Goal: Task Accomplishment & Management: Complete application form

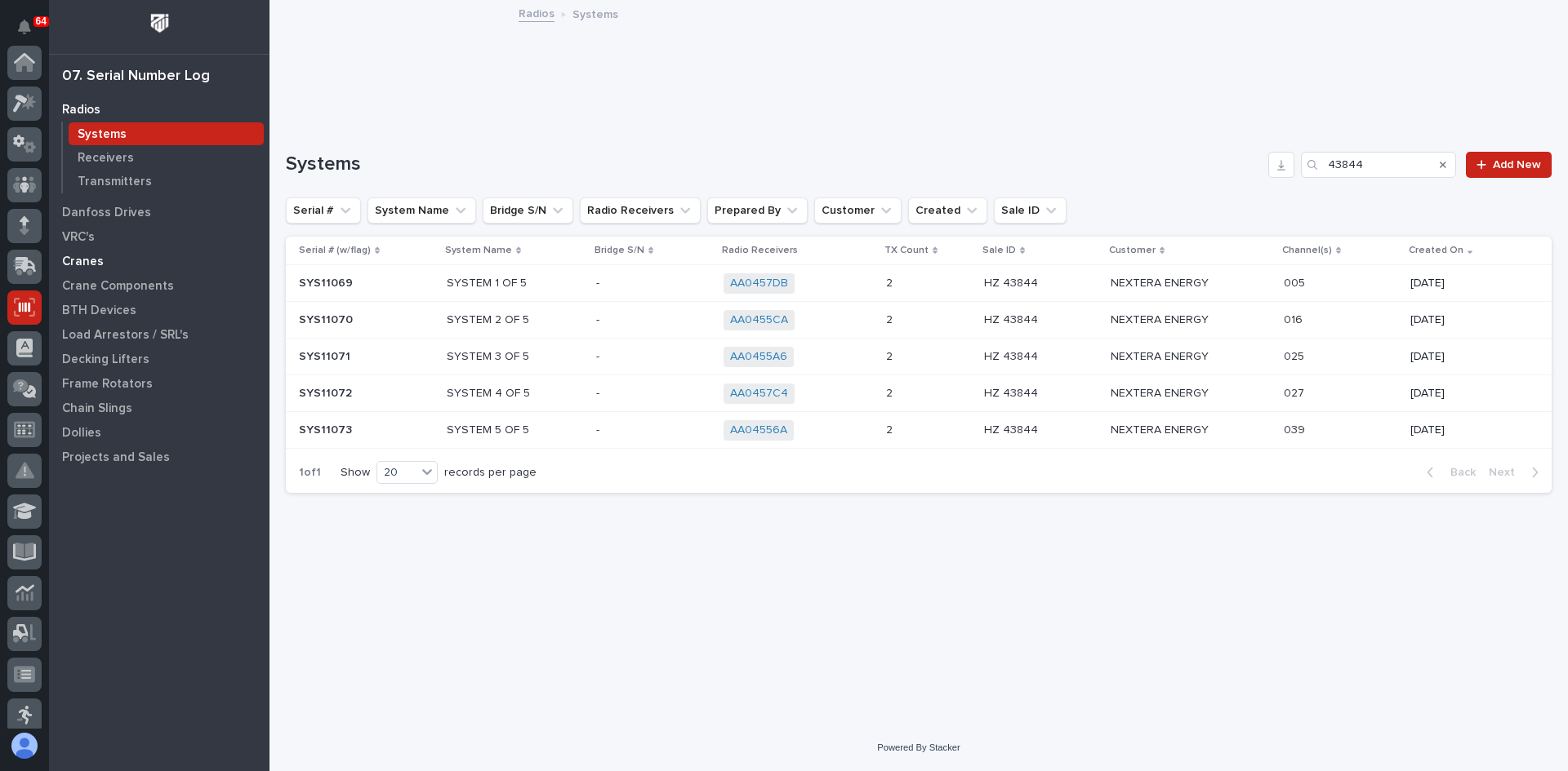
scroll to position [245, 0]
click at [127, 180] on p "Transmitters" at bounding box center [115, 182] width 74 height 15
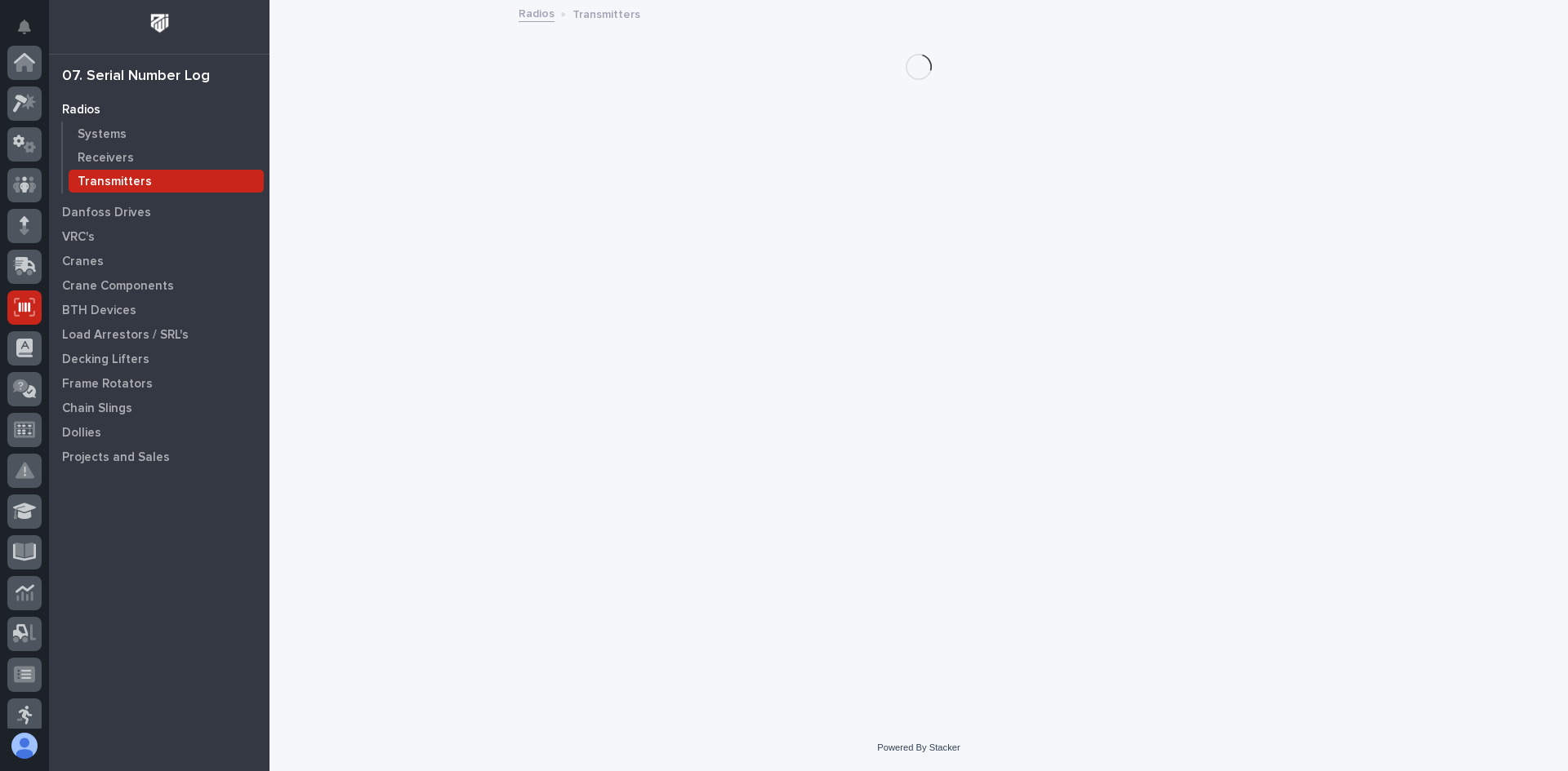
scroll to position [245, 0]
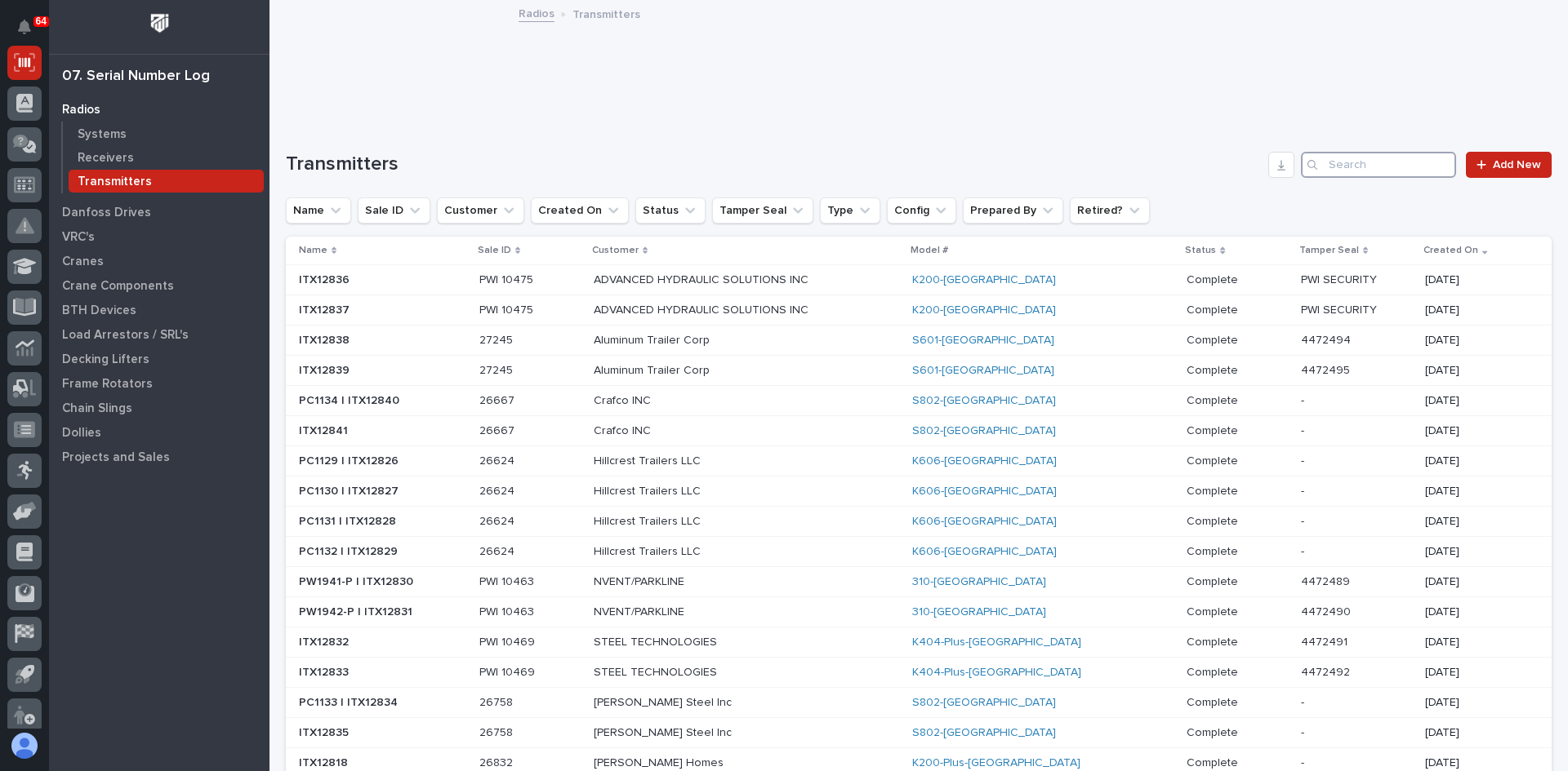
click at [1338, 164] on input "Search" at bounding box center [1378, 164] width 155 height 26
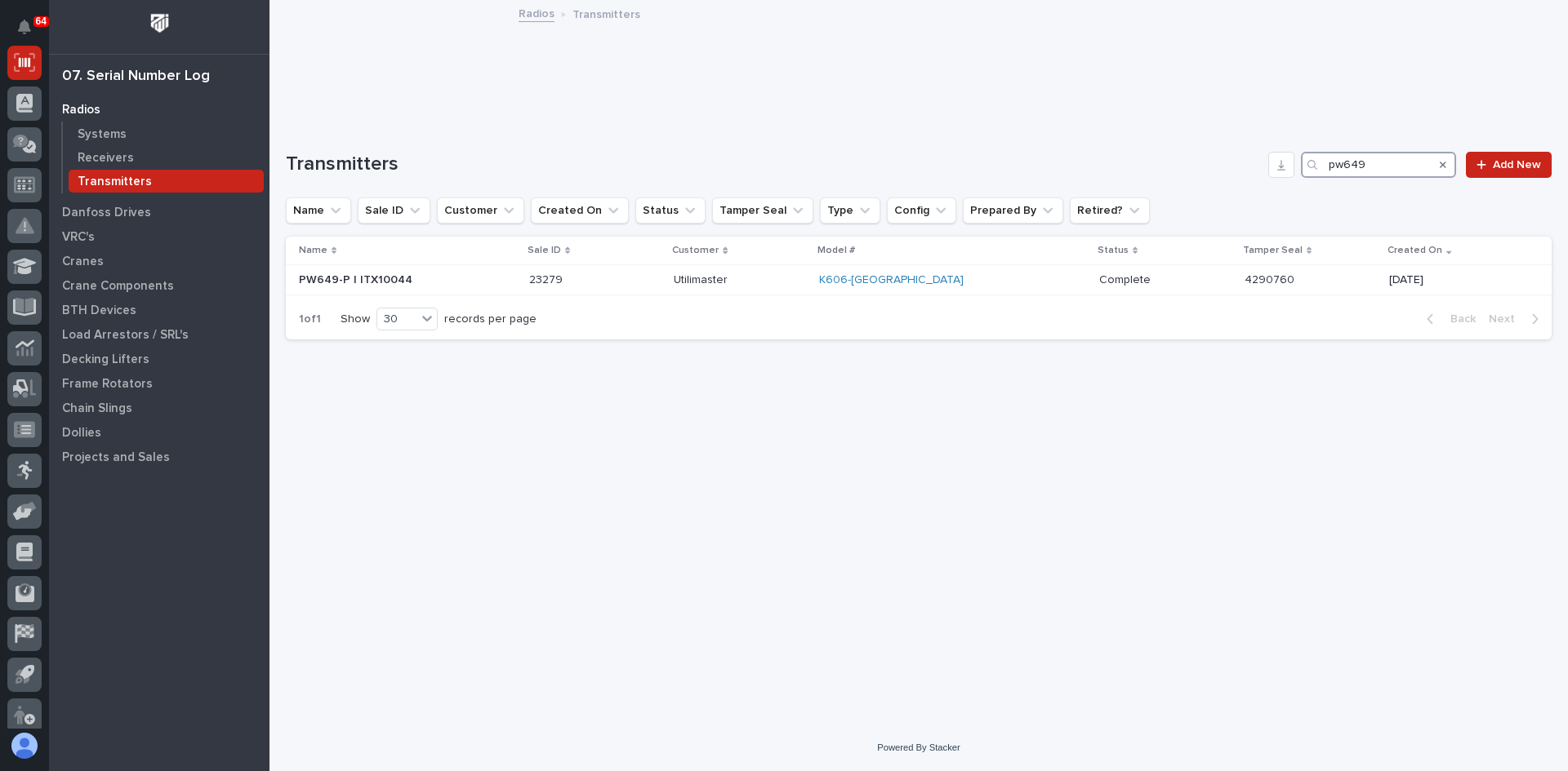
drag, startPoint x: 1379, startPoint y: 163, endPoint x: 1209, endPoint y: 180, distance: 170.8
click at [1209, 180] on div "Transmitters pw649 Add New Name Sale ID Customer Created On Status Tamper Seal …" at bounding box center [919, 246] width 1266 height 189
type input "pw694"
click at [105, 130] on p "Systems" at bounding box center [102, 134] width 49 height 15
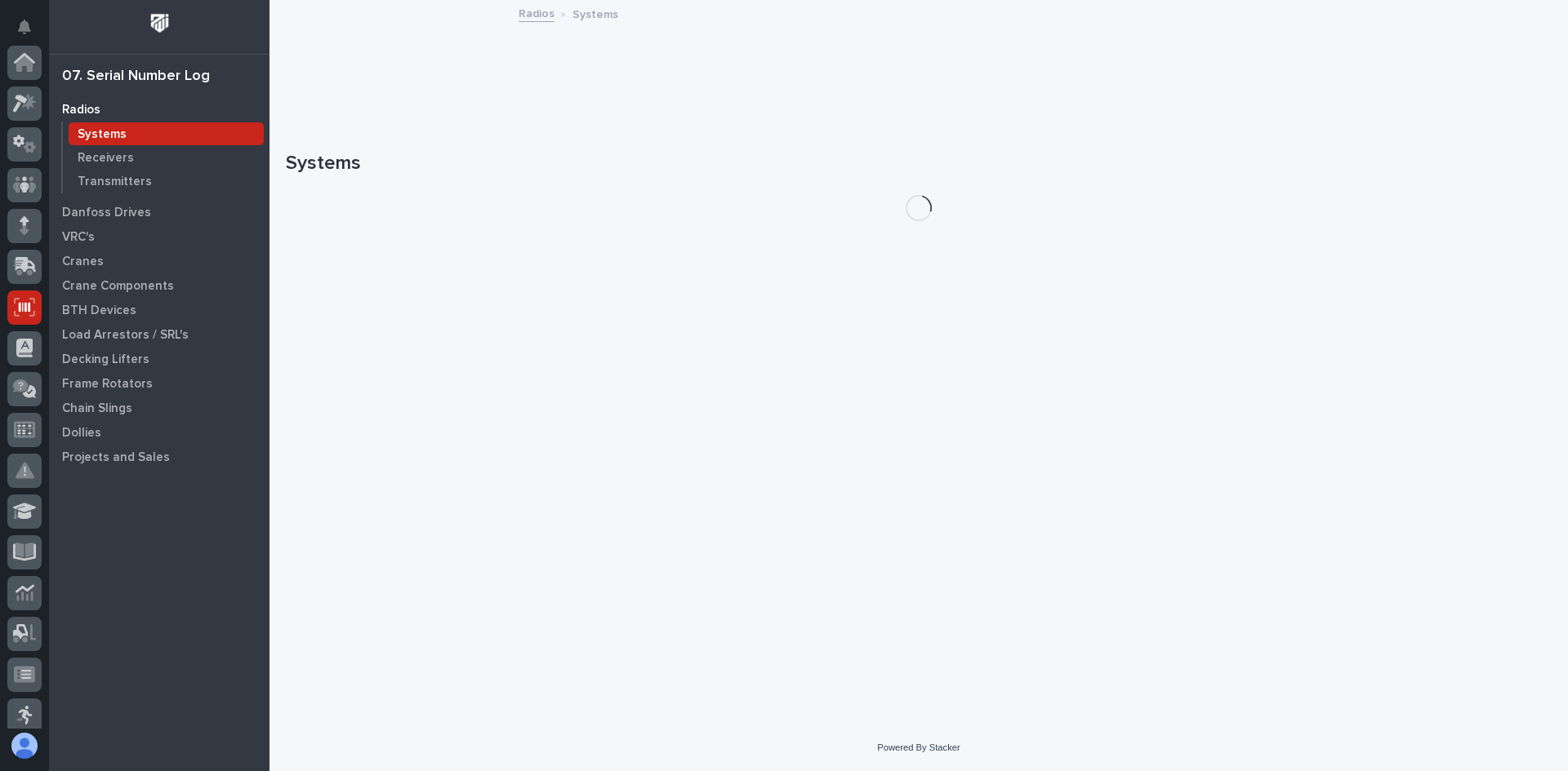
scroll to position [245, 0]
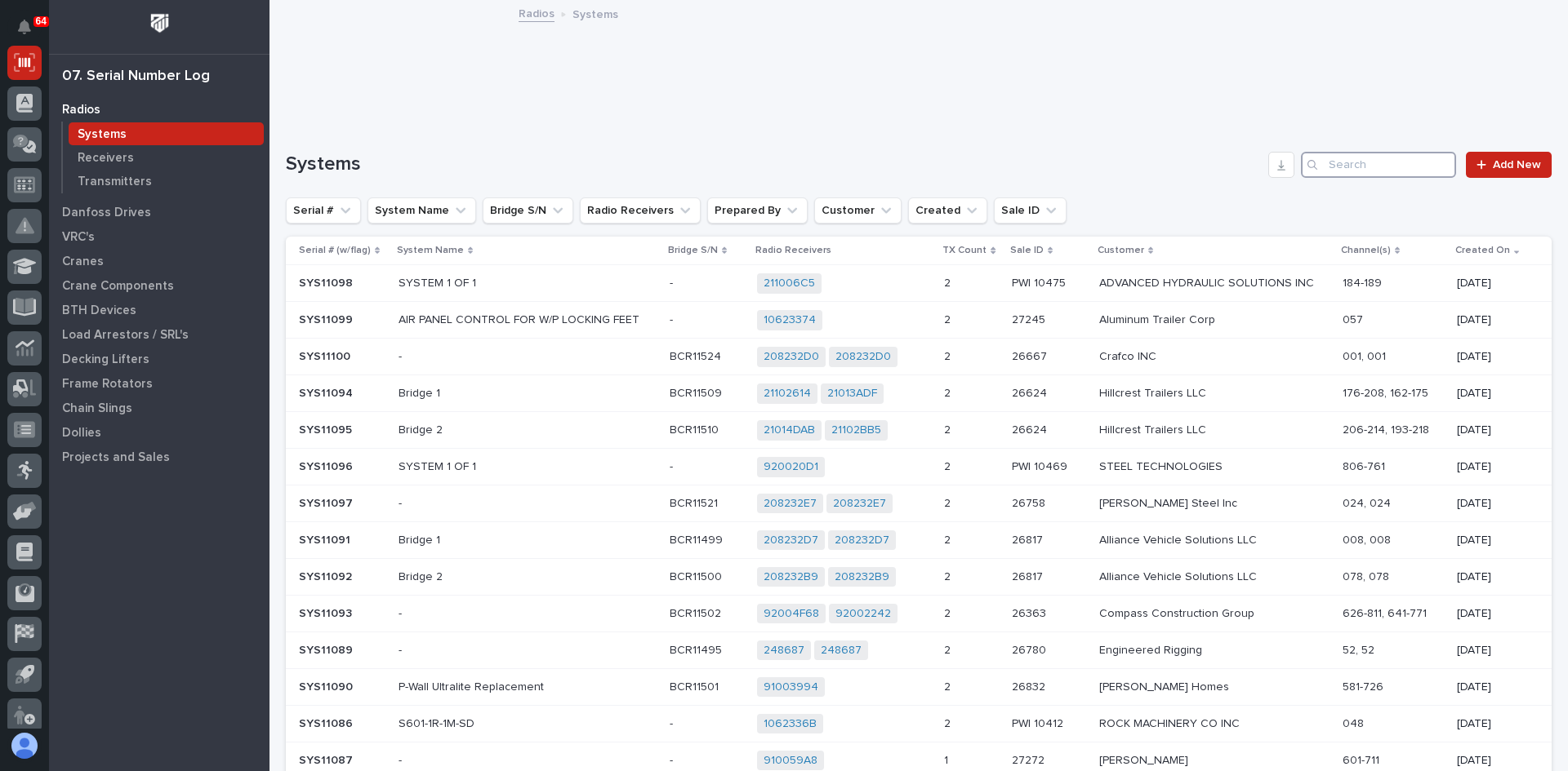
click at [1343, 163] on input "Search" at bounding box center [1378, 164] width 155 height 26
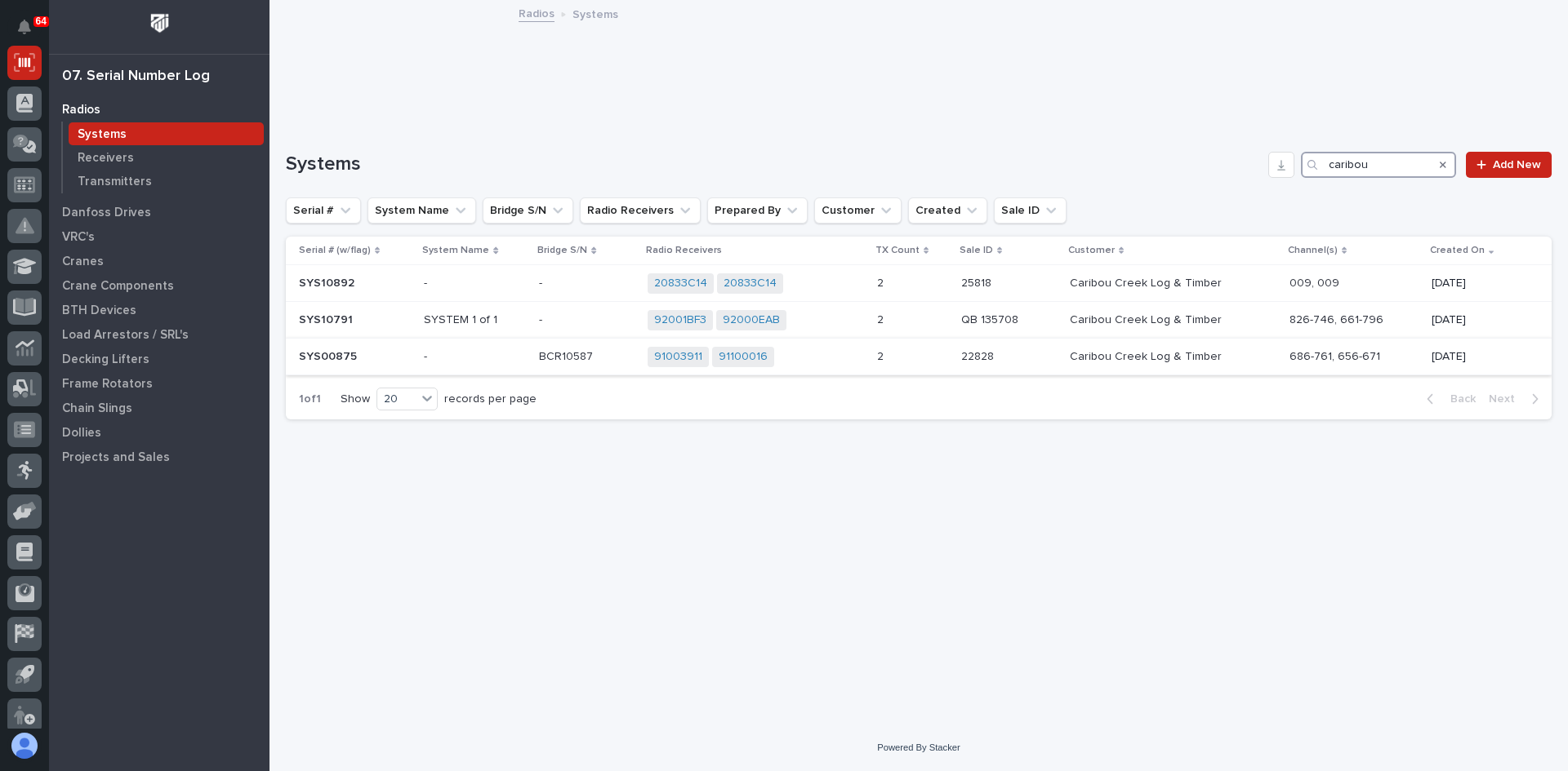
type input "caribou"
click at [813, 362] on div "91003911 91100016 + 0" at bounding box center [756, 357] width 216 height 21
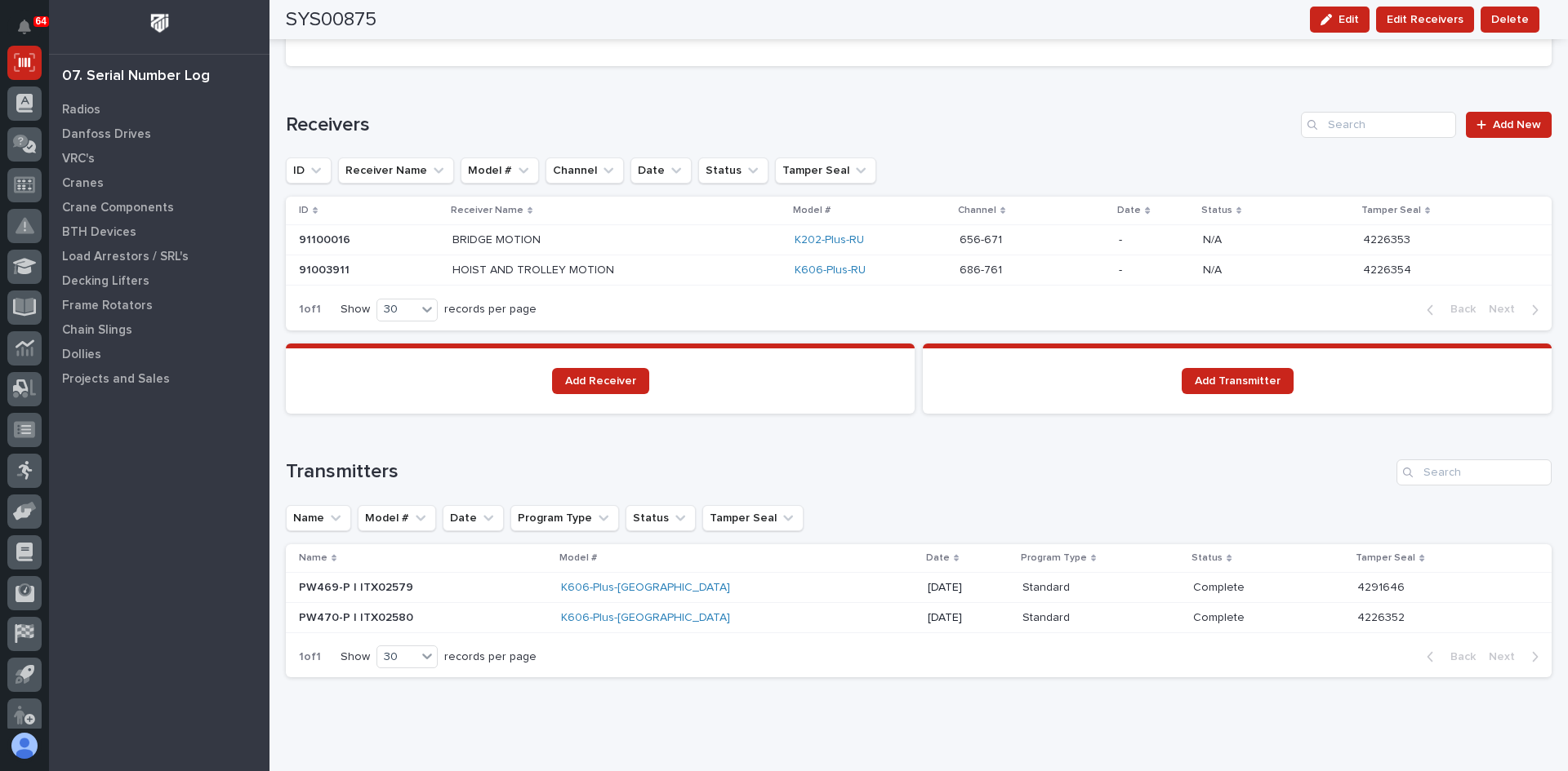
scroll to position [1096, 0]
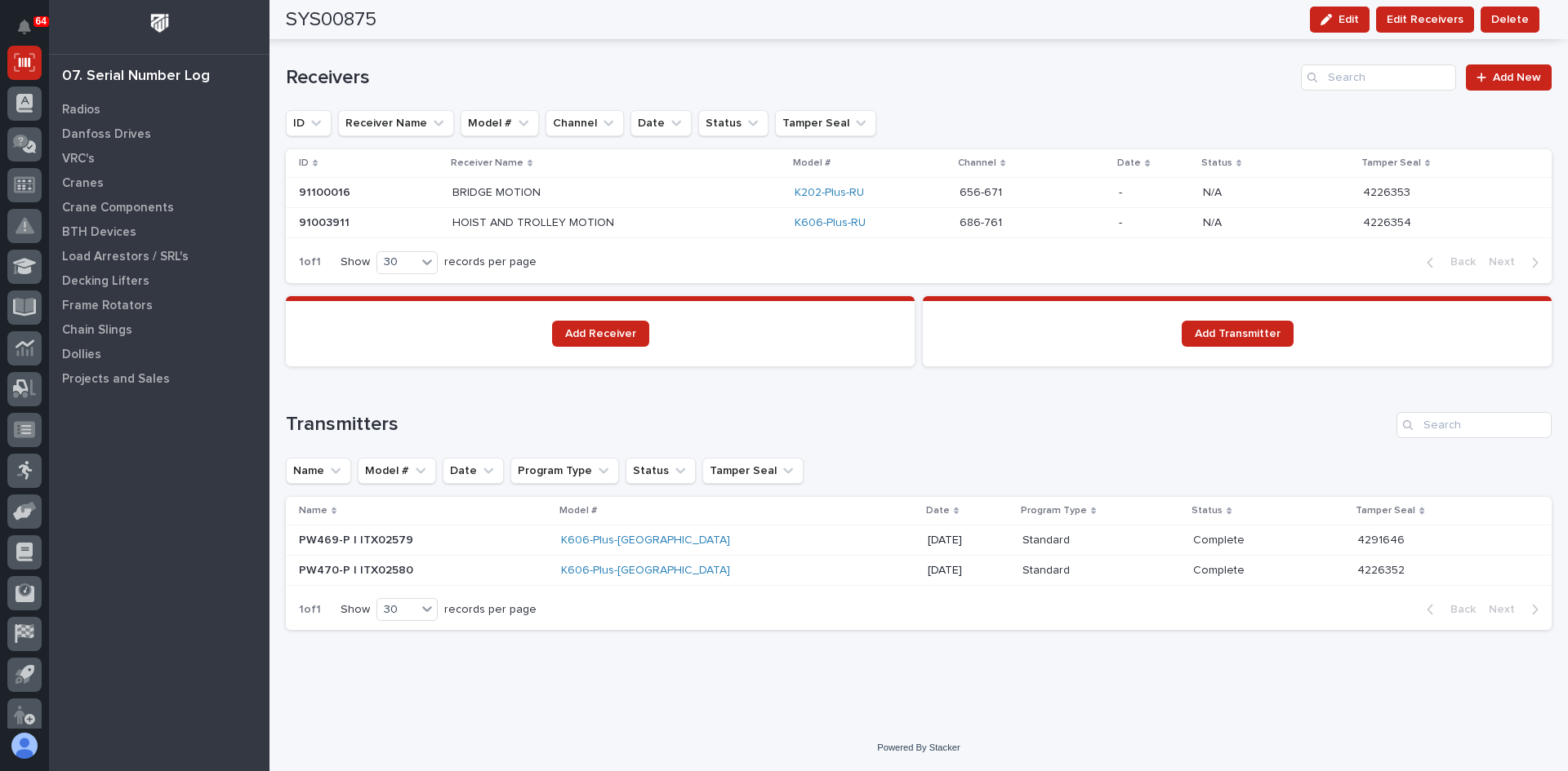
click at [693, 539] on div "K606-Plus-[GEOGRAPHIC_DATA]" at bounding box center [704, 541] width 286 height 14
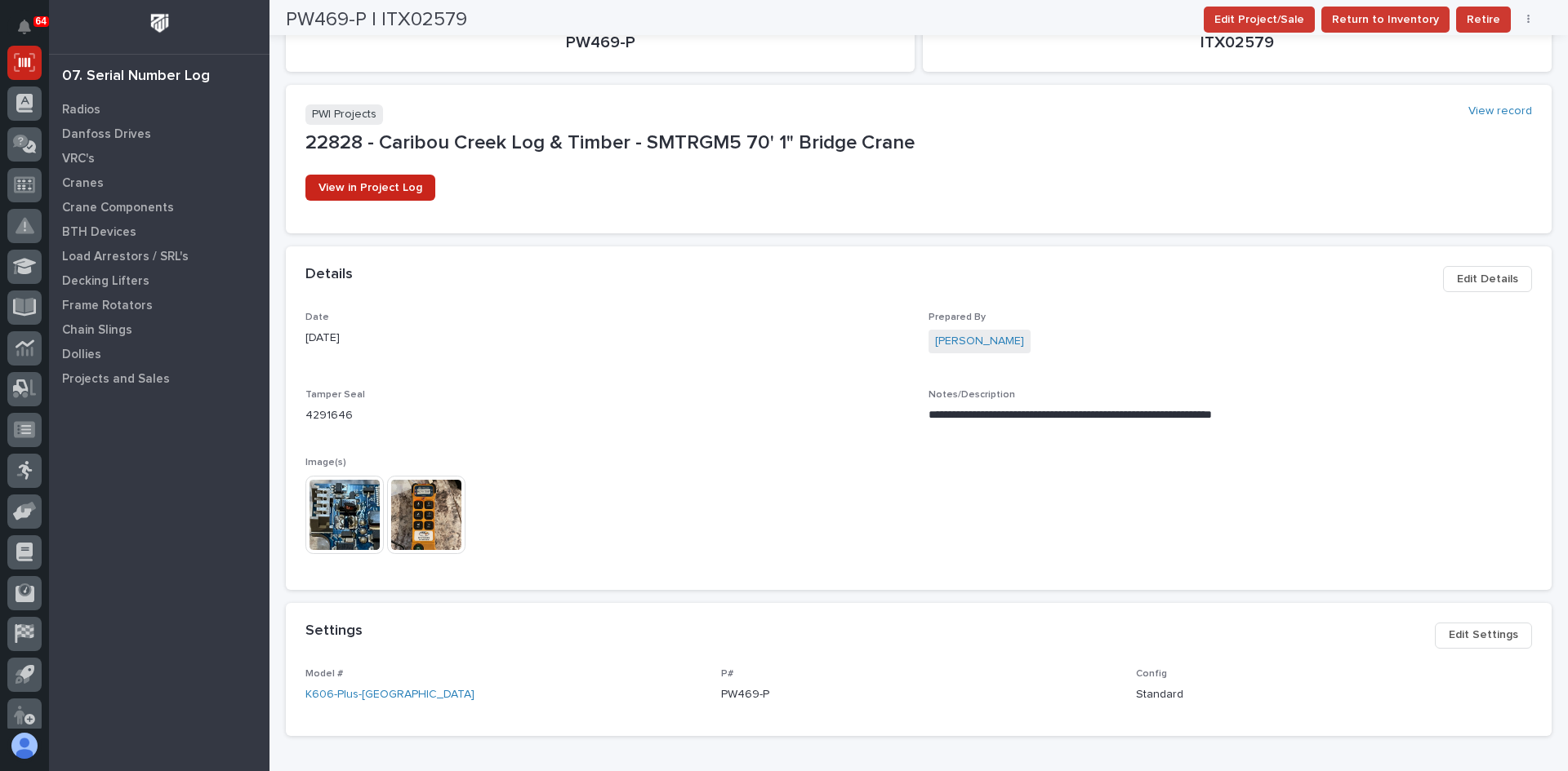
scroll to position [245, 0]
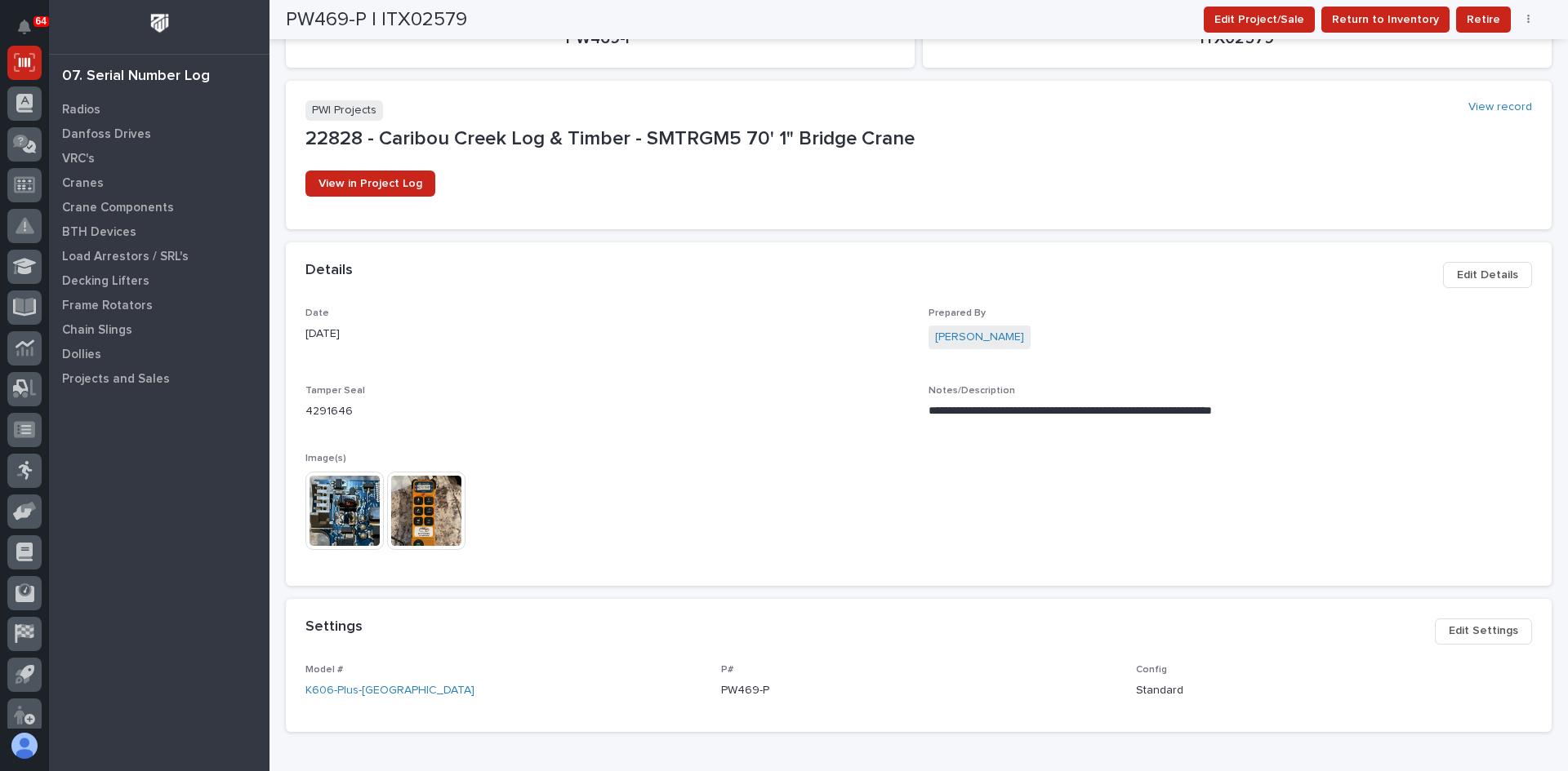
click at [1478, 273] on span "Edit Details" at bounding box center [1487, 275] width 61 height 20
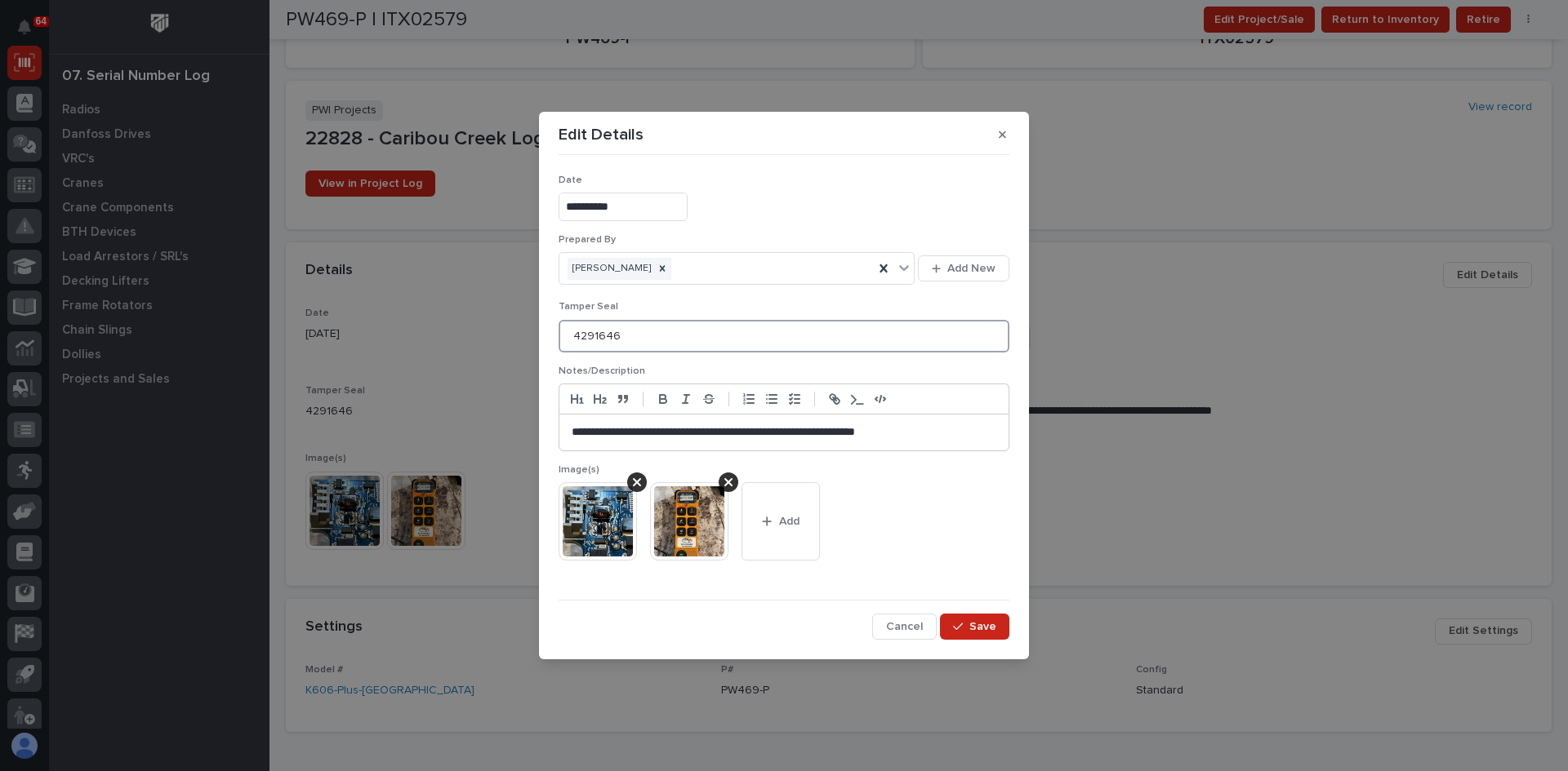
drag, startPoint x: 634, startPoint y: 337, endPoint x: 479, endPoint y: 350, distance: 155.5
click at [479, 350] on div "**********" at bounding box center [784, 385] width 1568 height 771
type input "PWI SEAL [DATE]"
click at [987, 628] on span "Save" at bounding box center [983, 626] width 27 height 15
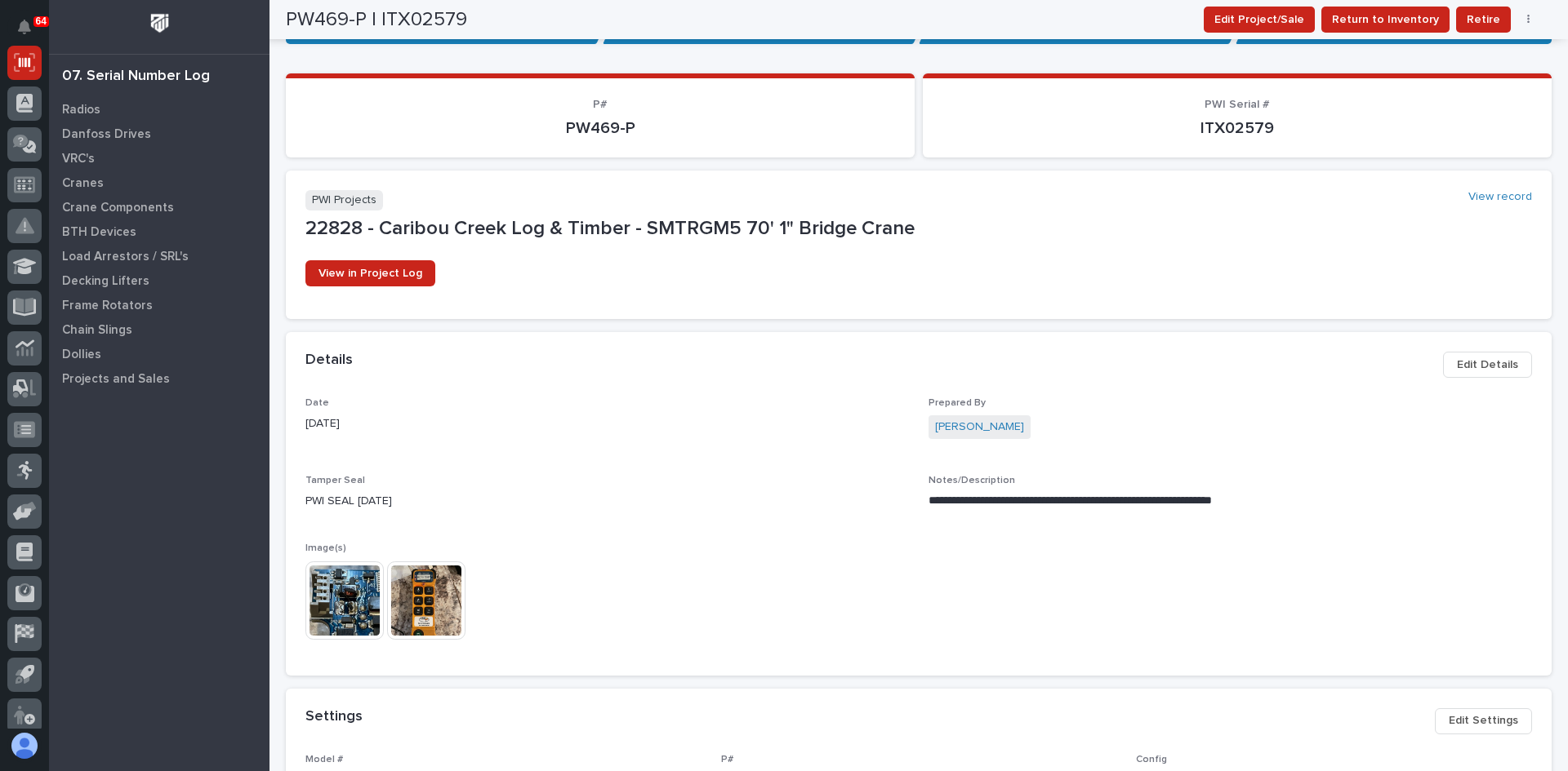
scroll to position [0, 0]
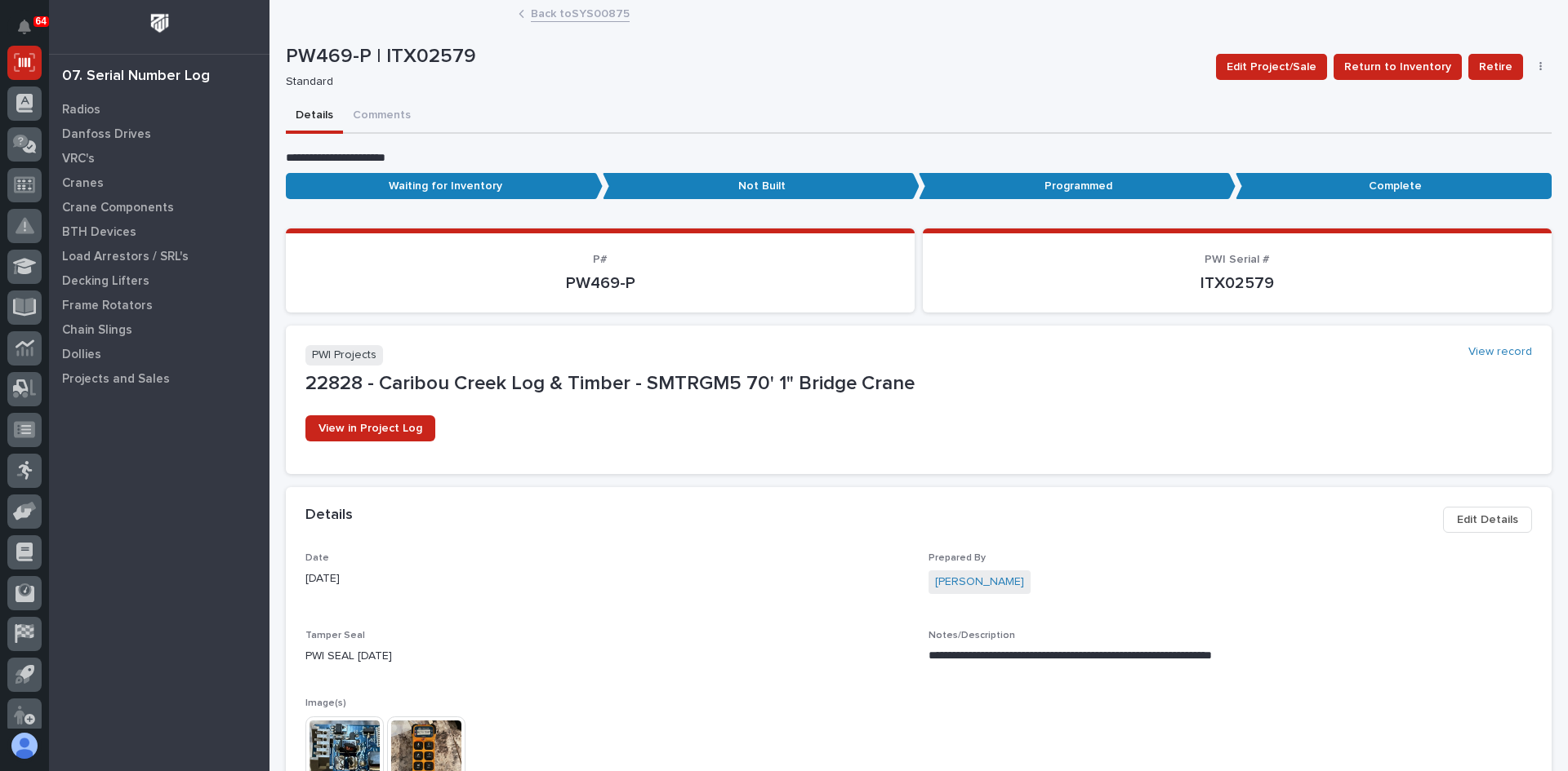
click at [573, 11] on link "Back to SYS00875" at bounding box center [580, 13] width 99 height 19
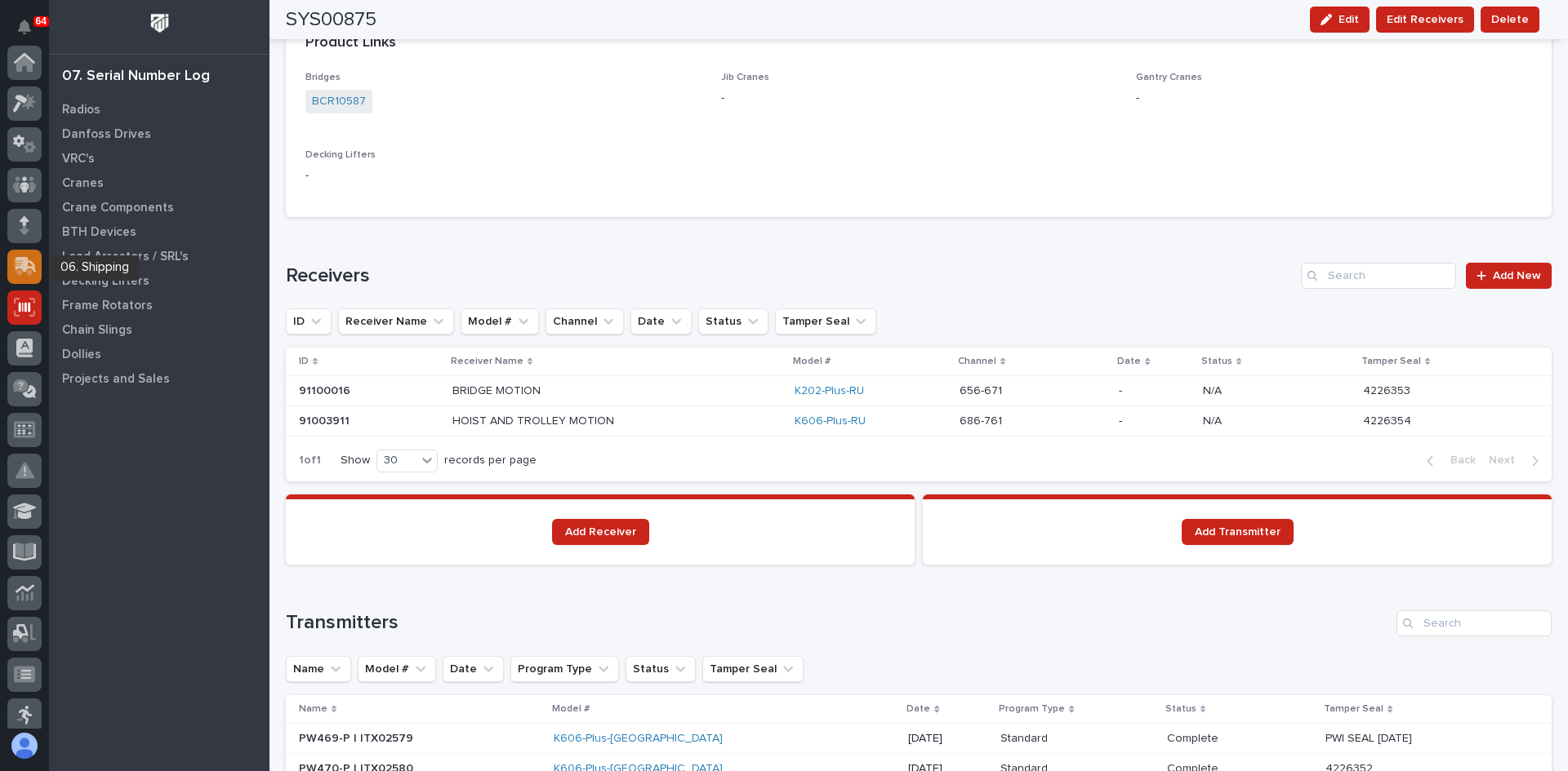
click at [22, 267] on icon at bounding box center [26, 265] width 22 height 16
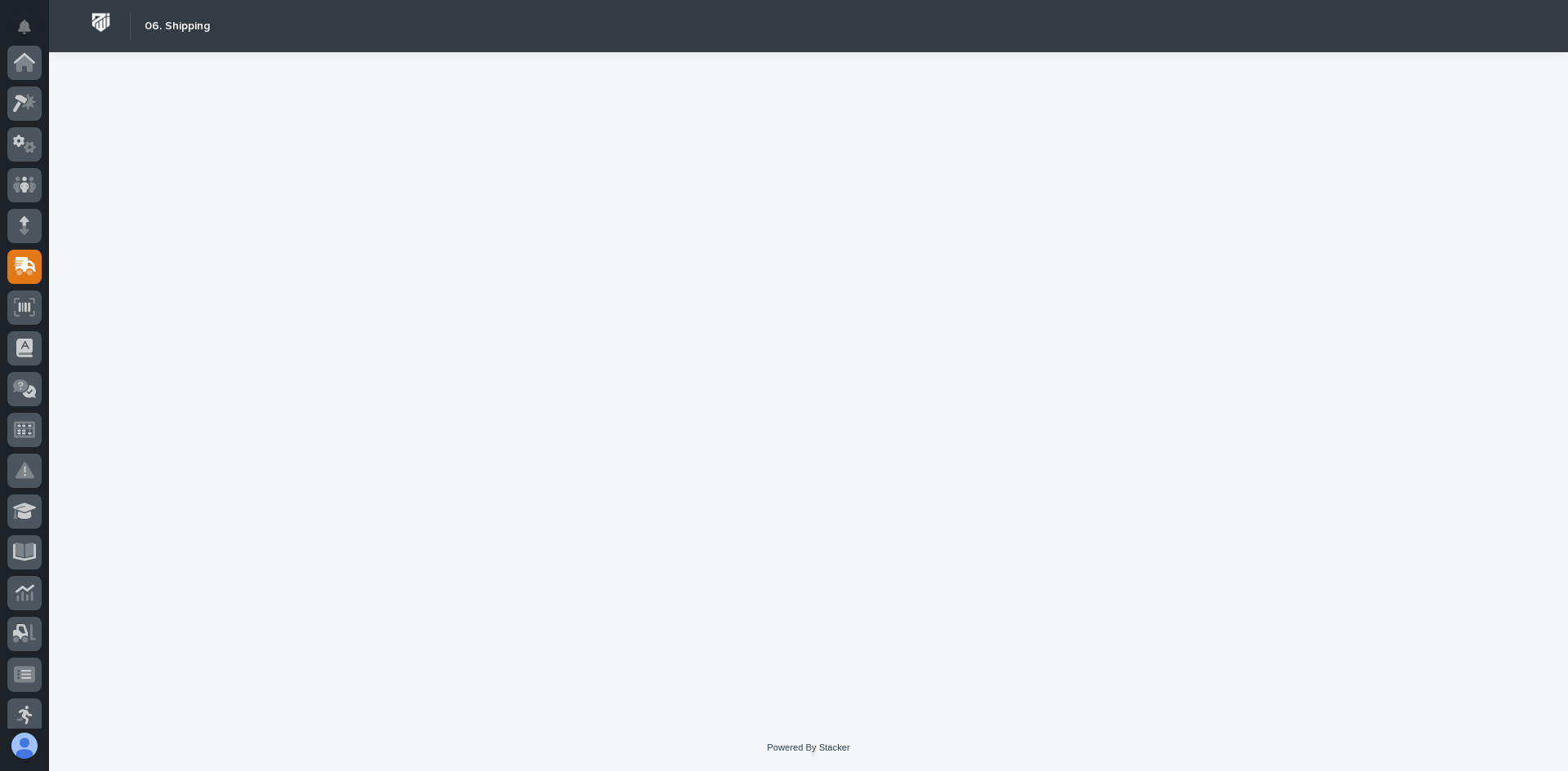
scroll to position [204, 0]
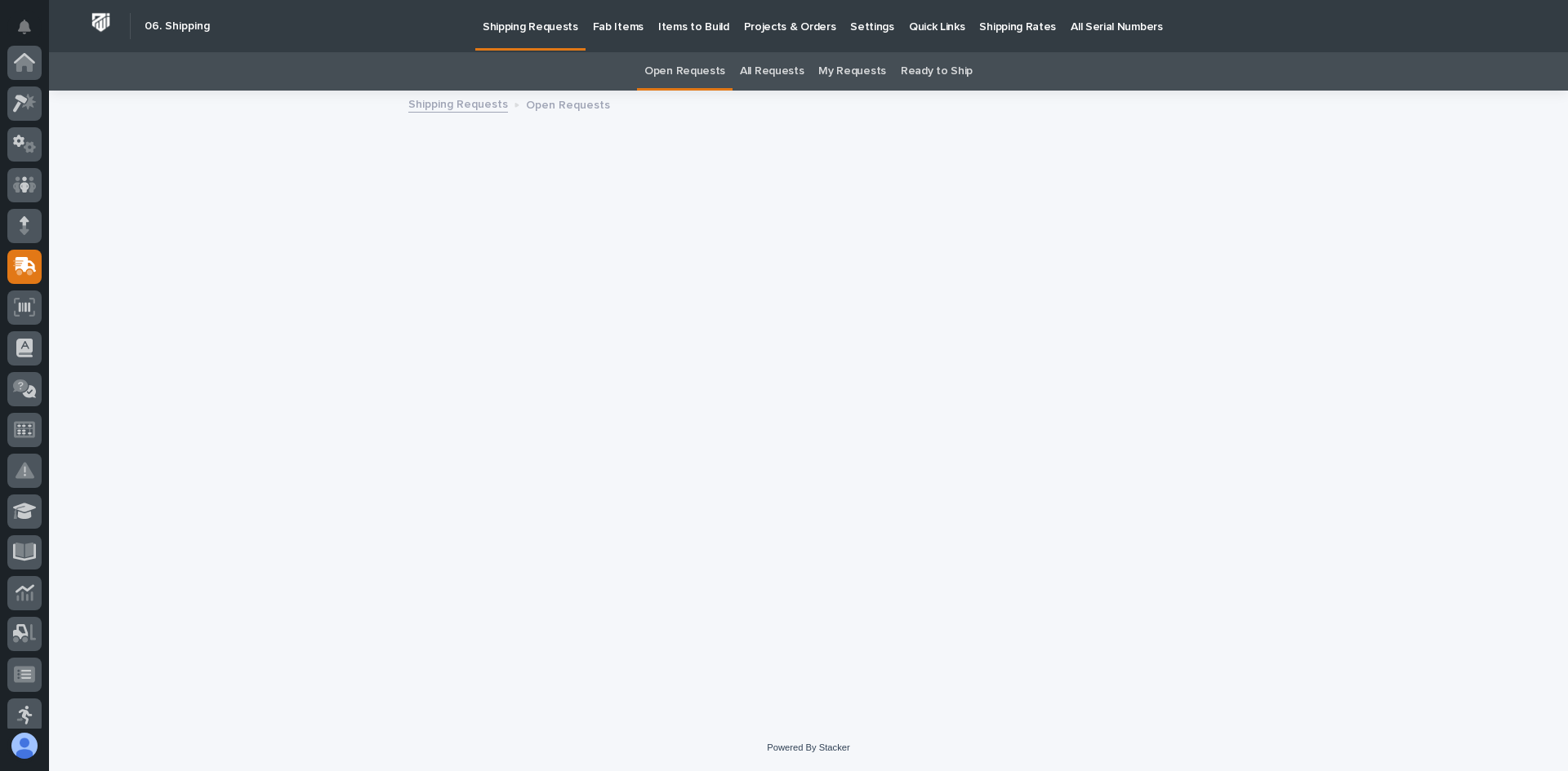
scroll to position [204, 0]
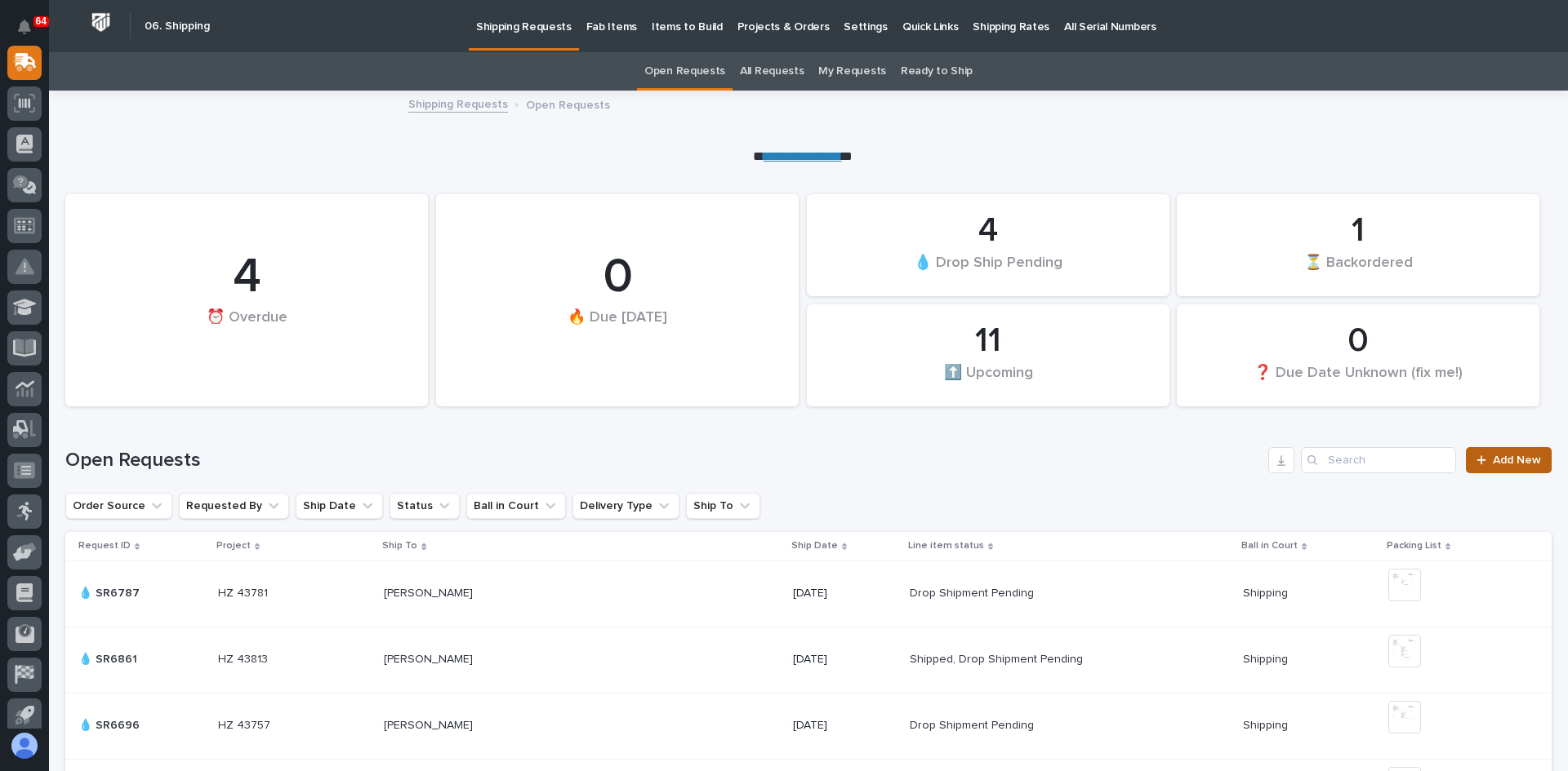
click at [1502, 466] on span "Add New" at bounding box center [1517, 459] width 48 height 11
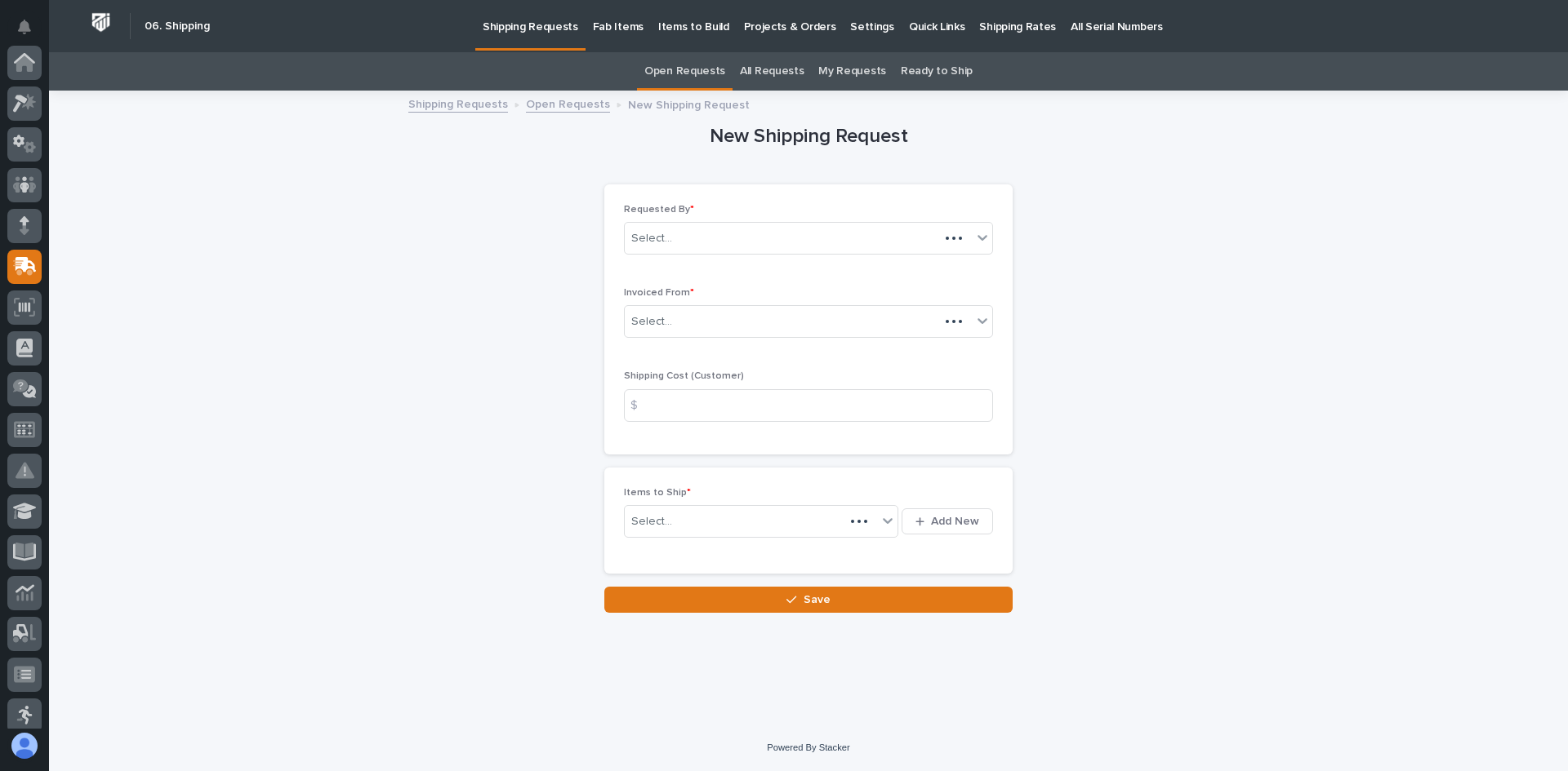
scroll to position [204, 0]
click at [689, 327] on div "Select..." at bounding box center [798, 322] width 347 height 27
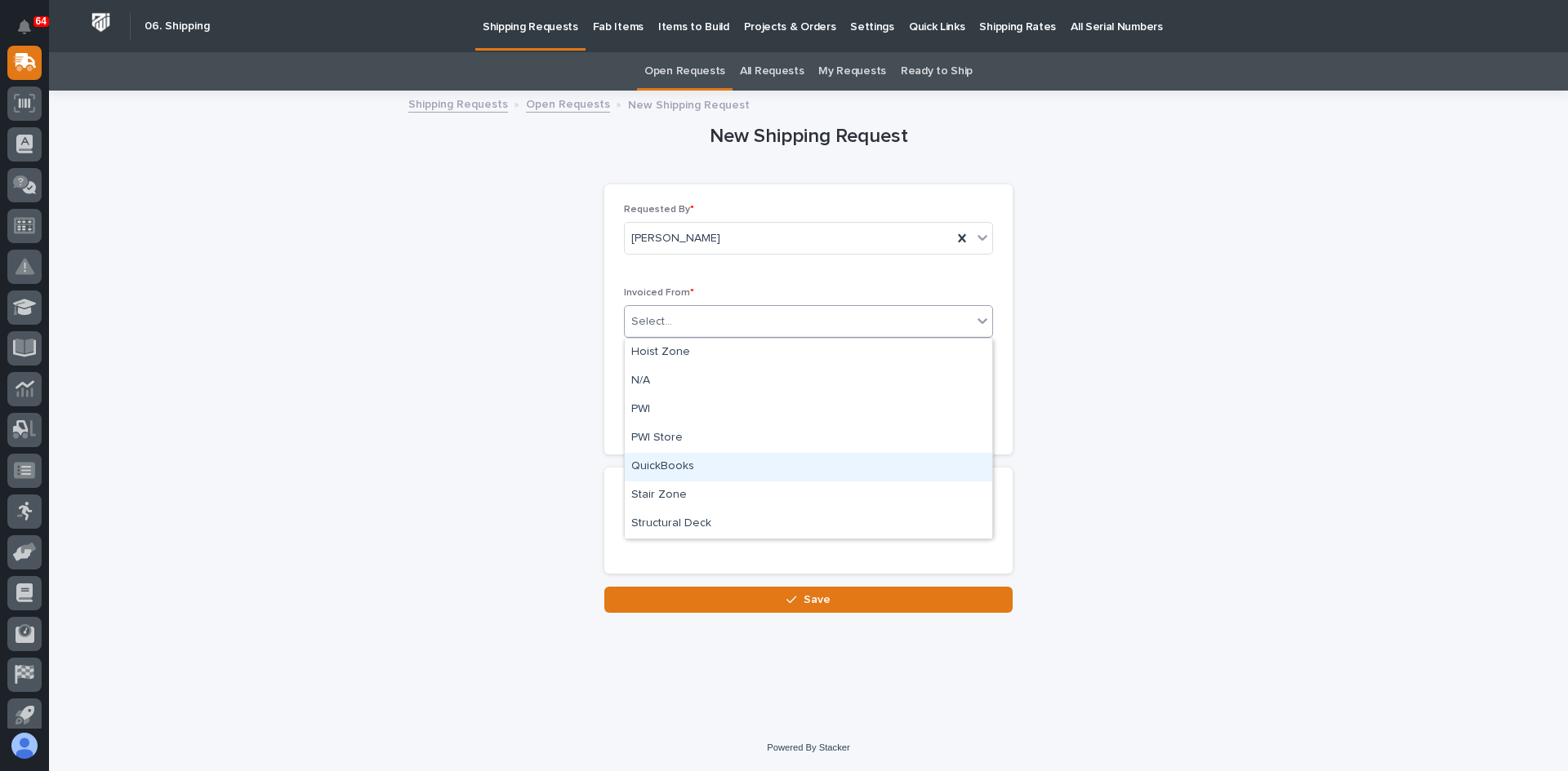
click at [668, 463] on div "QuickBooks" at bounding box center [809, 466] width 367 height 29
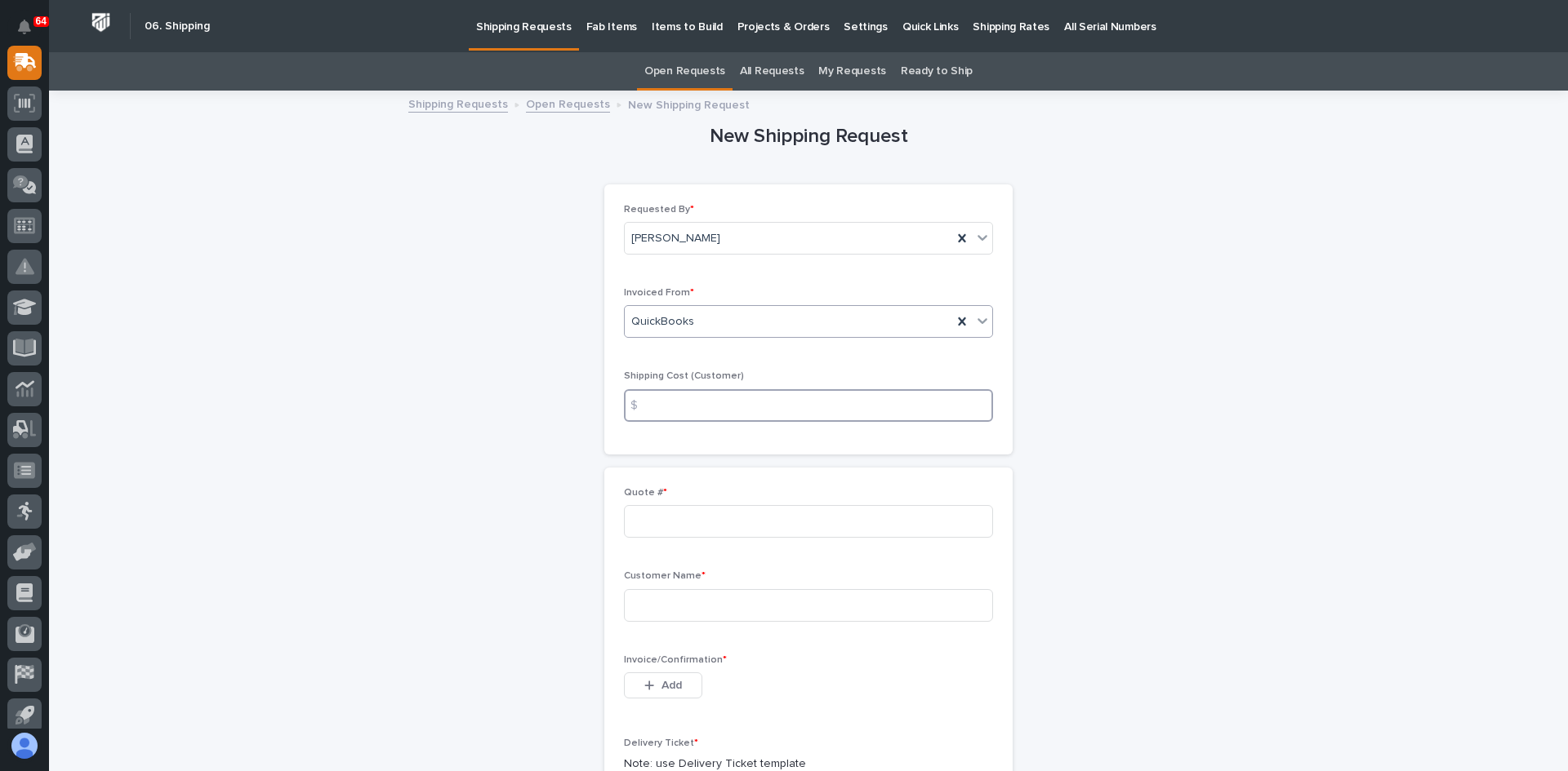
click at [656, 408] on input at bounding box center [809, 406] width 369 height 33
type input "0.00"
click at [648, 517] on input at bounding box center [809, 522] width 369 height 33
type input "137190"
click at [652, 602] on input at bounding box center [809, 606] width 369 height 33
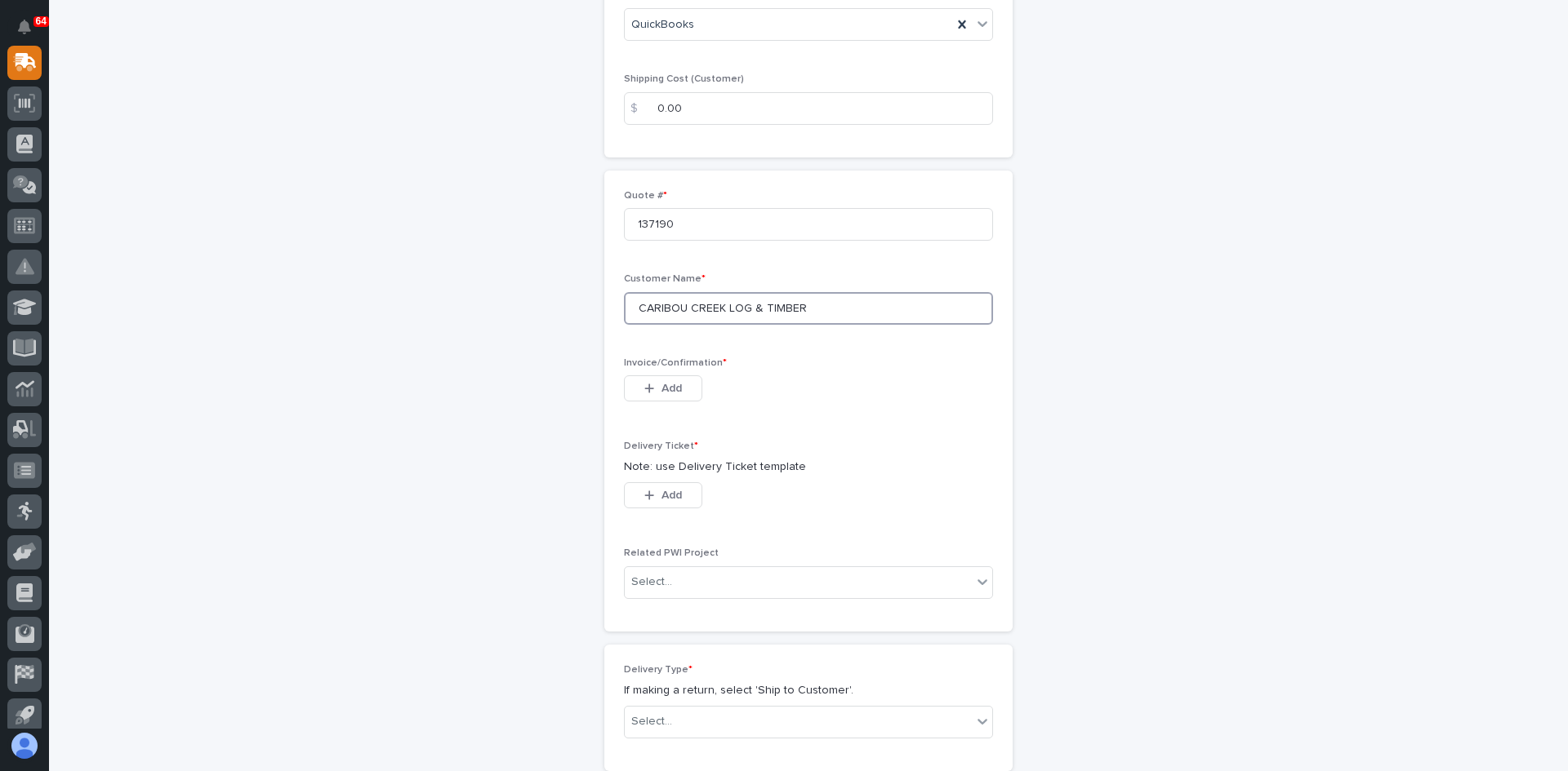
scroll to position [326, 0]
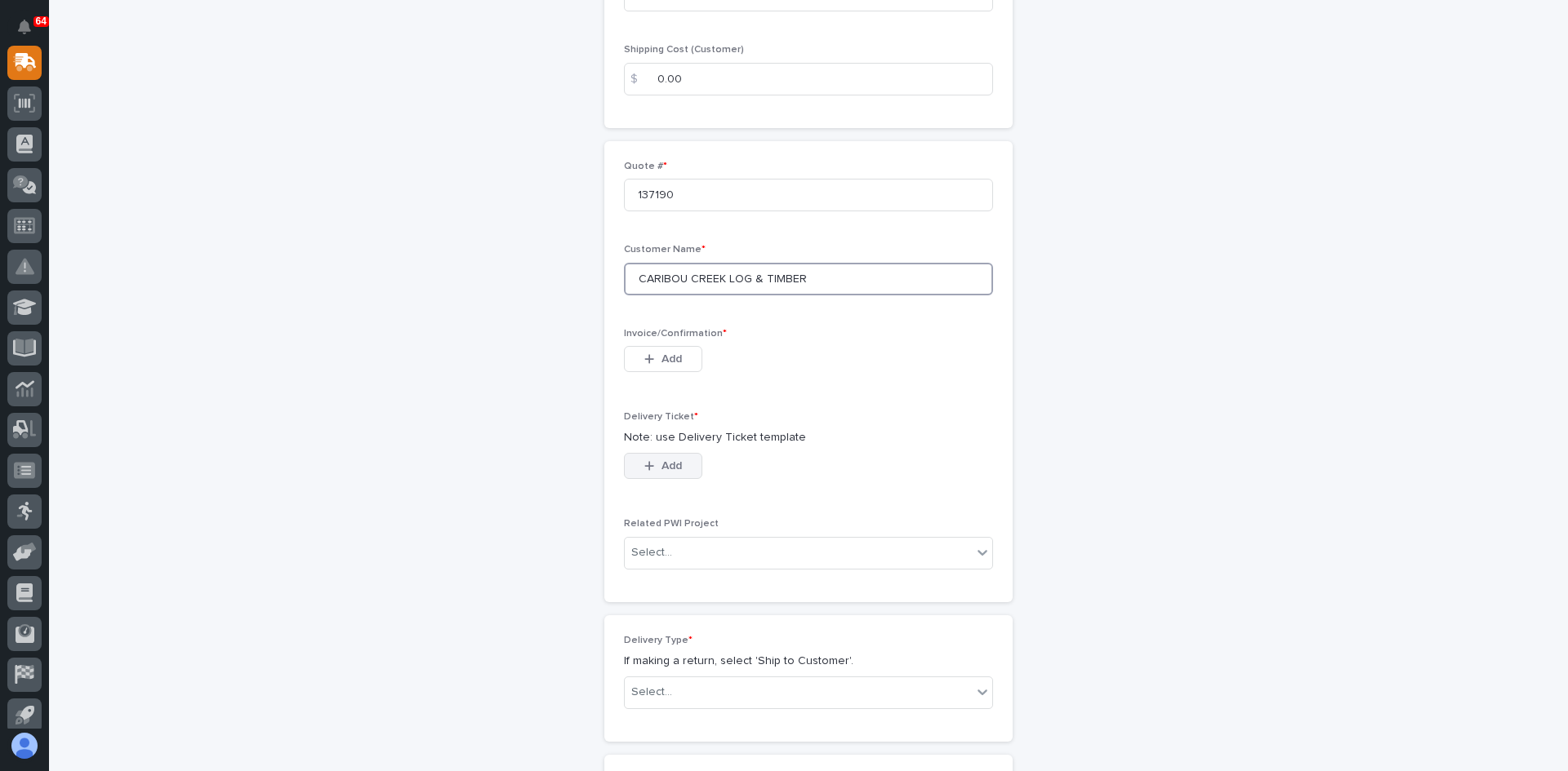
type input "CARIBOU CREEK LOG & TIMBER"
click at [668, 462] on span "Add" at bounding box center [672, 466] width 21 height 15
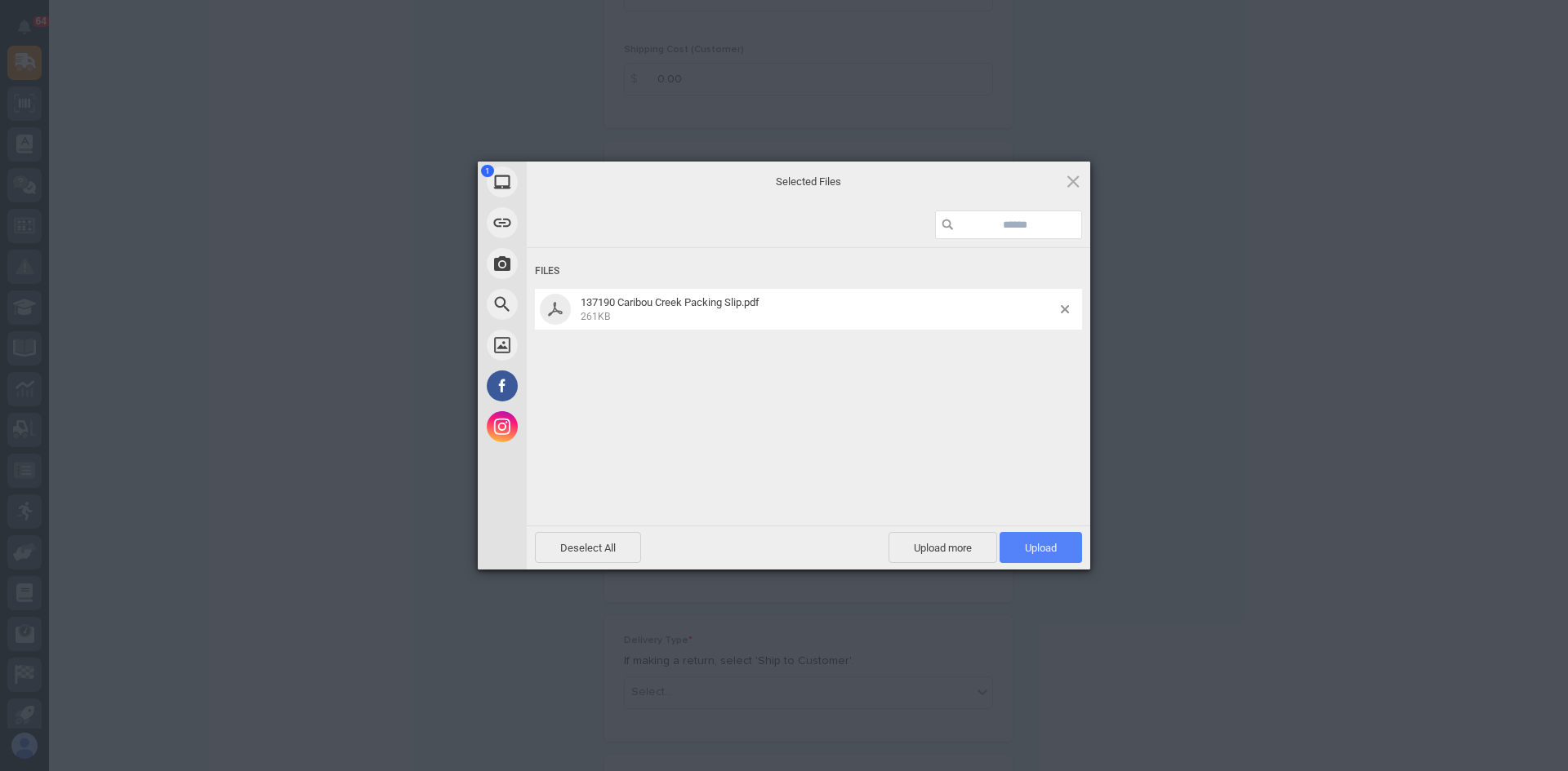
click at [1033, 553] on span "Upload 1" at bounding box center [1041, 548] width 32 height 12
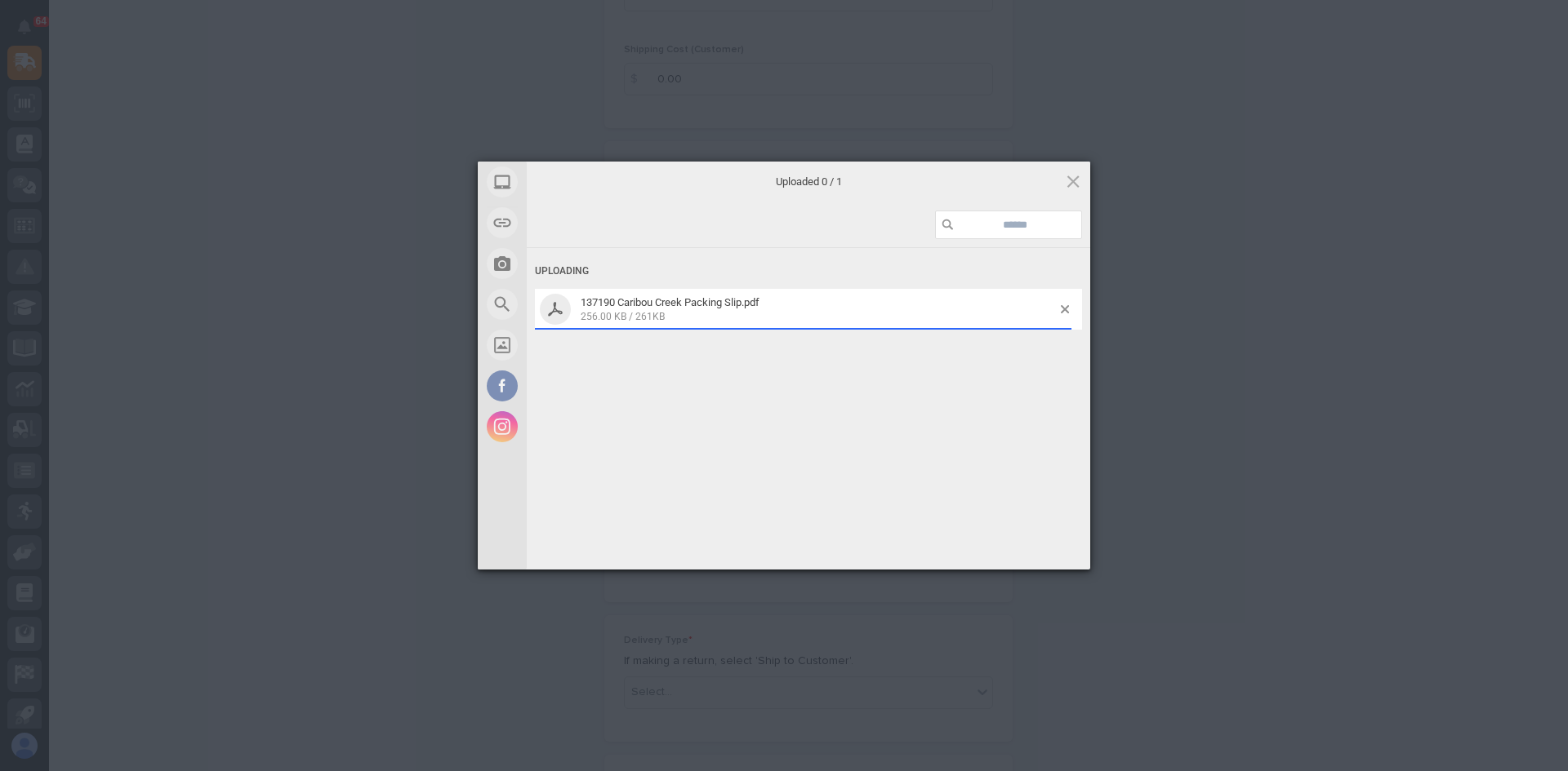
scroll to position [356, 0]
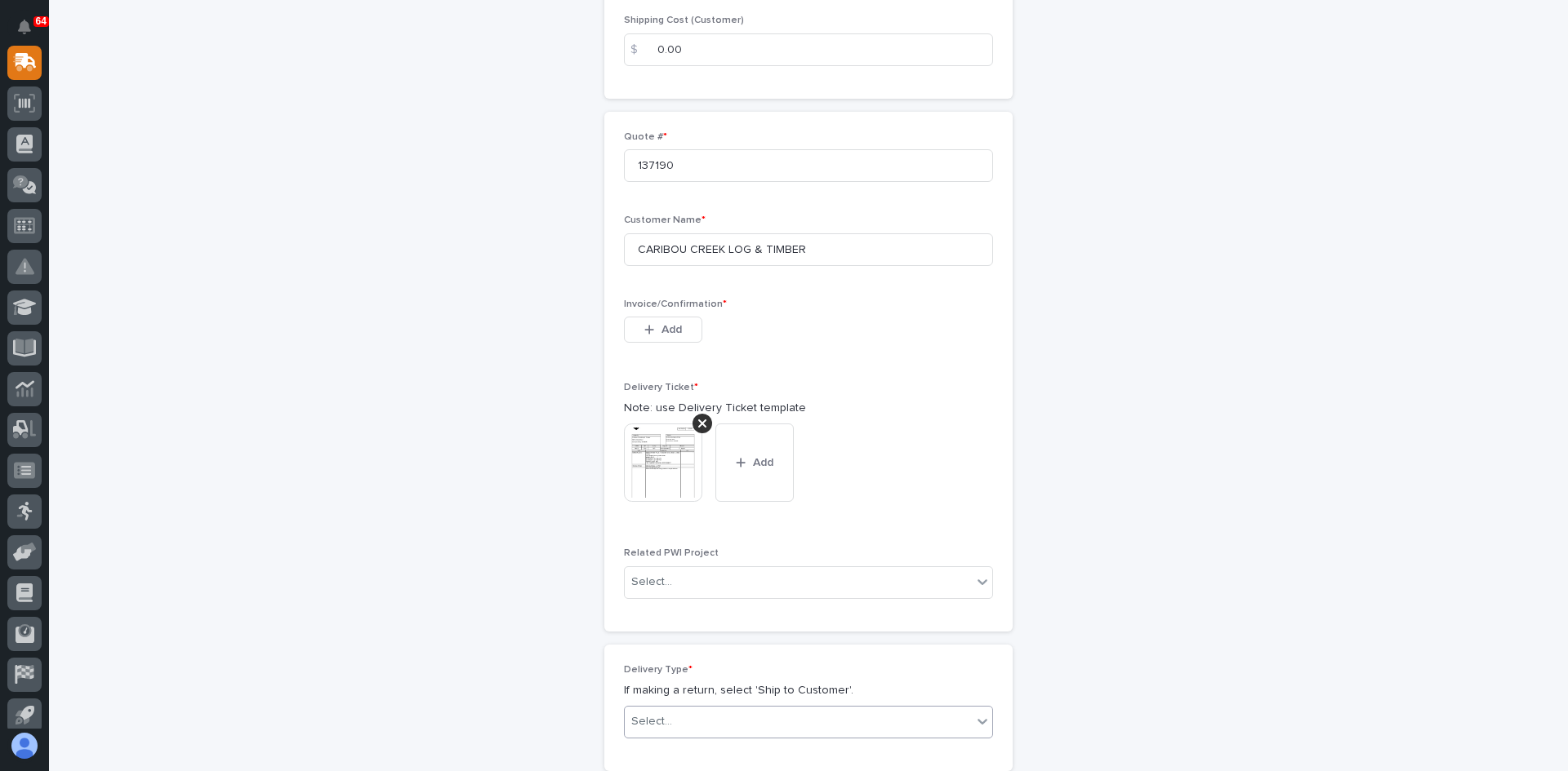
click at [796, 711] on div "Select..." at bounding box center [798, 722] width 347 height 27
click at [694, 663] on div "Ship to Customer" at bounding box center [803, 662] width 367 height 29
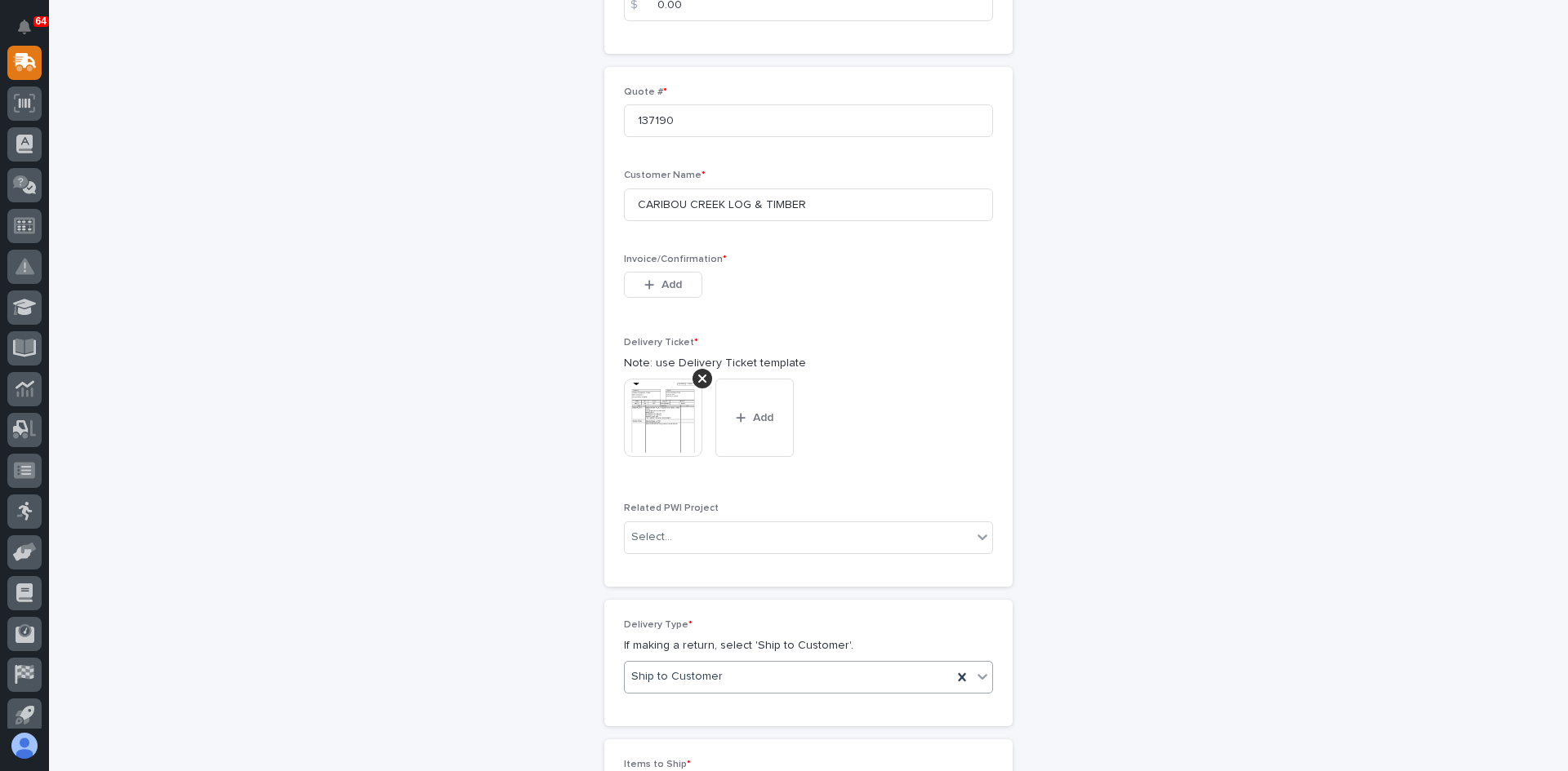
scroll to position [742, 0]
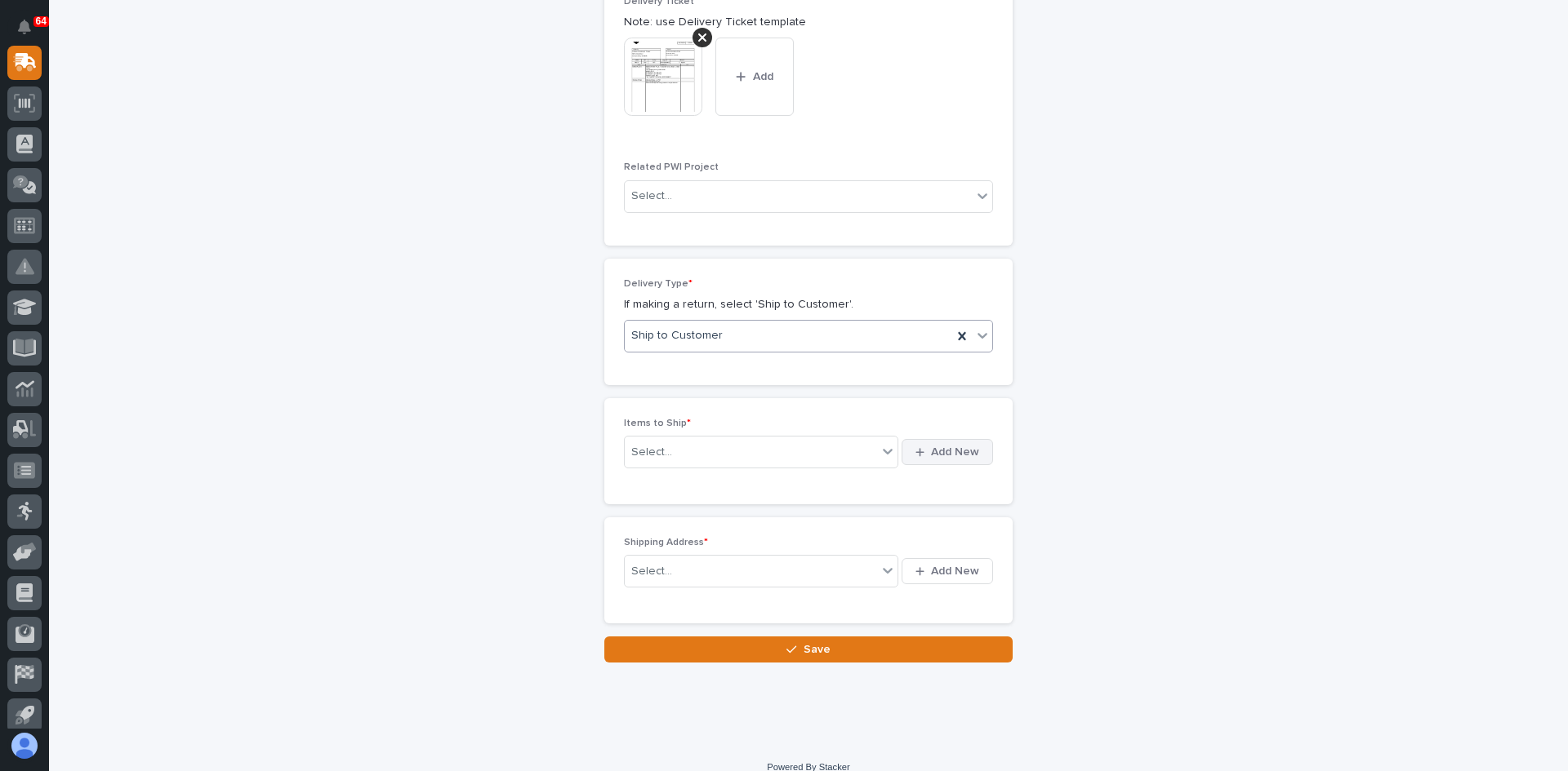
click at [941, 452] on span "Add New" at bounding box center [955, 452] width 48 height 15
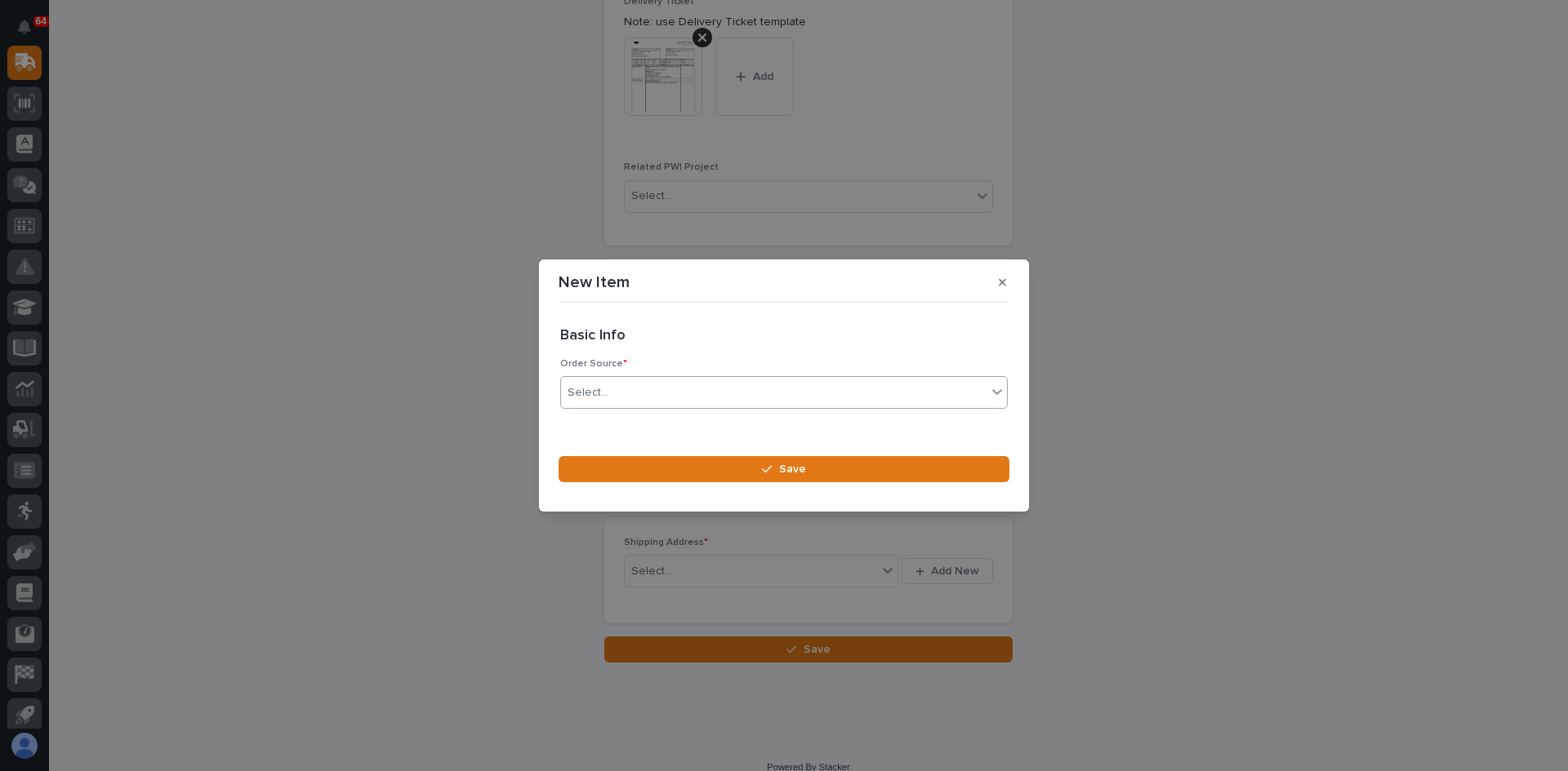
click at [625, 396] on div "Select..." at bounding box center [773, 393] width 425 height 27
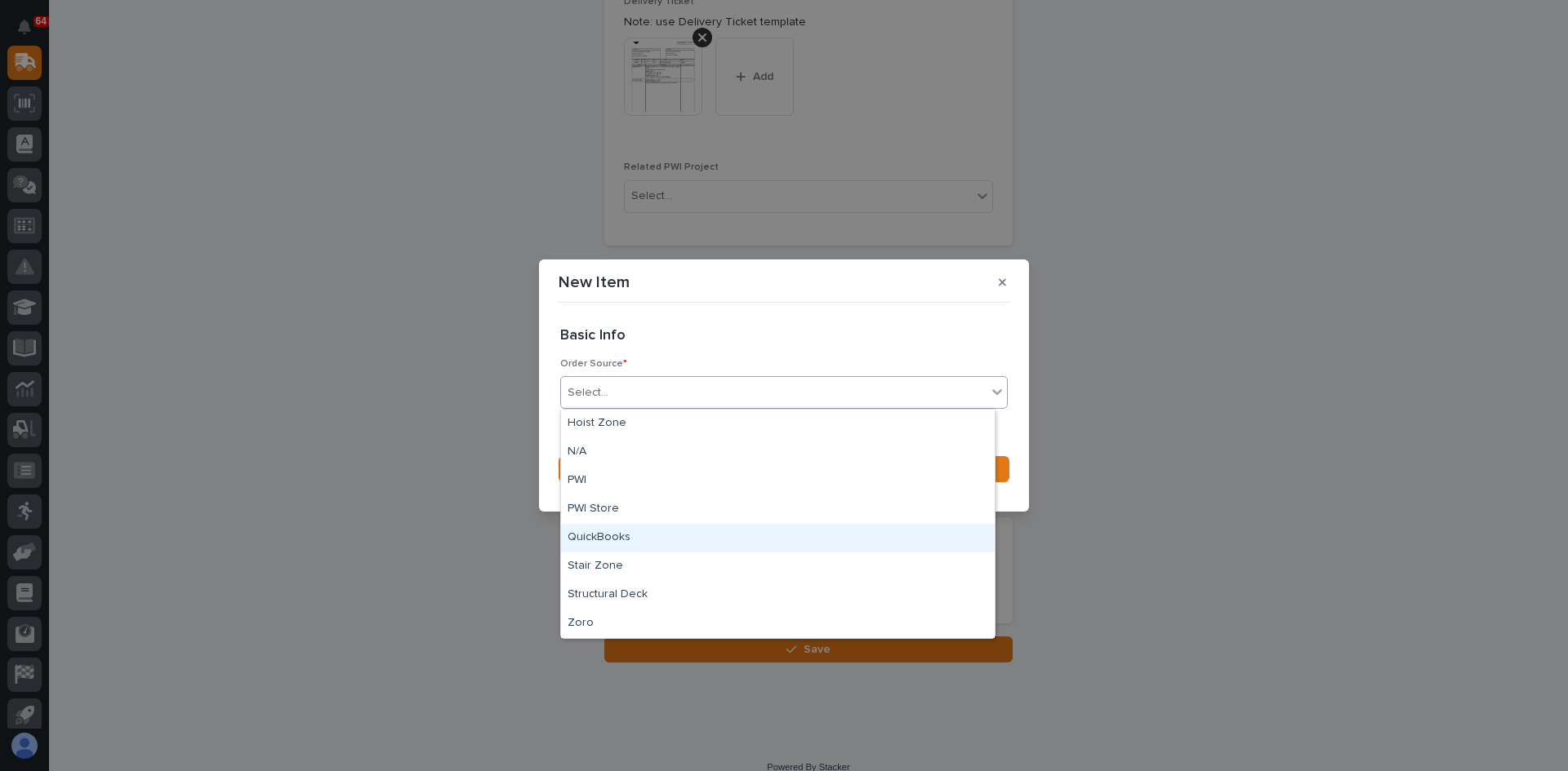
click at [610, 533] on div "QuickBooks" at bounding box center [778, 538] width 434 height 29
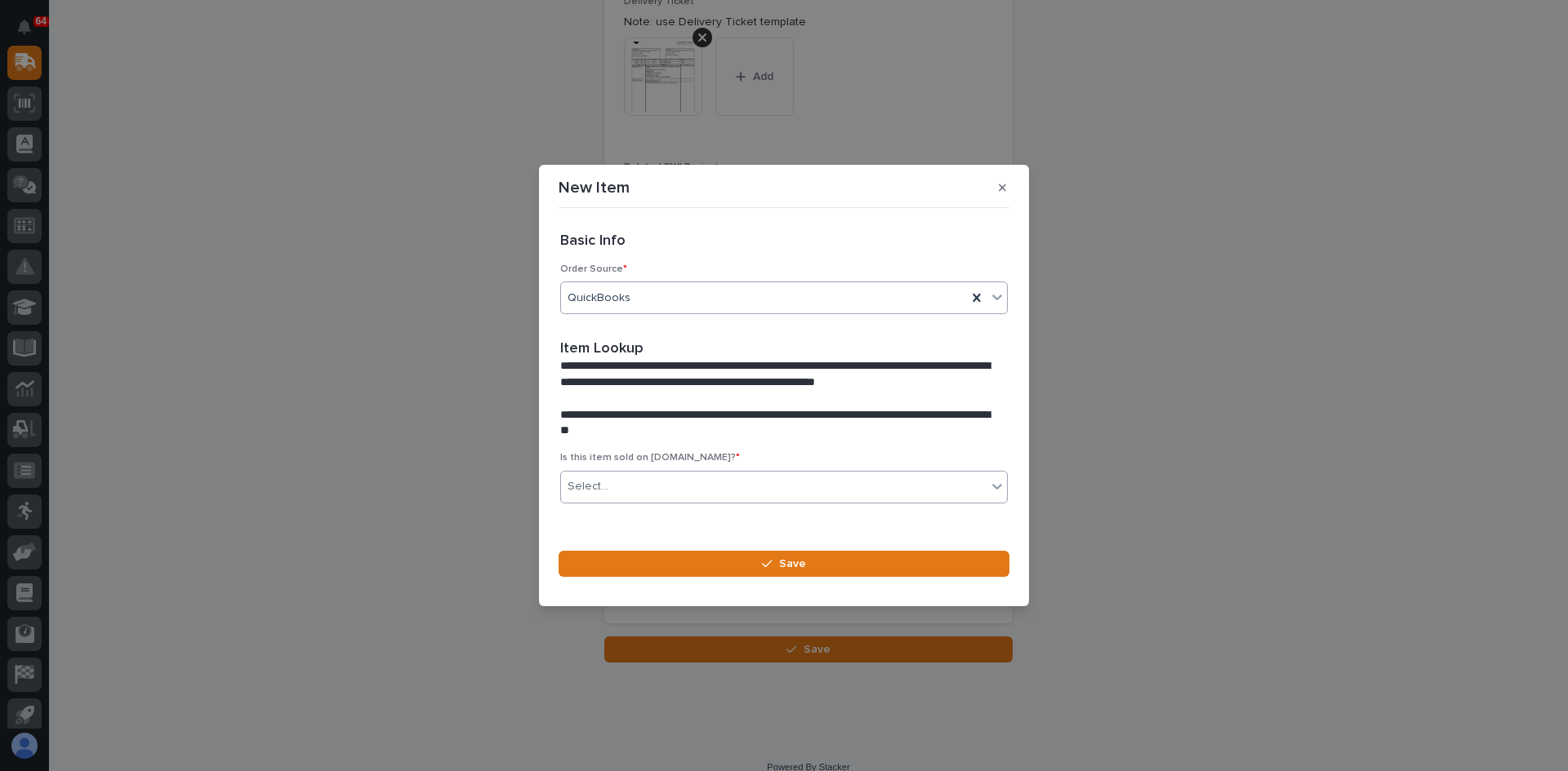
click at [627, 481] on div "Select..." at bounding box center [773, 486] width 425 height 27
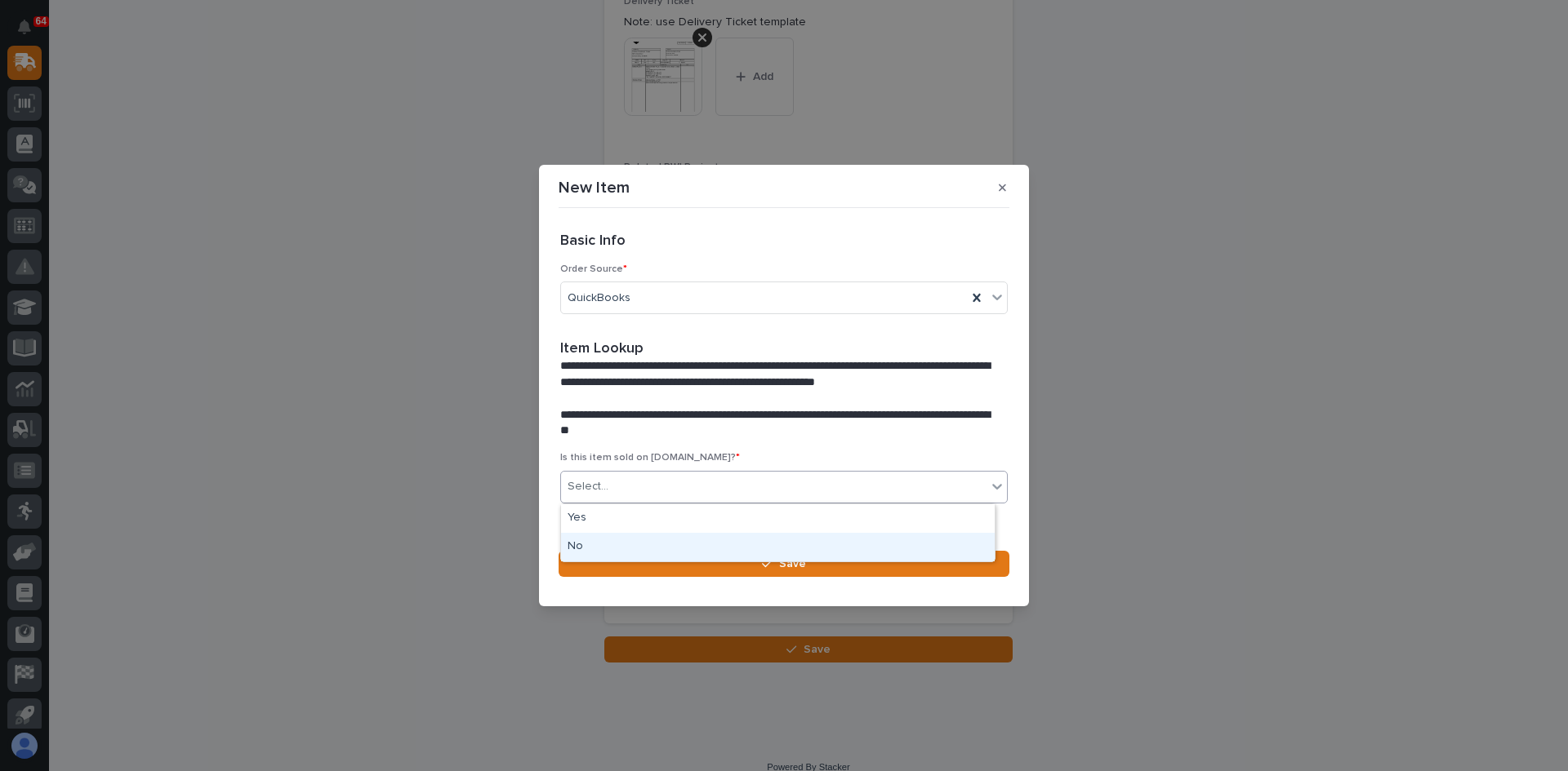
click at [588, 551] on div "No" at bounding box center [778, 547] width 434 height 29
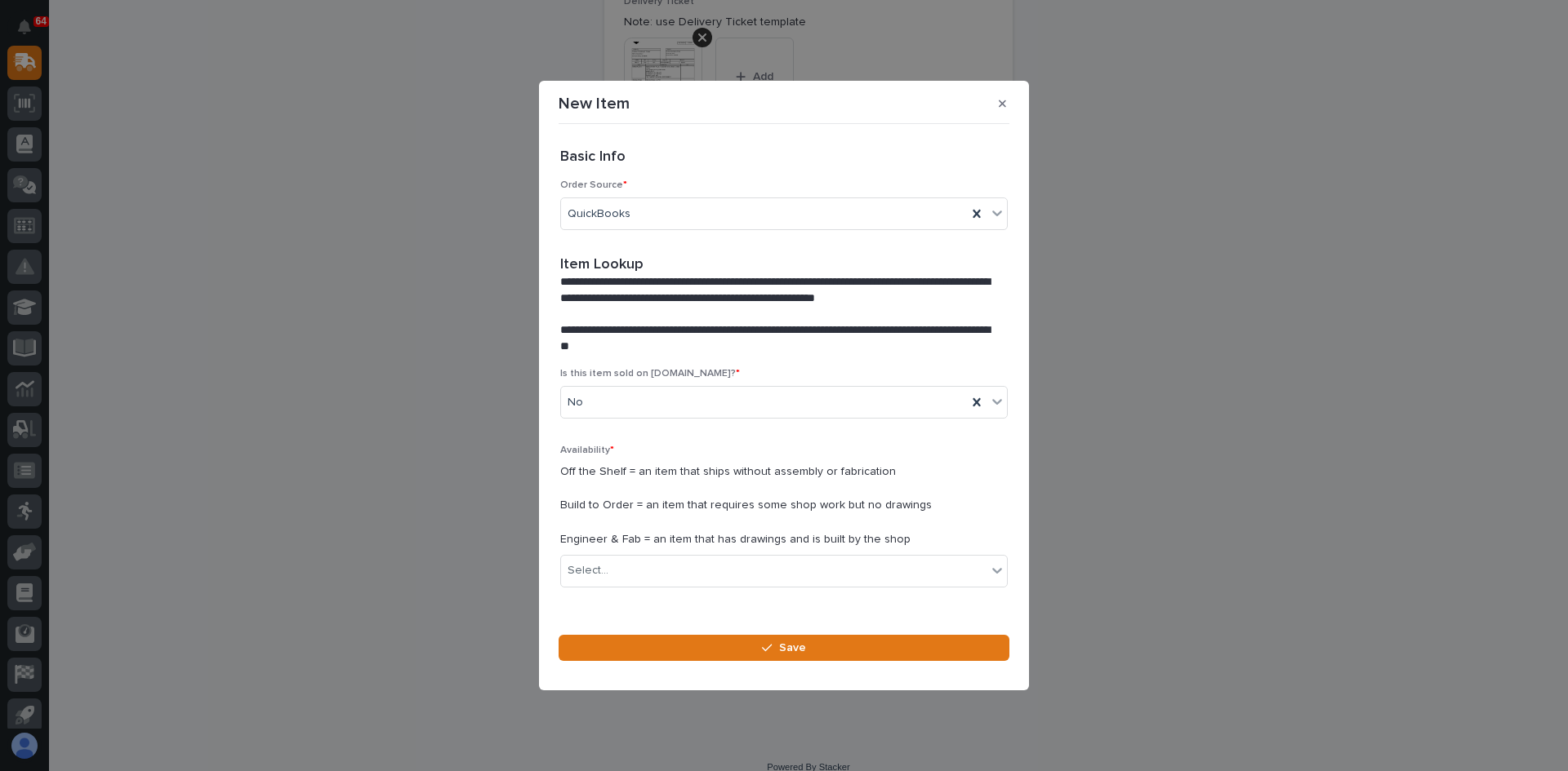
click at [627, 475] on p "Off the Shelf = an item that ships without assembly or fabrication Build to Ord…" at bounding box center [784, 506] width 448 height 85
click at [618, 574] on div "Select..." at bounding box center [773, 570] width 425 height 27
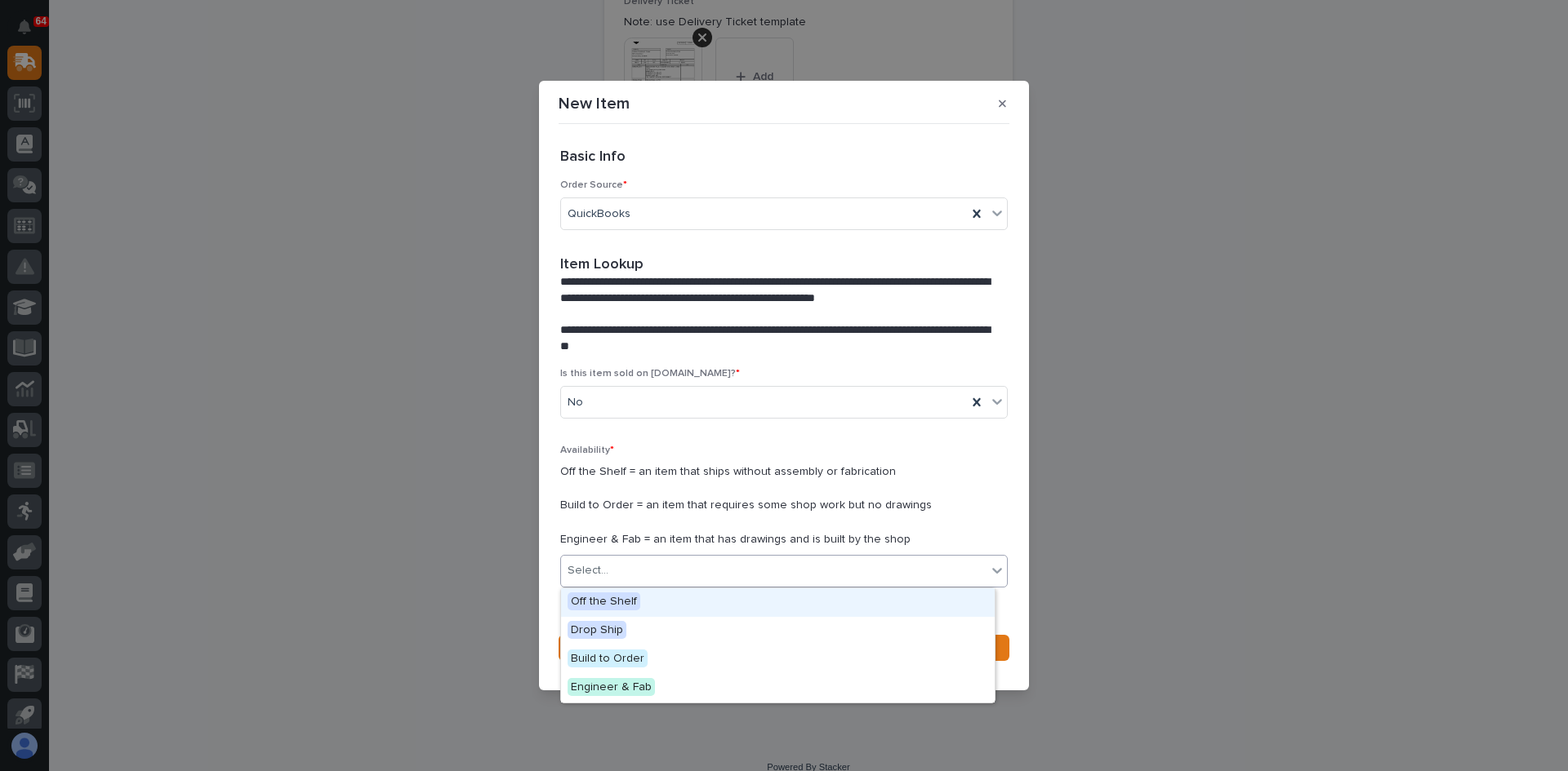
click at [600, 601] on span "Off the Shelf" at bounding box center [604, 601] width 73 height 18
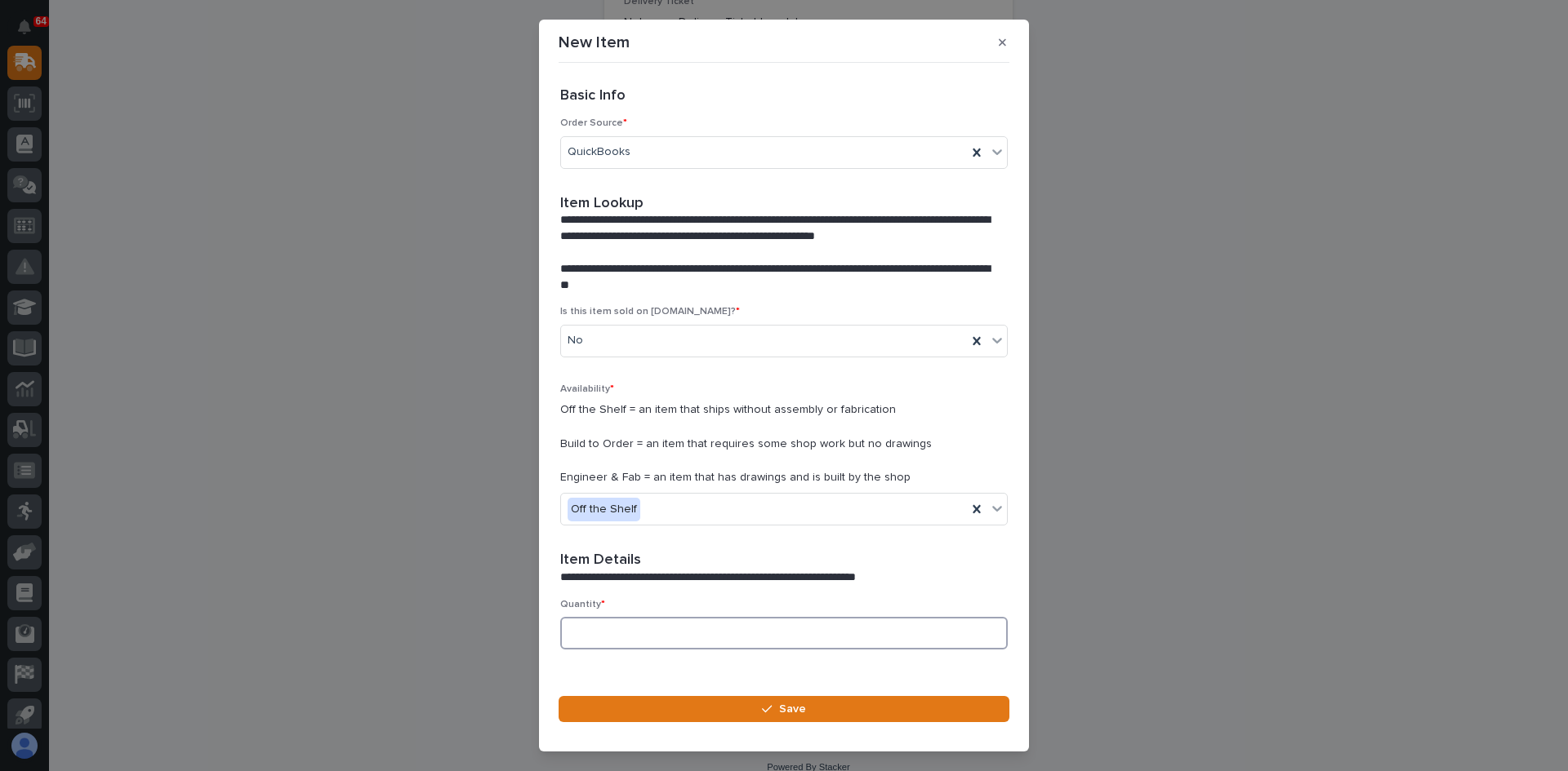
click at [608, 634] on input at bounding box center [784, 633] width 448 height 33
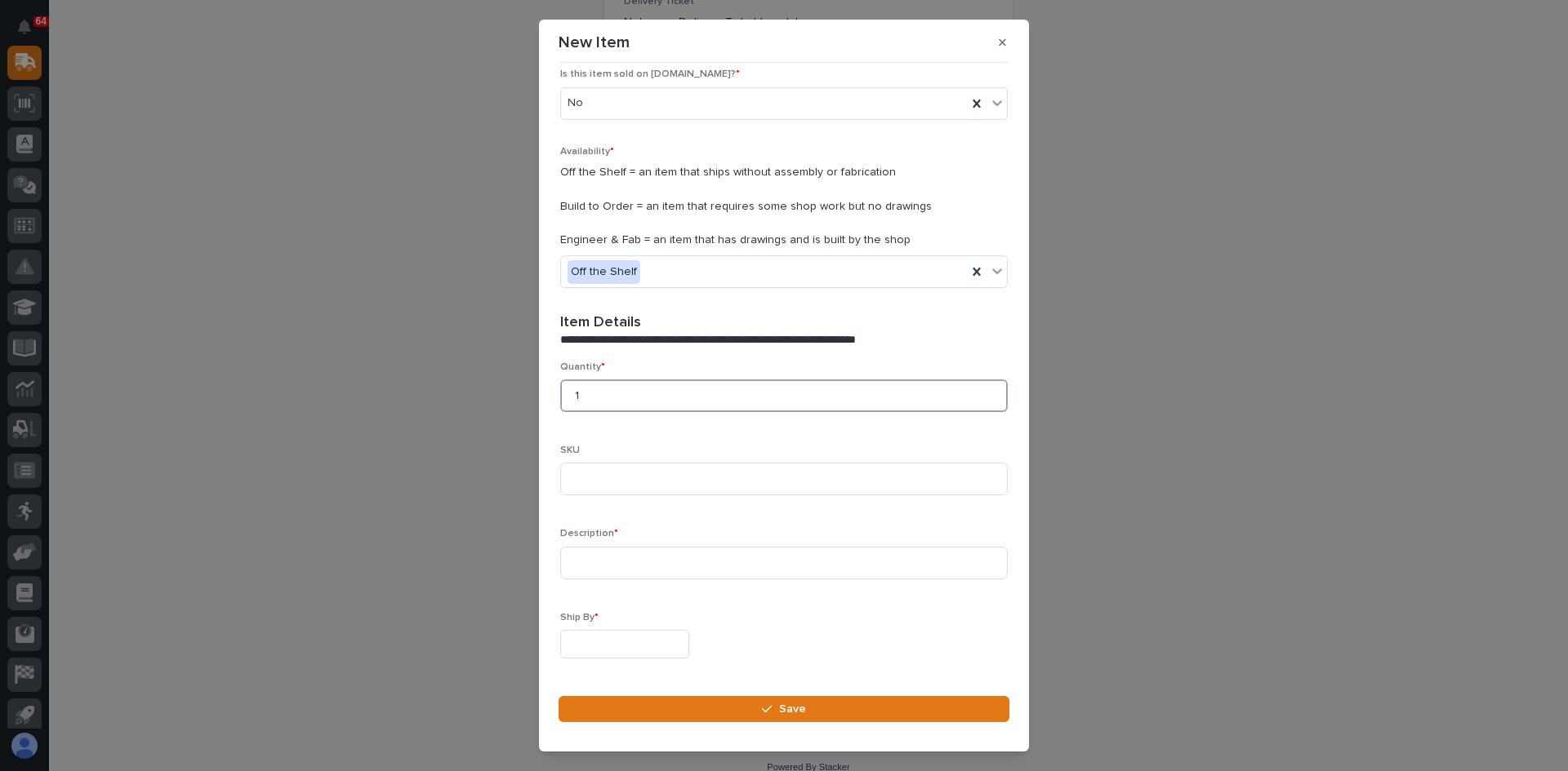
scroll to position [326, 0]
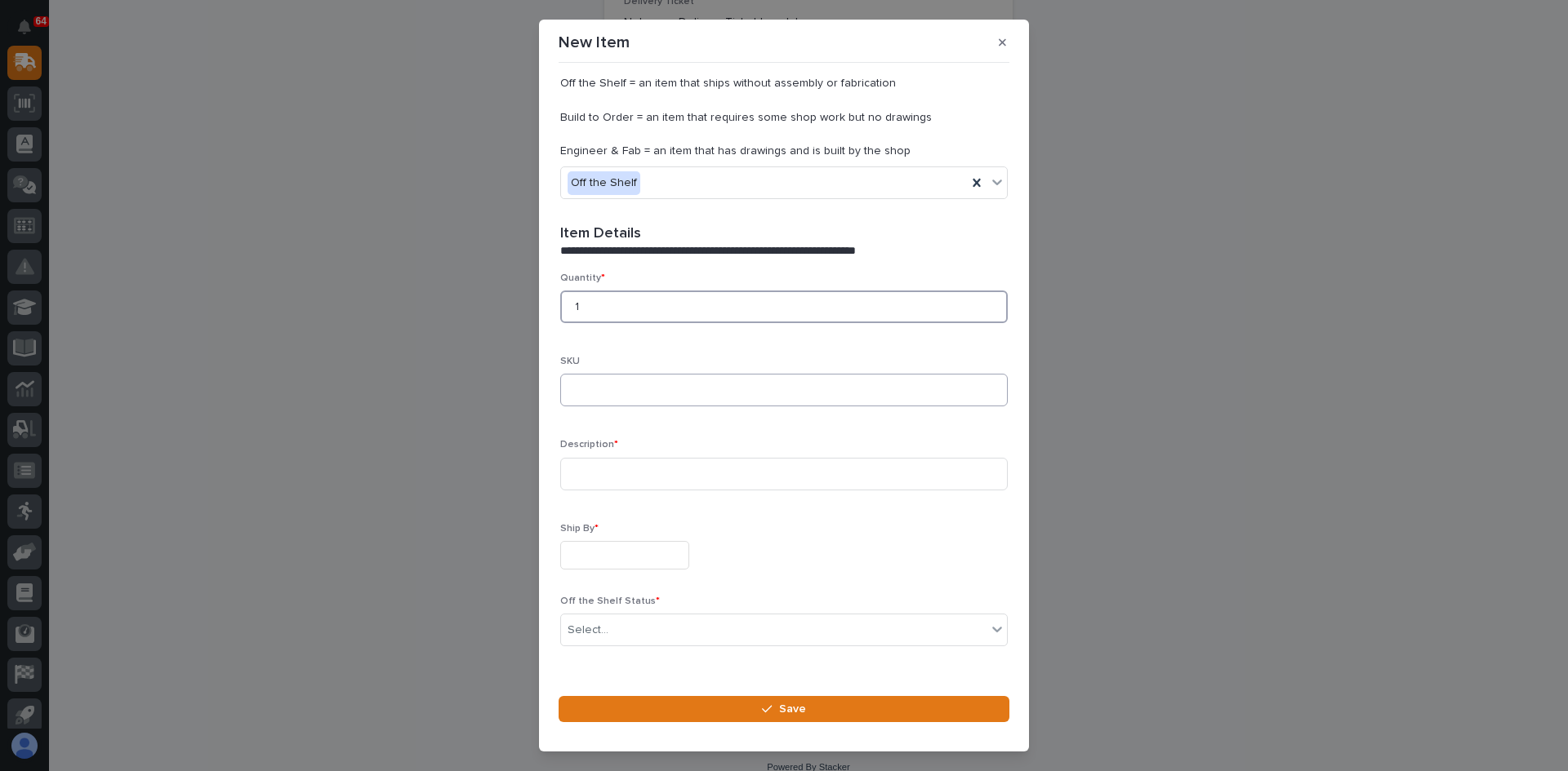
type input "1"
click at [593, 395] on input at bounding box center [784, 390] width 448 height 33
type input "K606PLUS-[GEOGRAPHIC_DATA]"
click at [582, 472] on input at bounding box center [784, 474] width 448 height 33
type input "REPAIR TO CUSTOMER'S EXISTING TX (PW469-P)"
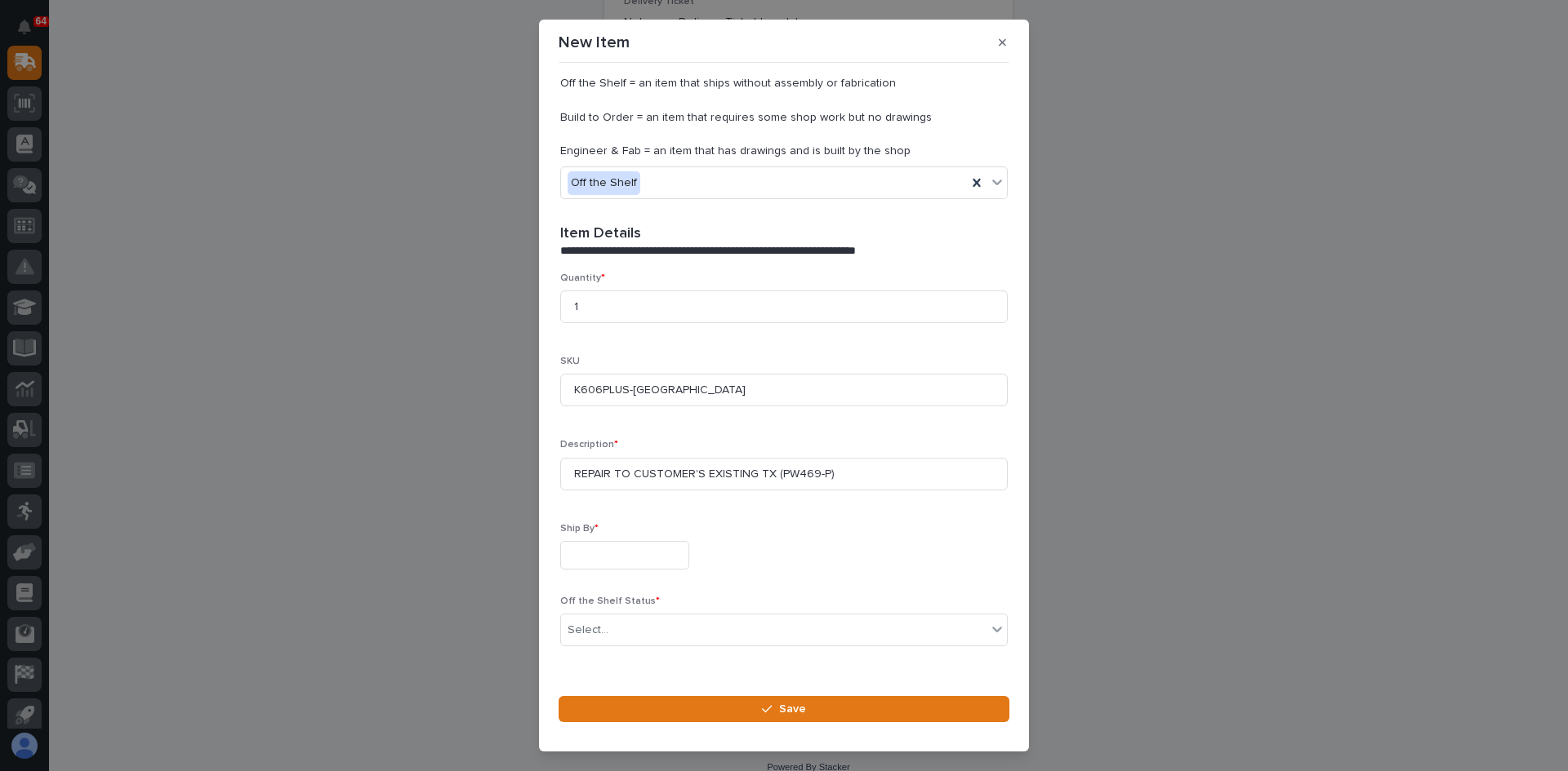
click at [581, 553] on input "text" at bounding box center [624, 555] width 129 height 29
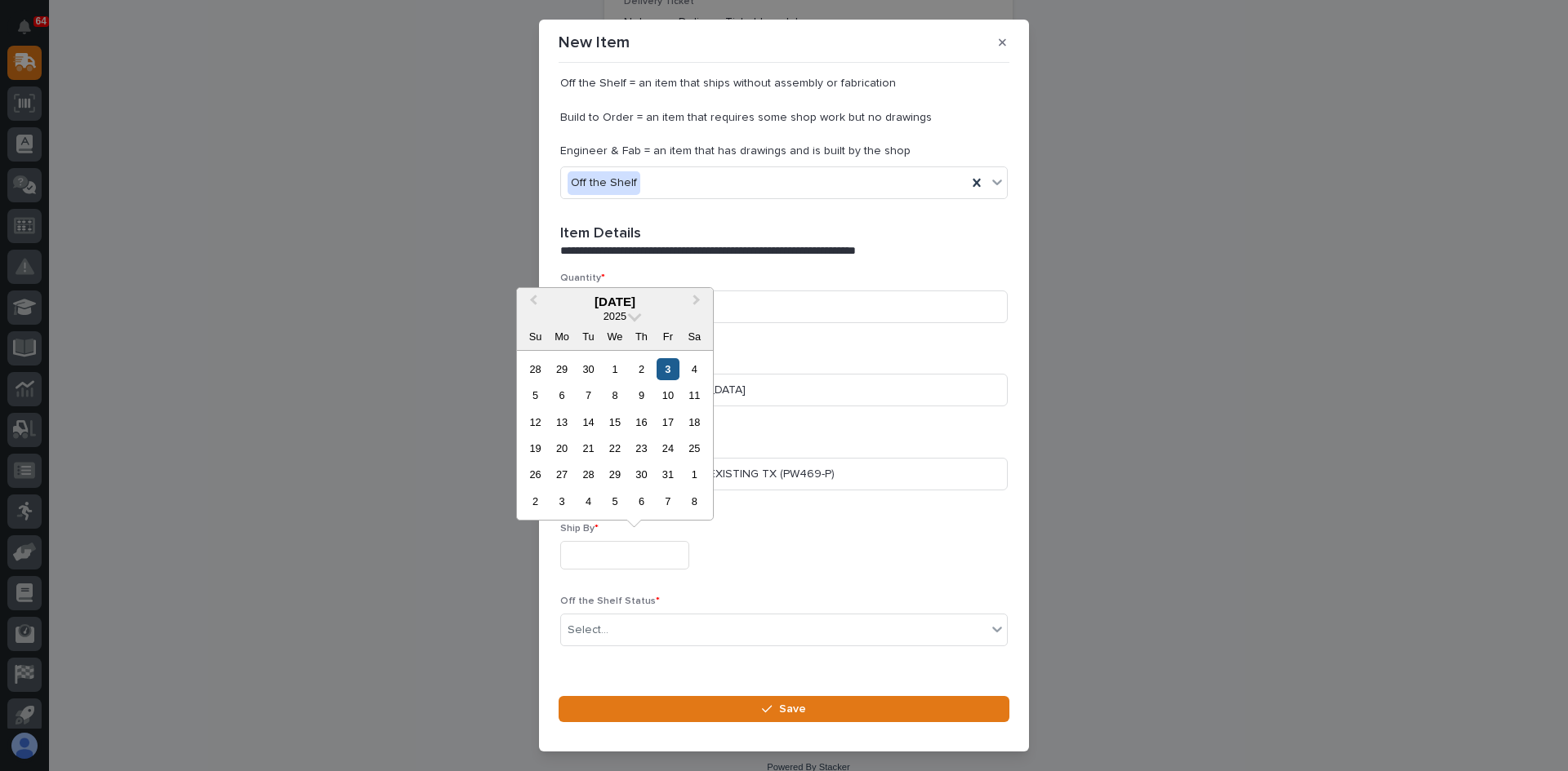
click at [670, 369] on div "3" at bounding box center [667, 369] width 22 height 22
type input "**********"
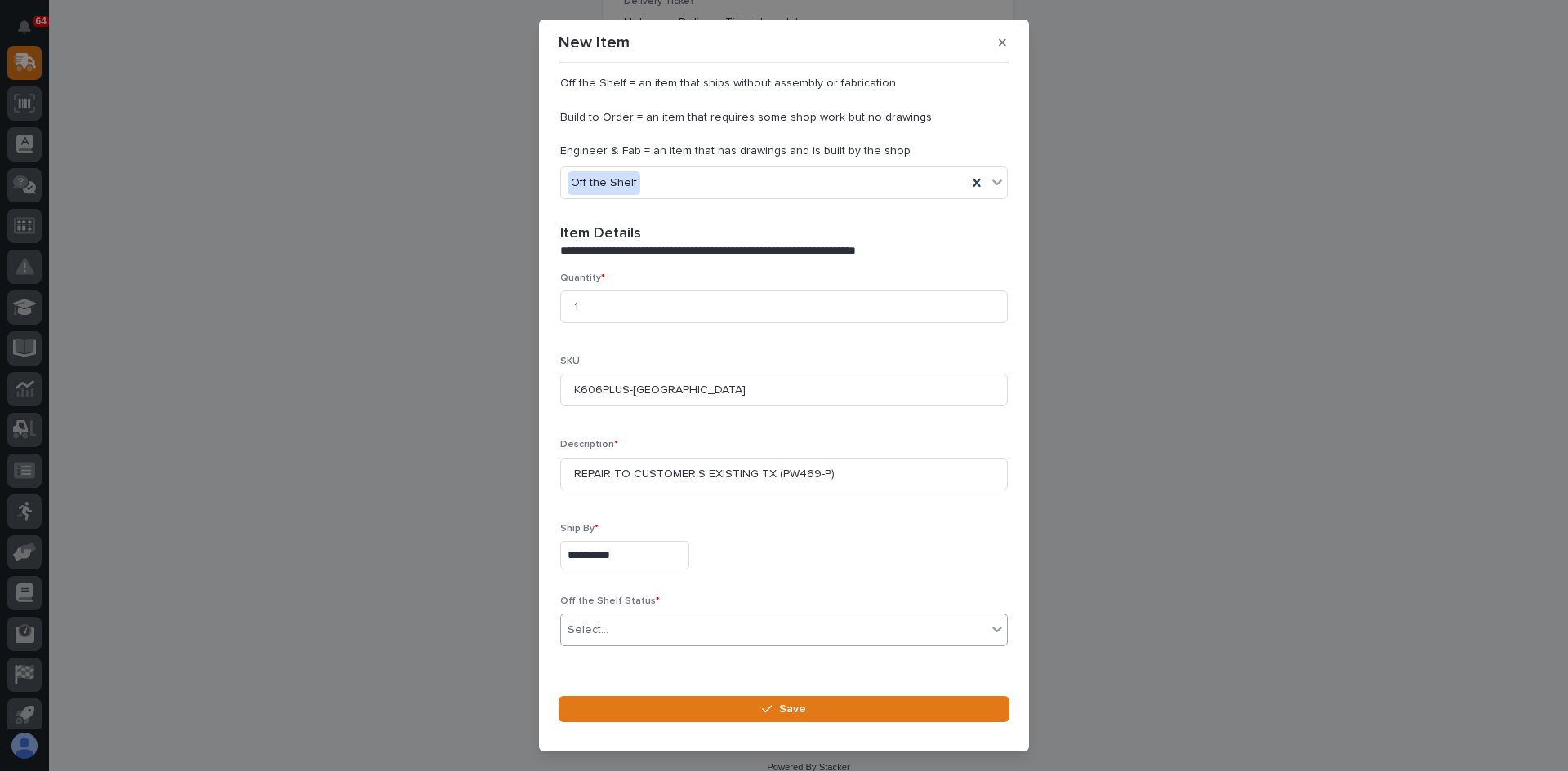
click at [617, 624] on div "Select..." at bounding box center [773, 630] width 425 height 27
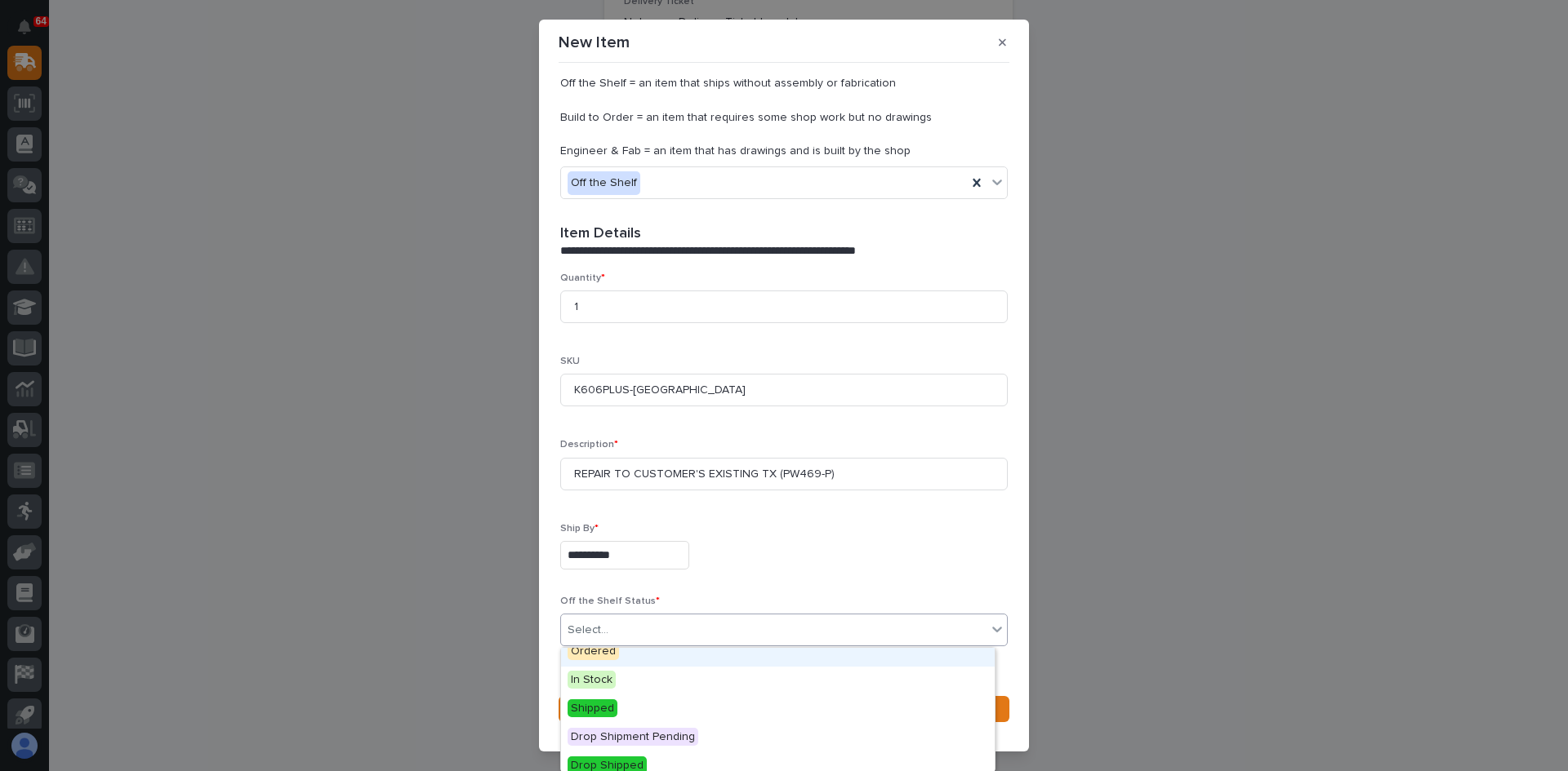
scroll to position [81, 0]
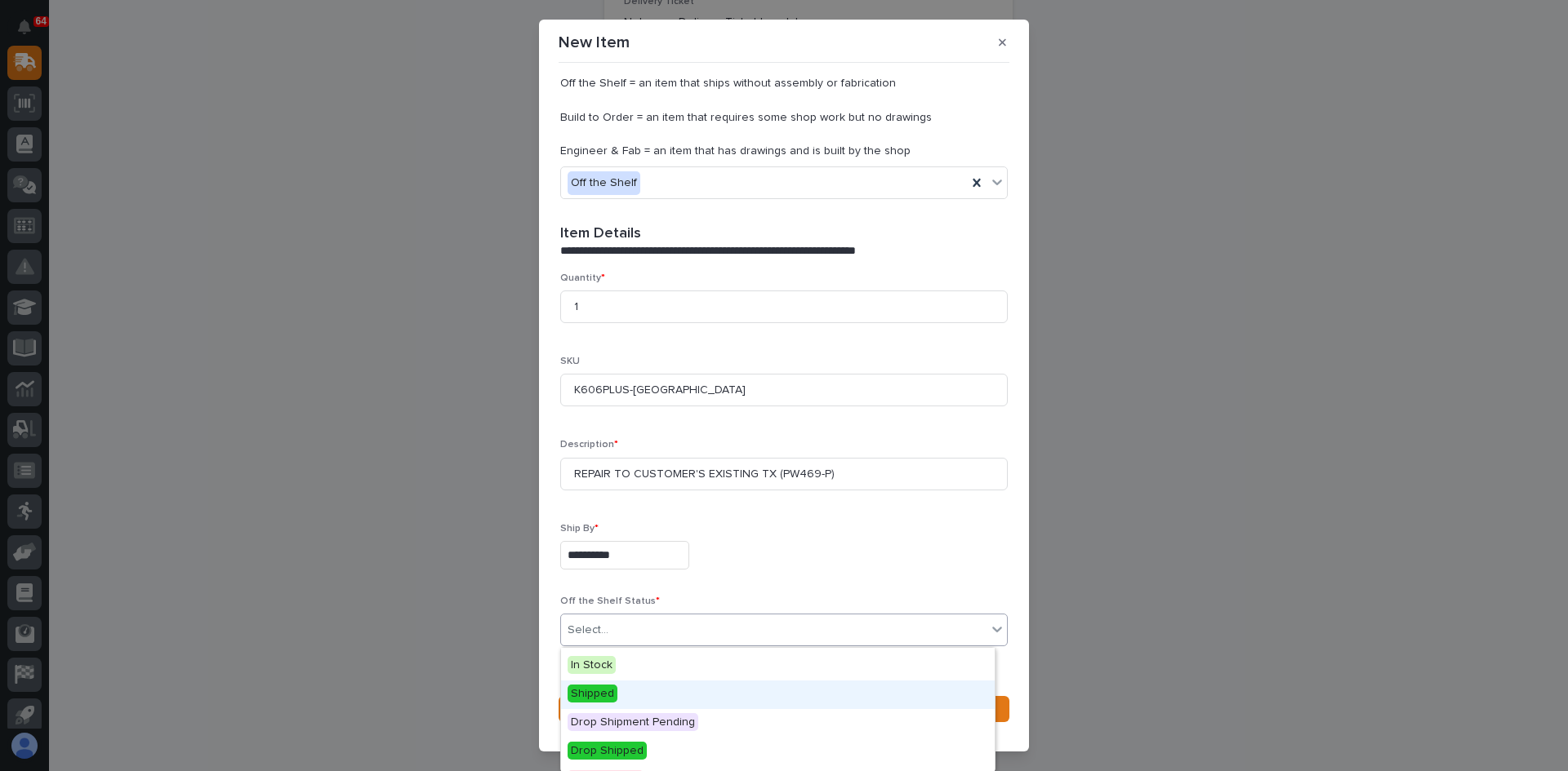
click at [583, 687] on span "Shipped" at bounding box center [593, 693] width 50 height 18
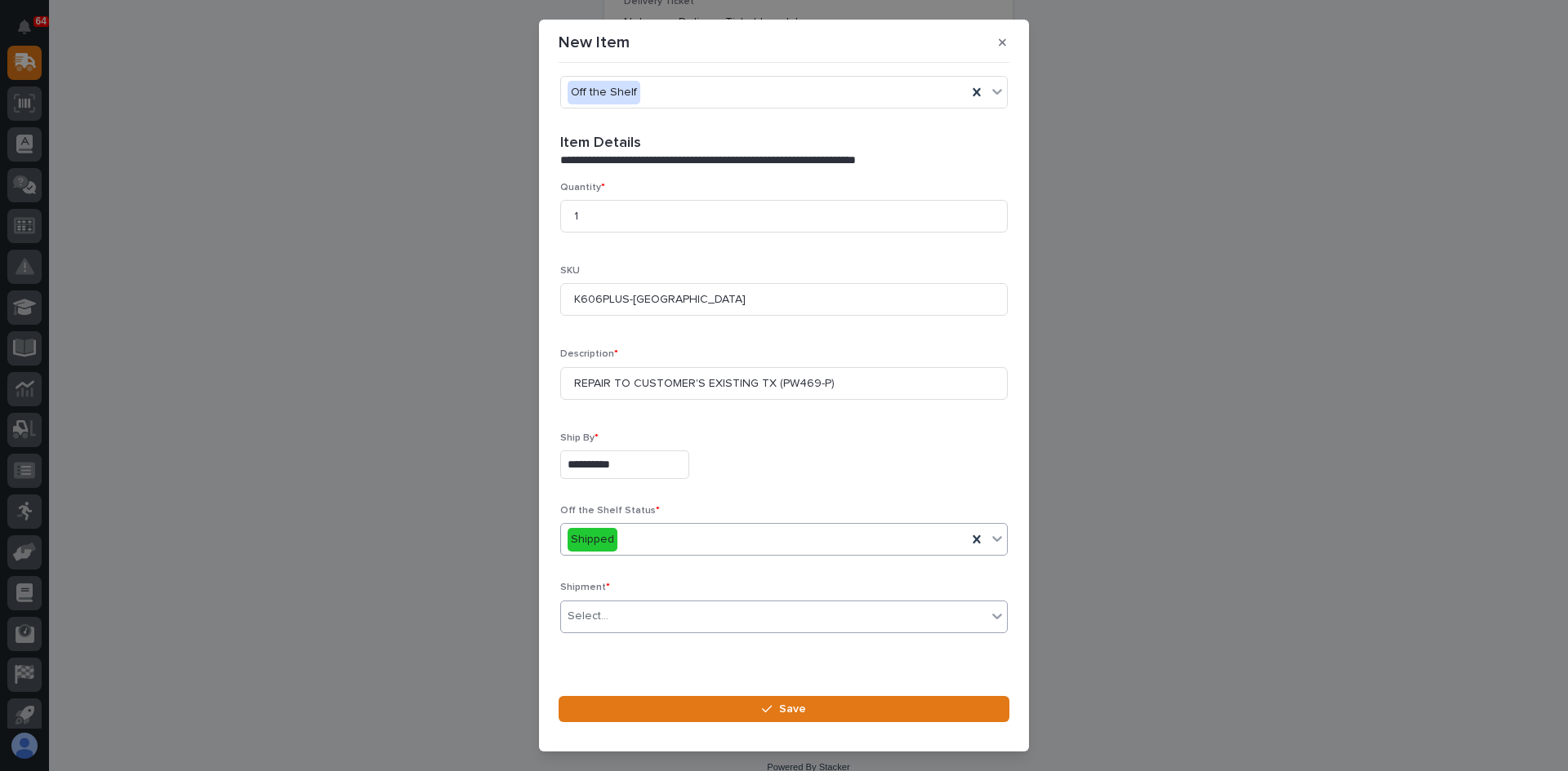
scroll to position [446, 0]
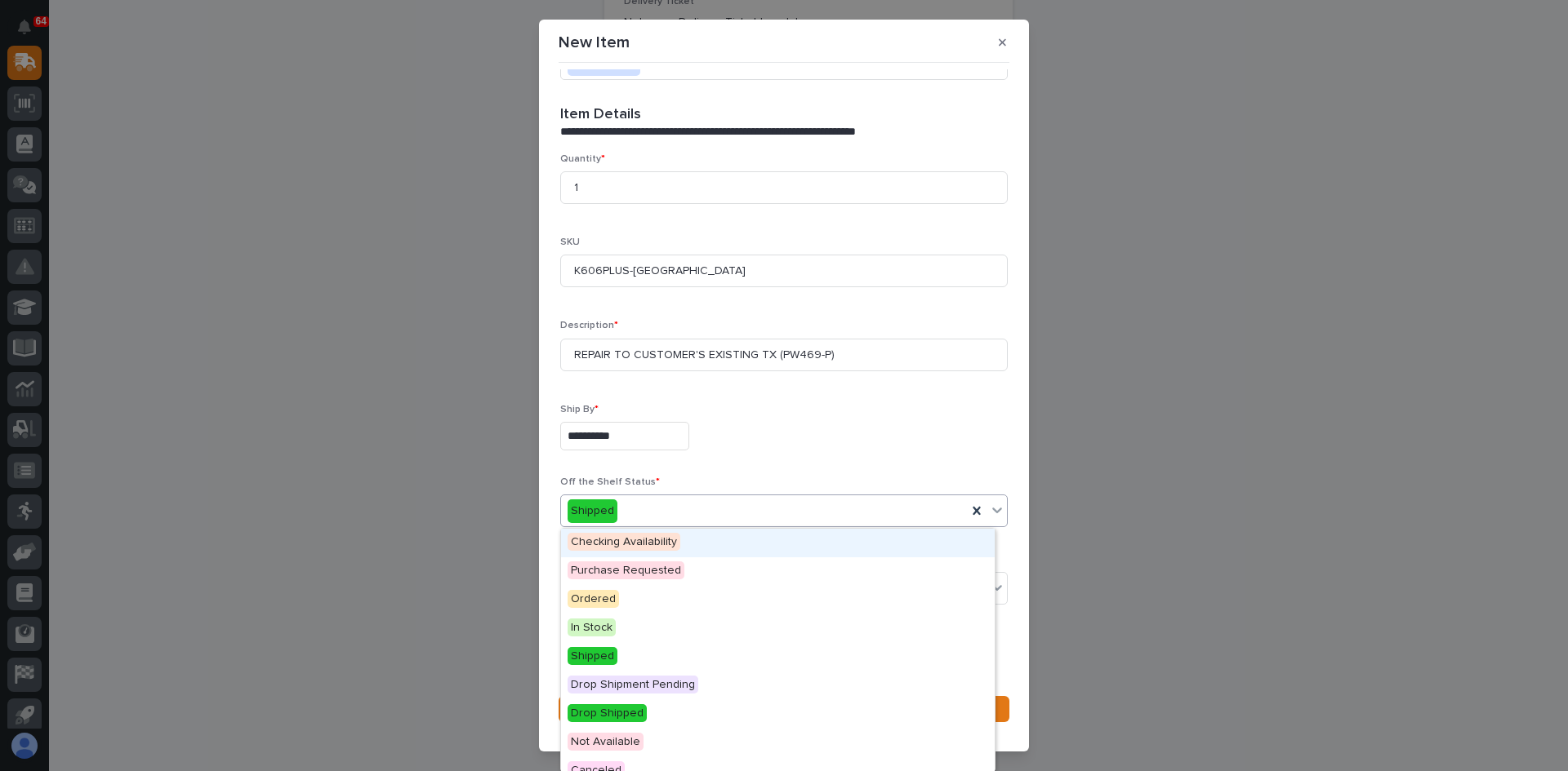
click at [636, 503] on div "Shipped" at bounding box center [764, 511] width 406 height 27
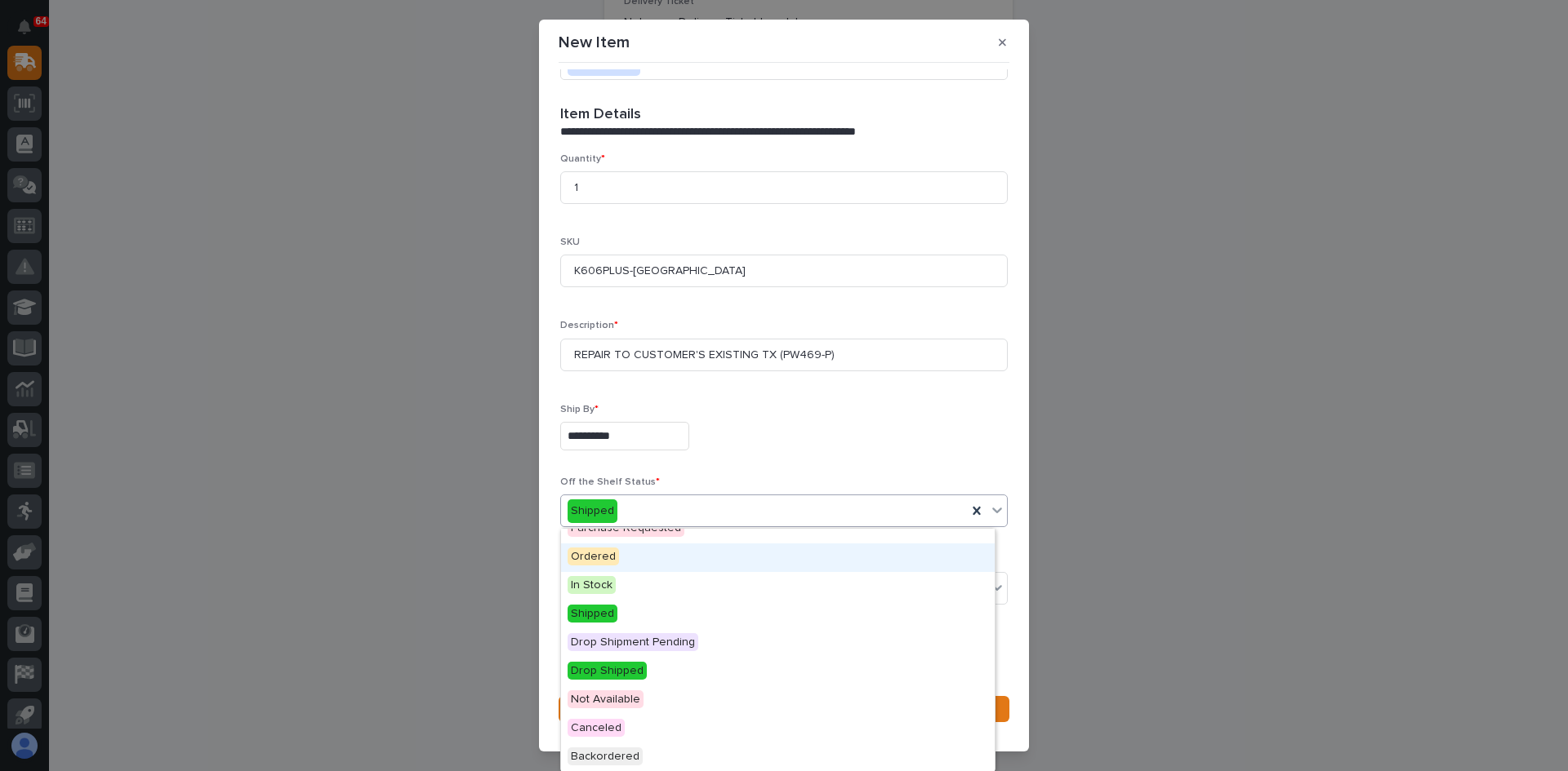
scroll to position [0, 0]
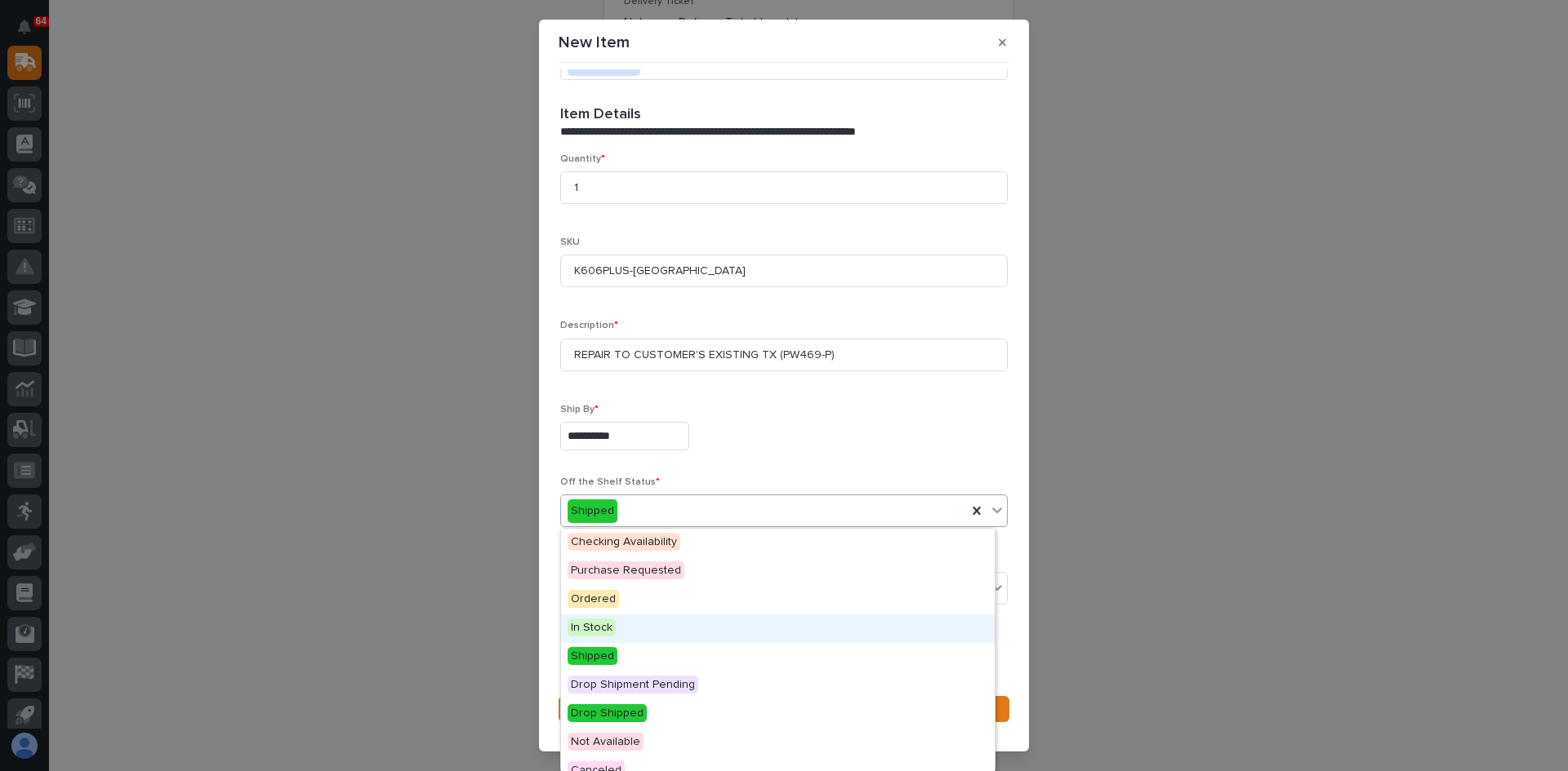
click at [599, 630] on span "In Stock" at bounding box center [592, 627] width 48 height 18
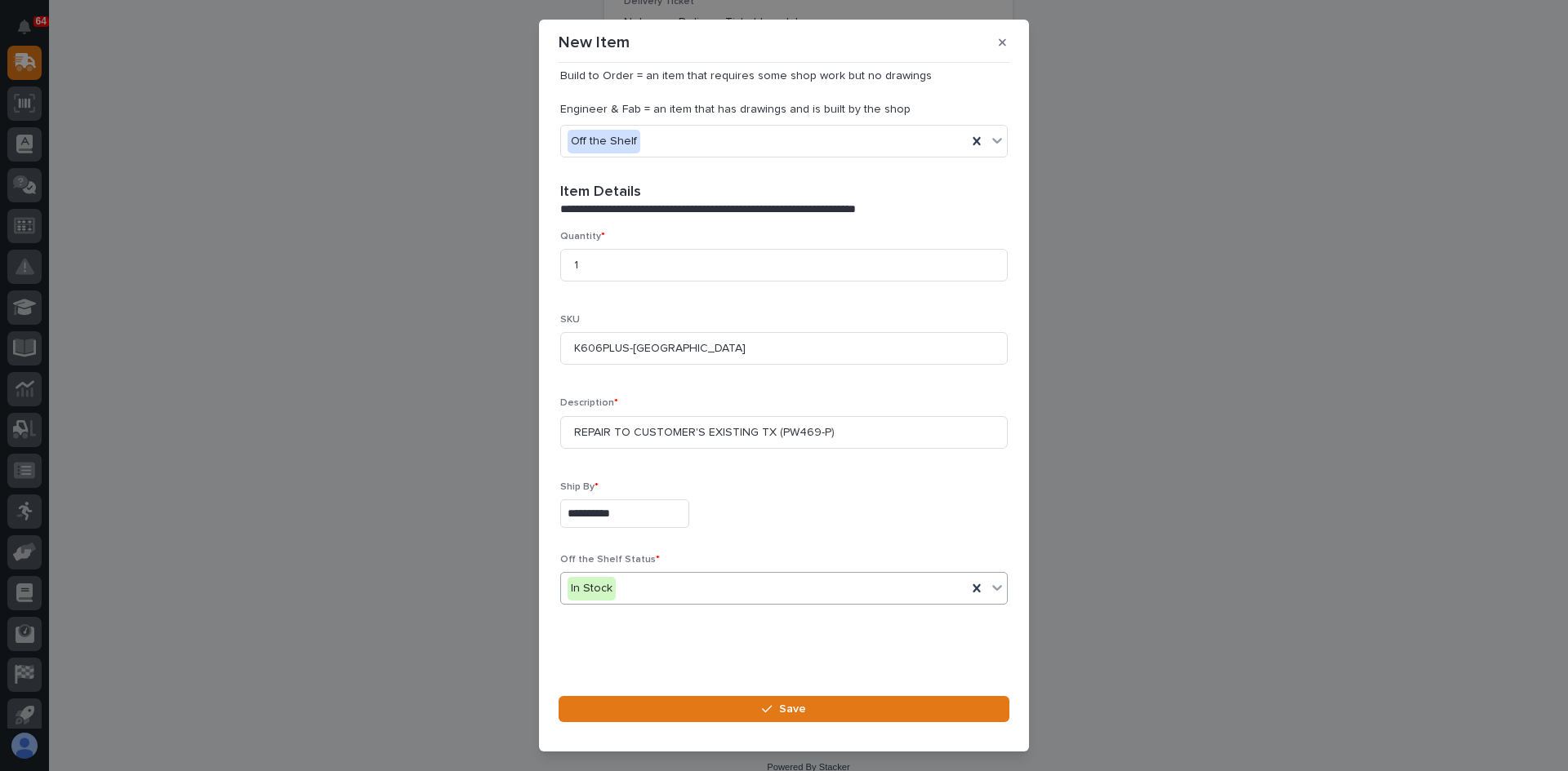
scroll to position [368, 0]
click at [787, 711] on span "Save" at bounding box center [792, 709] width 27 height 15
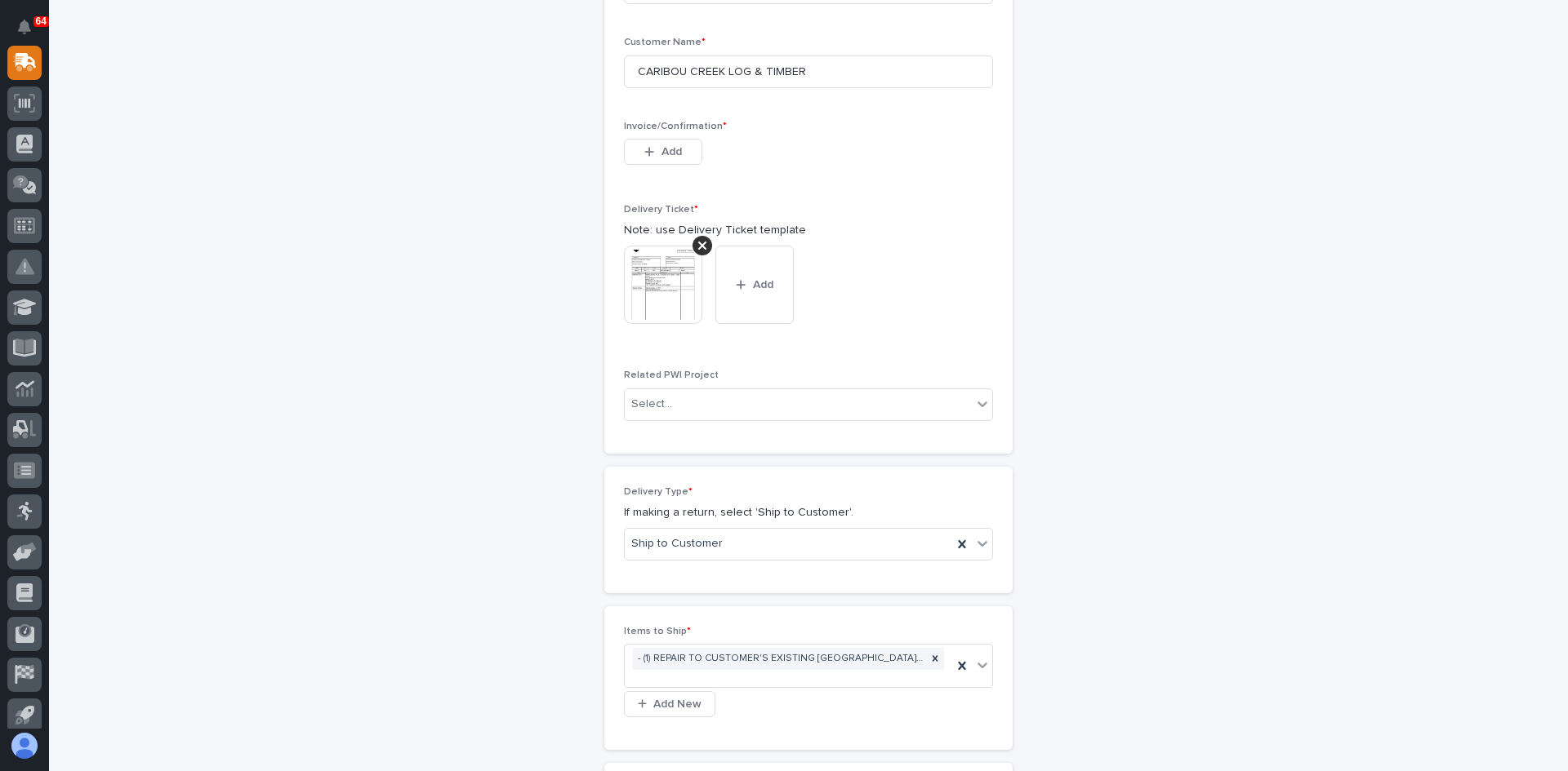
scroll to position [773, 0]
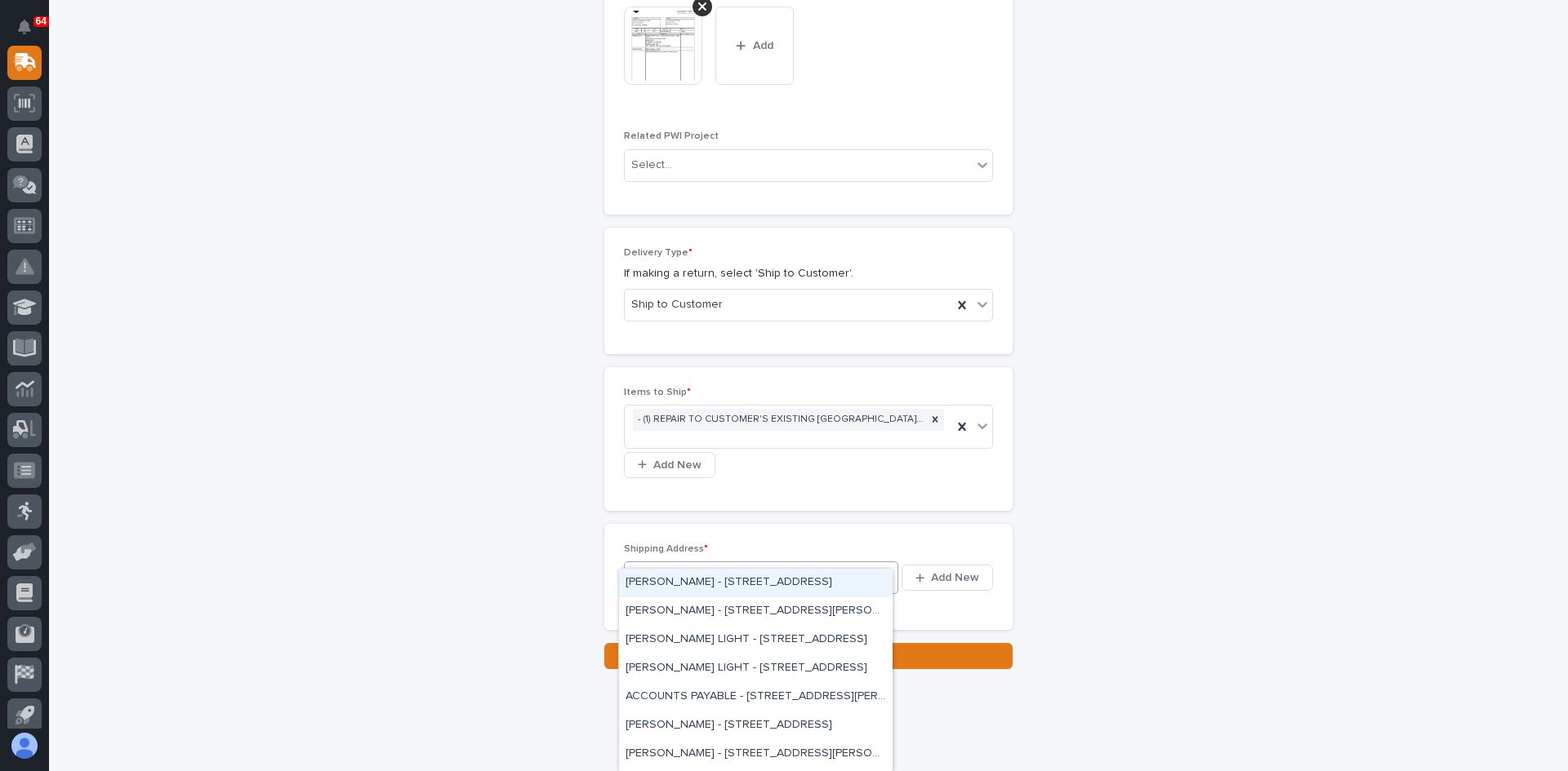
click at [690, 565] on div "Select..." at bounding box center [751, 578] width 252 height 27
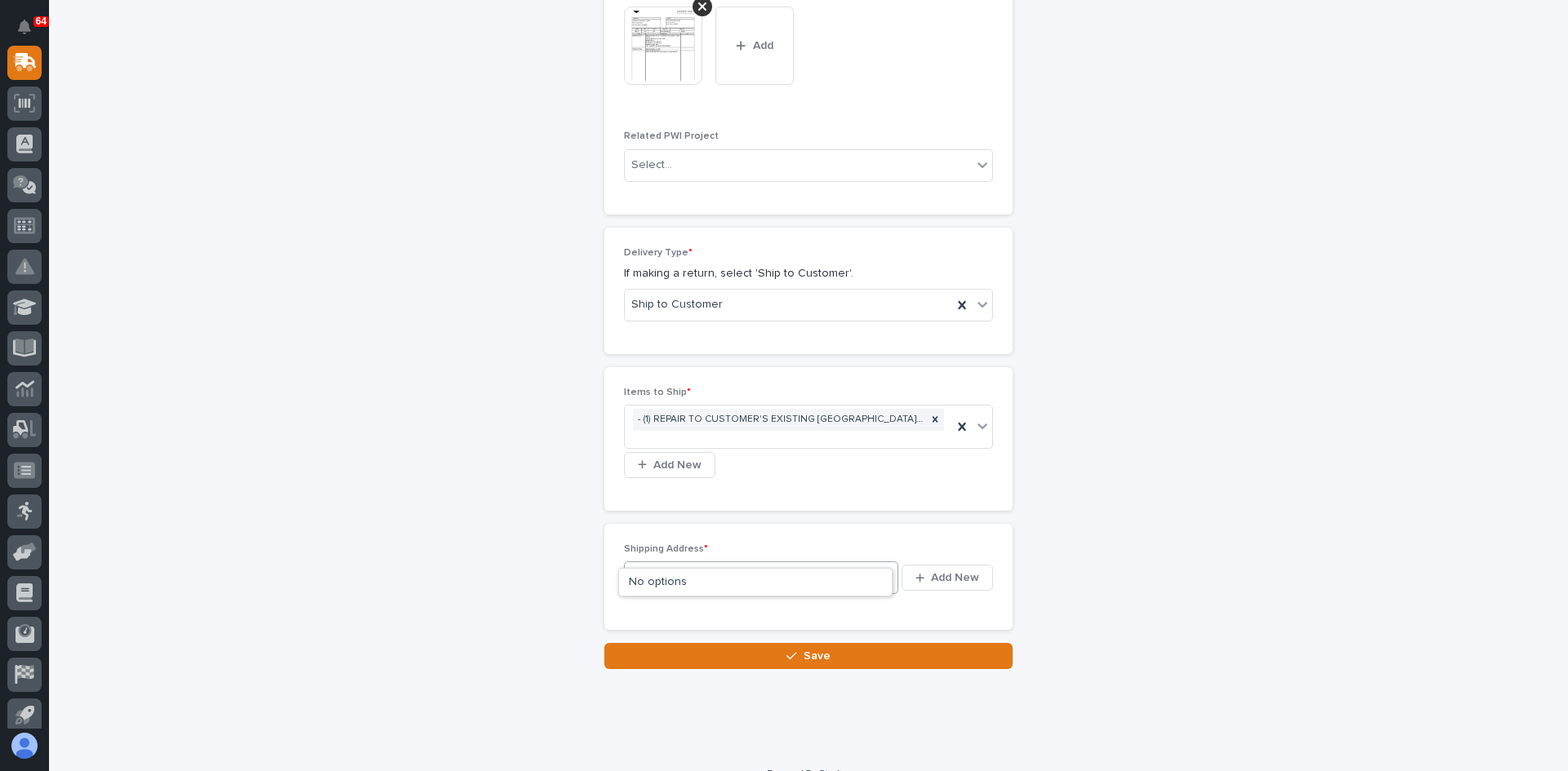
type input "*"
type input "**********"
click at [946, 570] on span "Add New" at bounding box center [955, 577] width 48 height 15
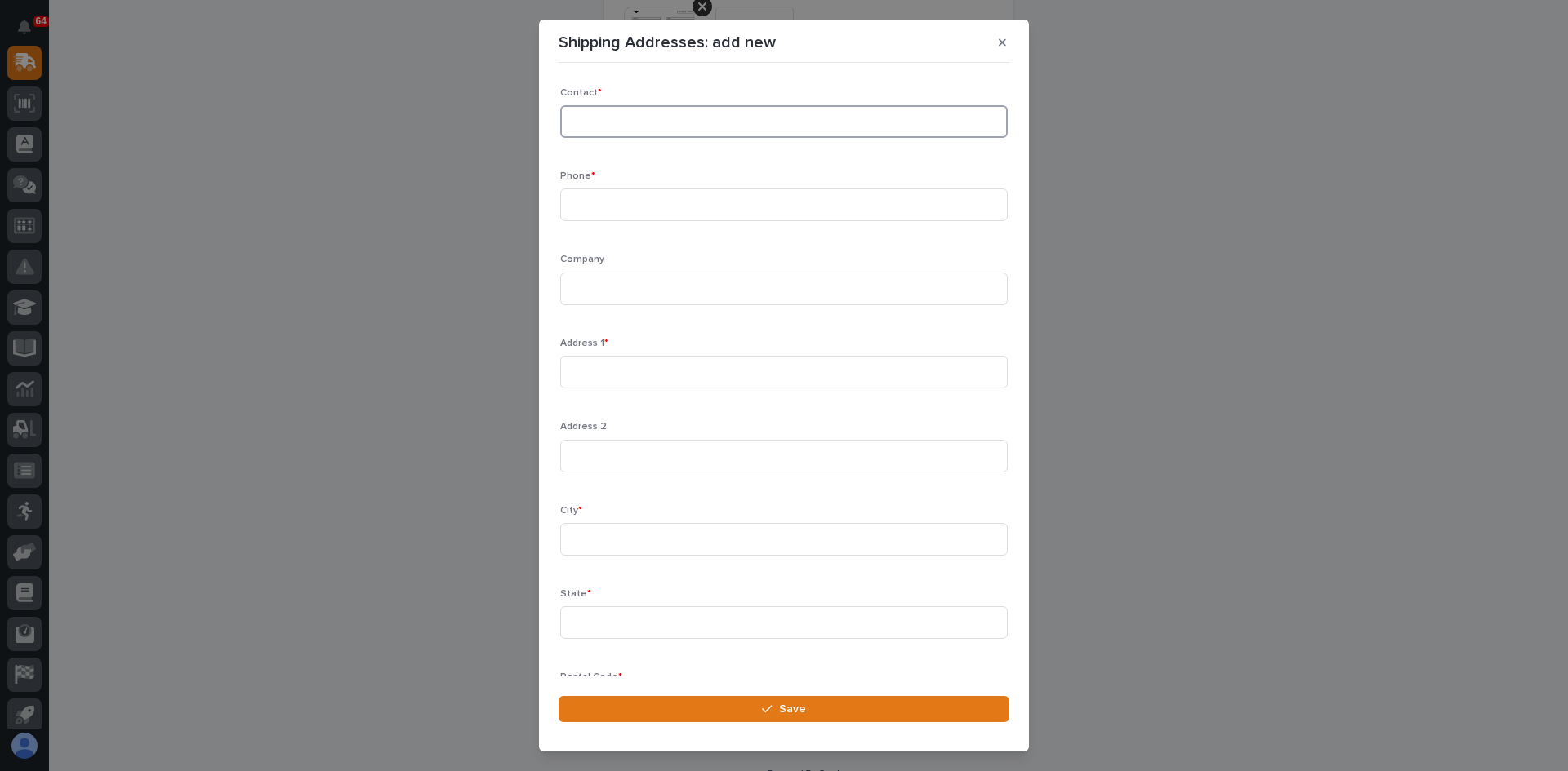
click at [609, 123] on input at bounding box center [784, 122] width 448 height 33
type input "[PERSON_NAME]"
paste input "[PHONE_NUMBER]"
type input "[PHONE_NUMBER]"
click at [603, 289] on input at bounding box center [784, 289] width 448 height 33
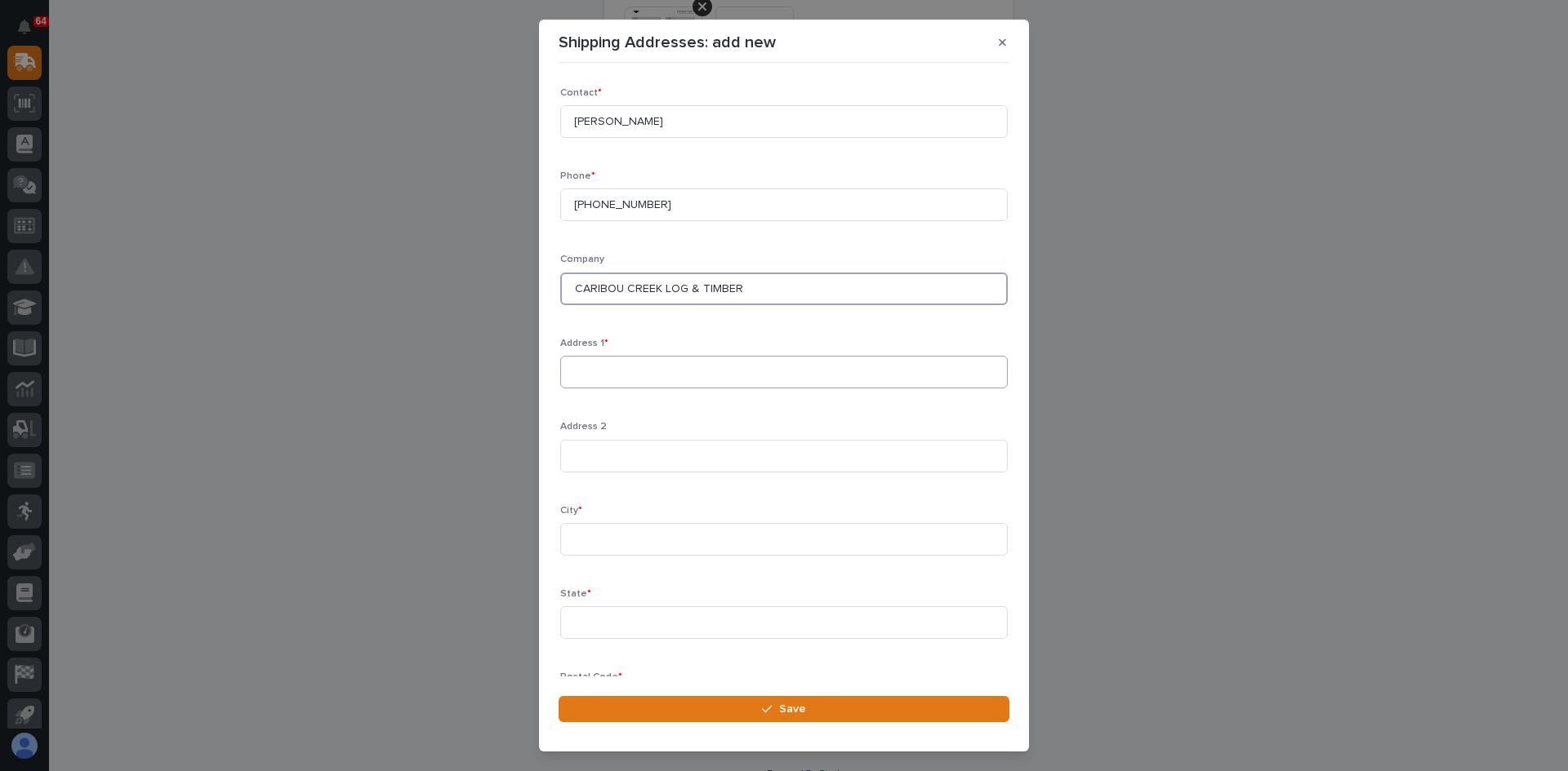
type input "CARIBOU CREEK LOG & TIMBER"
click at [567, 370] on input at bounding box center [784, 372] width 448 height 33
type input "[STREET_ADDRESS]"
click at [579, 534] on input at bounding box center [784, 540] width 448 height 33
type input "BONNERS FERRY"
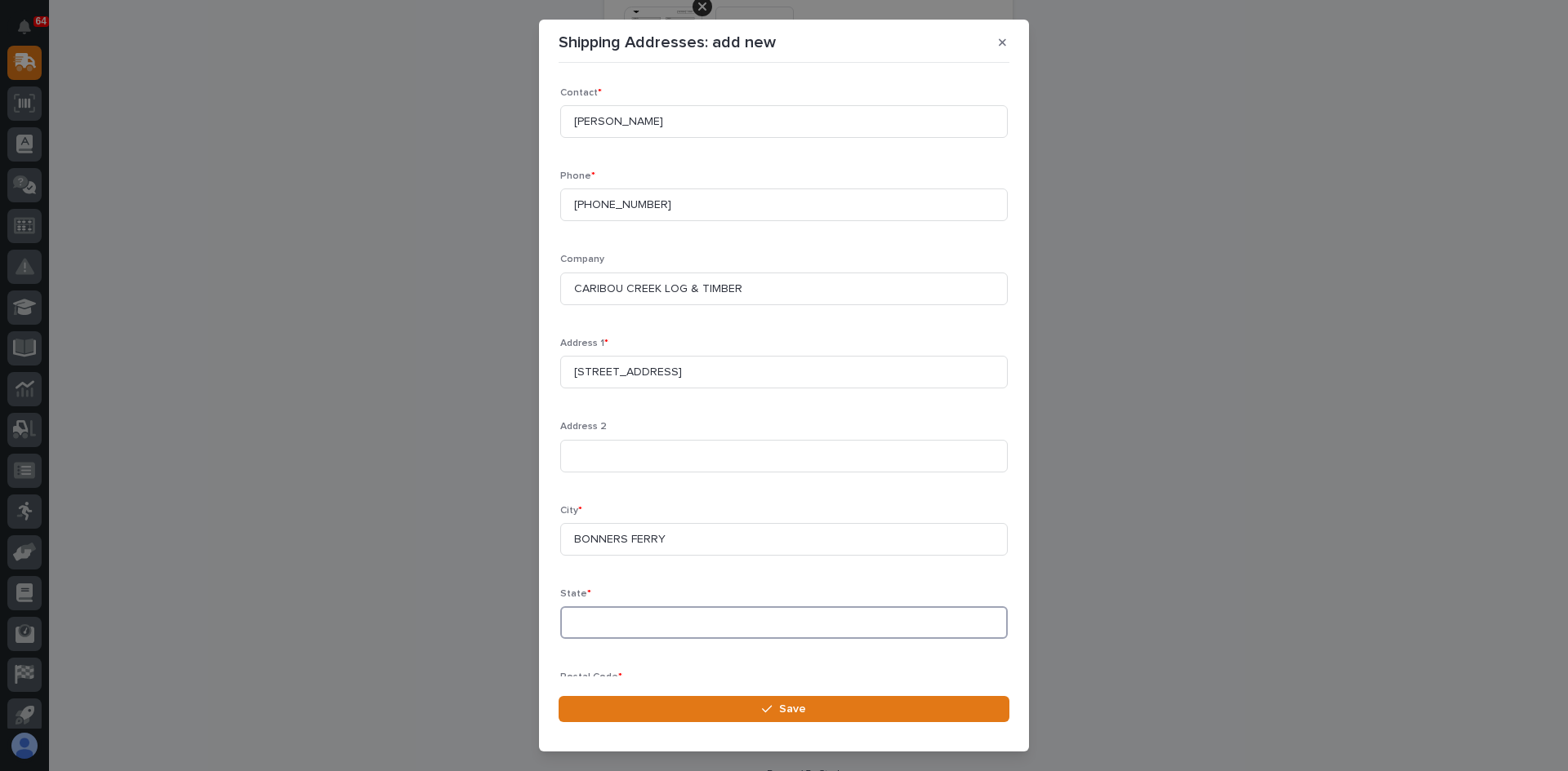
click at [594, 622] on input at bounding box center [784, 623] width 448 height 33
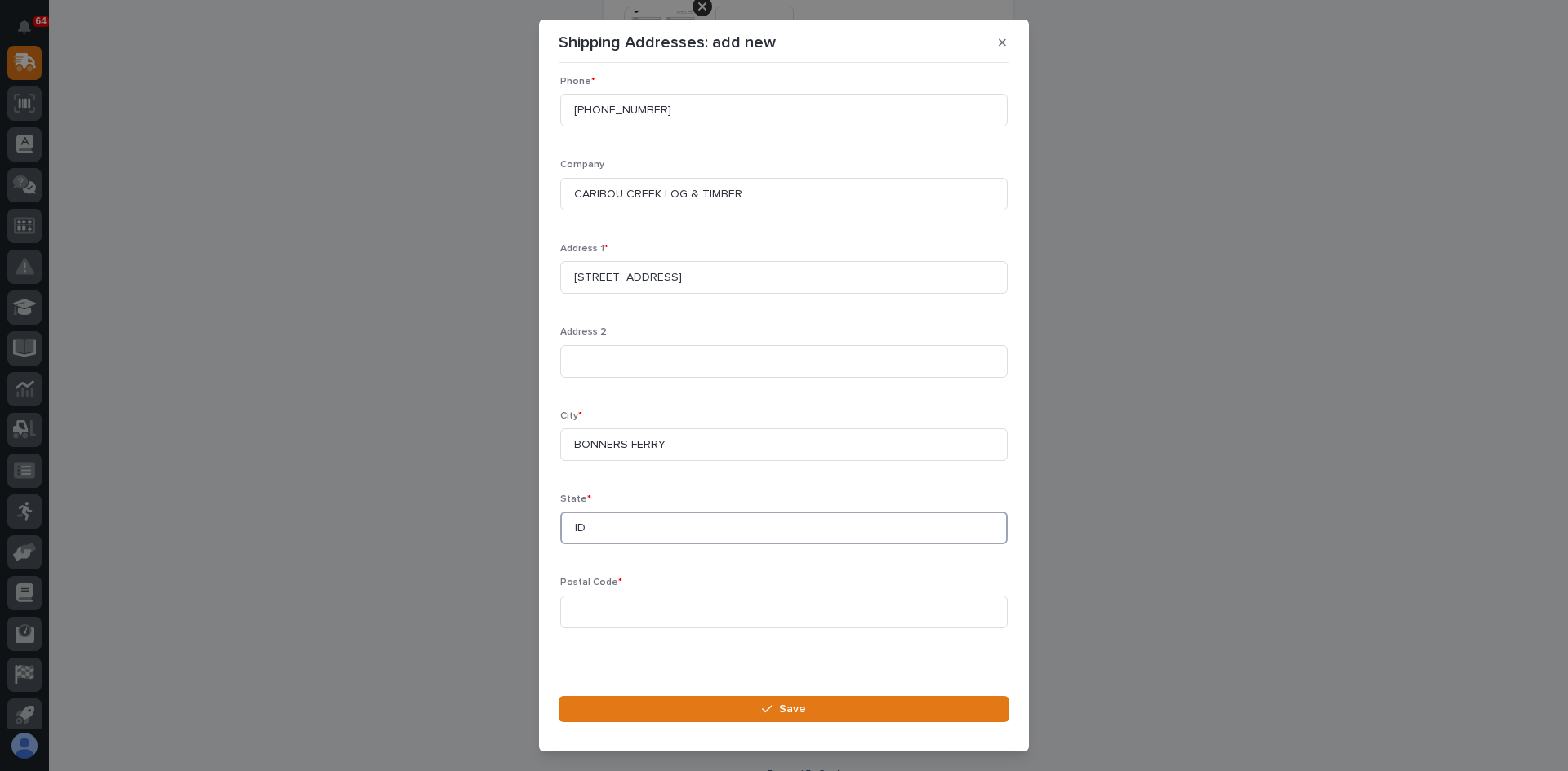
scroll to position [96, 0]
type input "ID"
click at [579, 609] on input at bounding box center [784, 611] width 448 height 33
type input "83805"
click at [788, 709] on span "Save" at bounding box center [792, 709] width 27 height 15
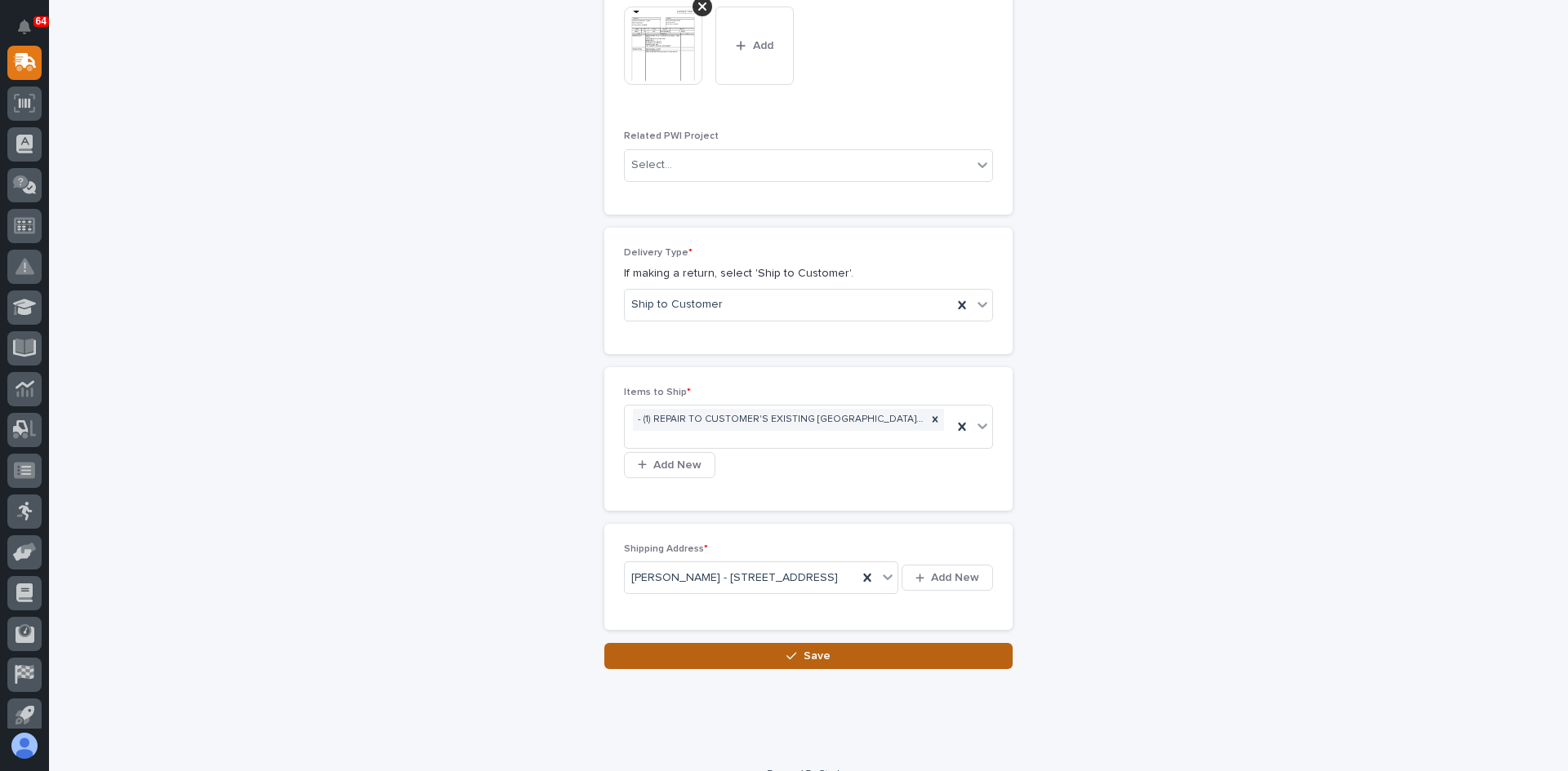
click at [809, 664] on span "Save" at bounding box center [816, 656] width 27 height 15
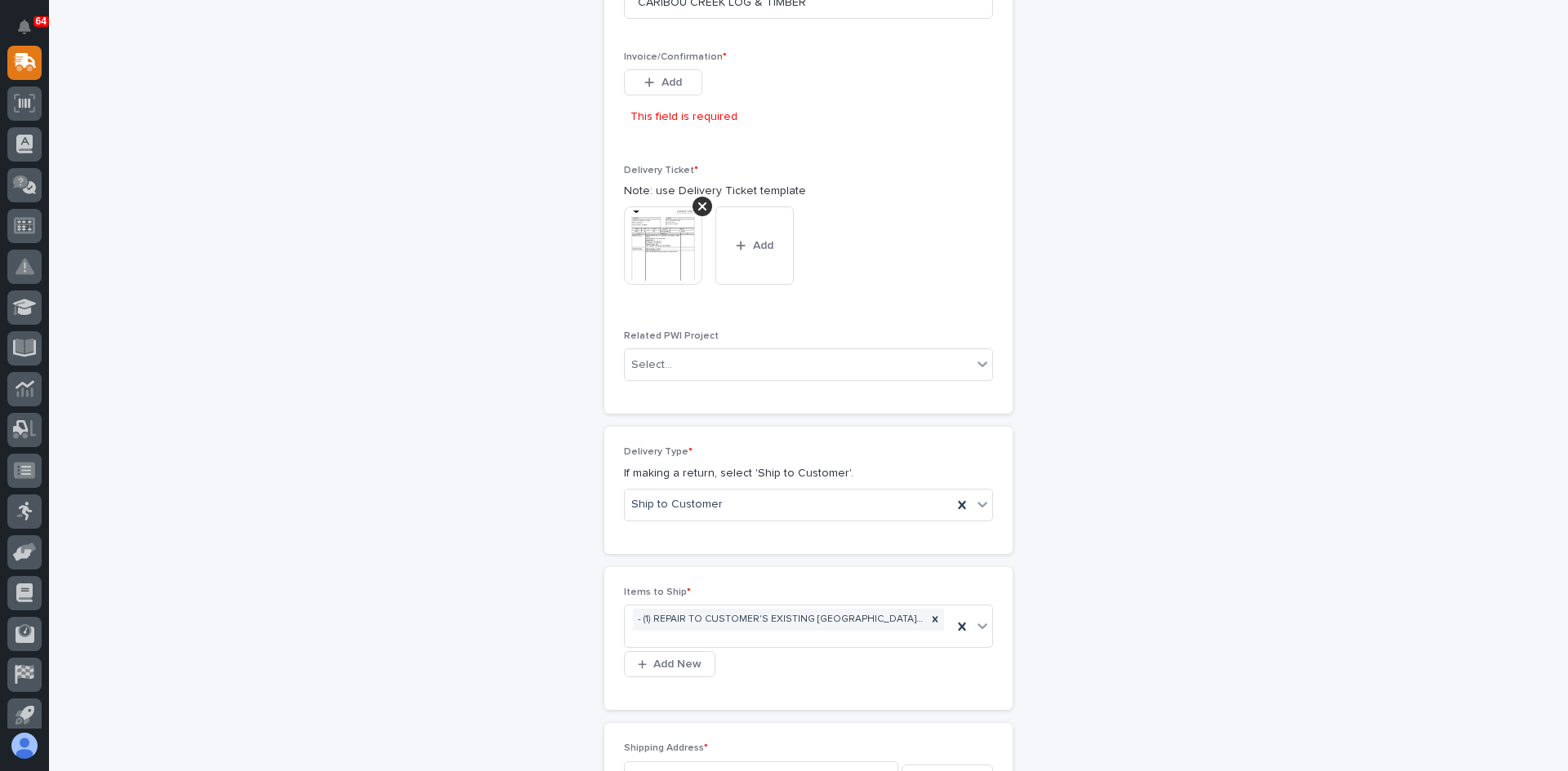
scroll to position [422, 0]
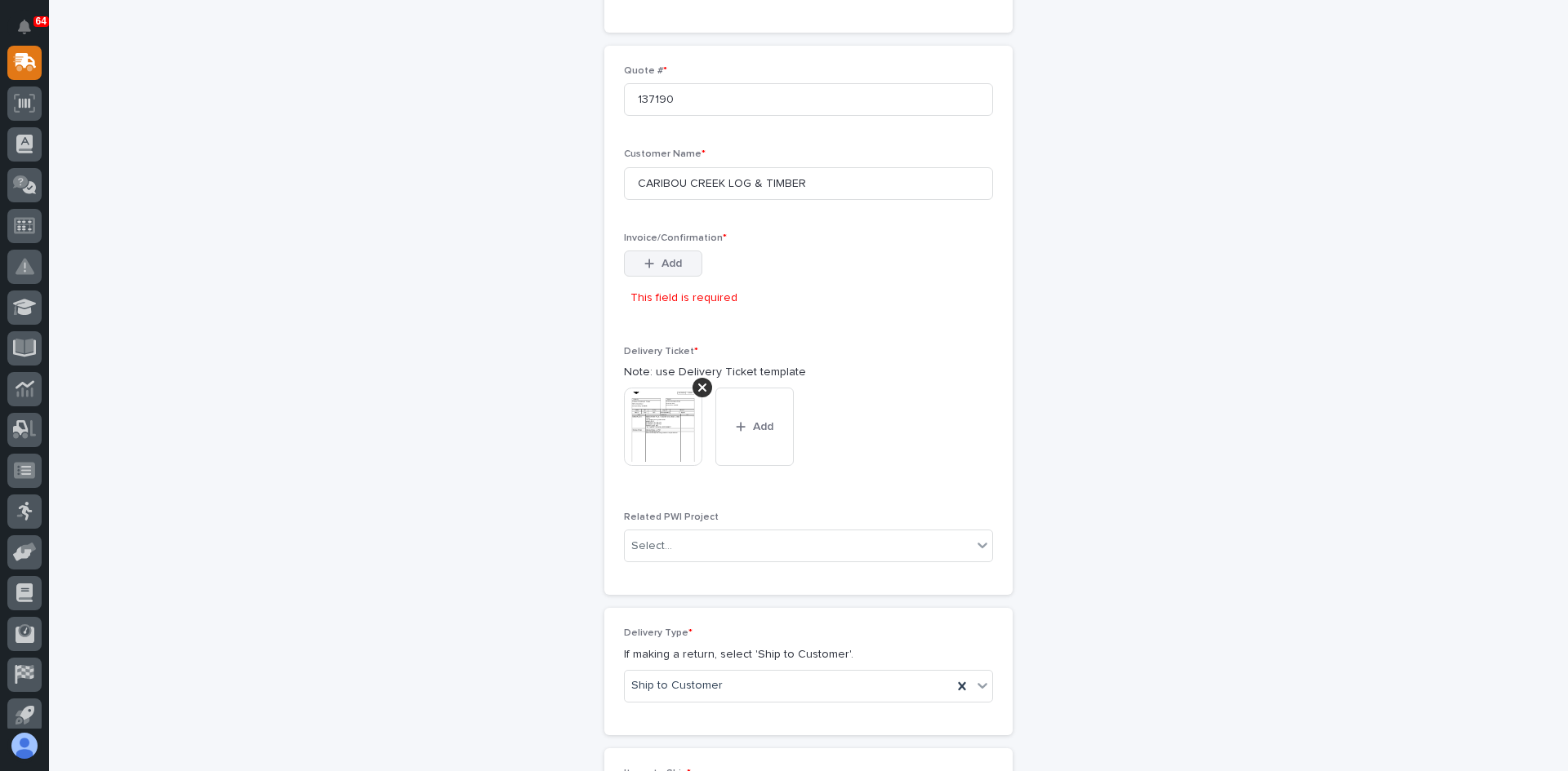
click at [661, 262] on span "Add" at bounding box center [672, 263] width 21 height 15
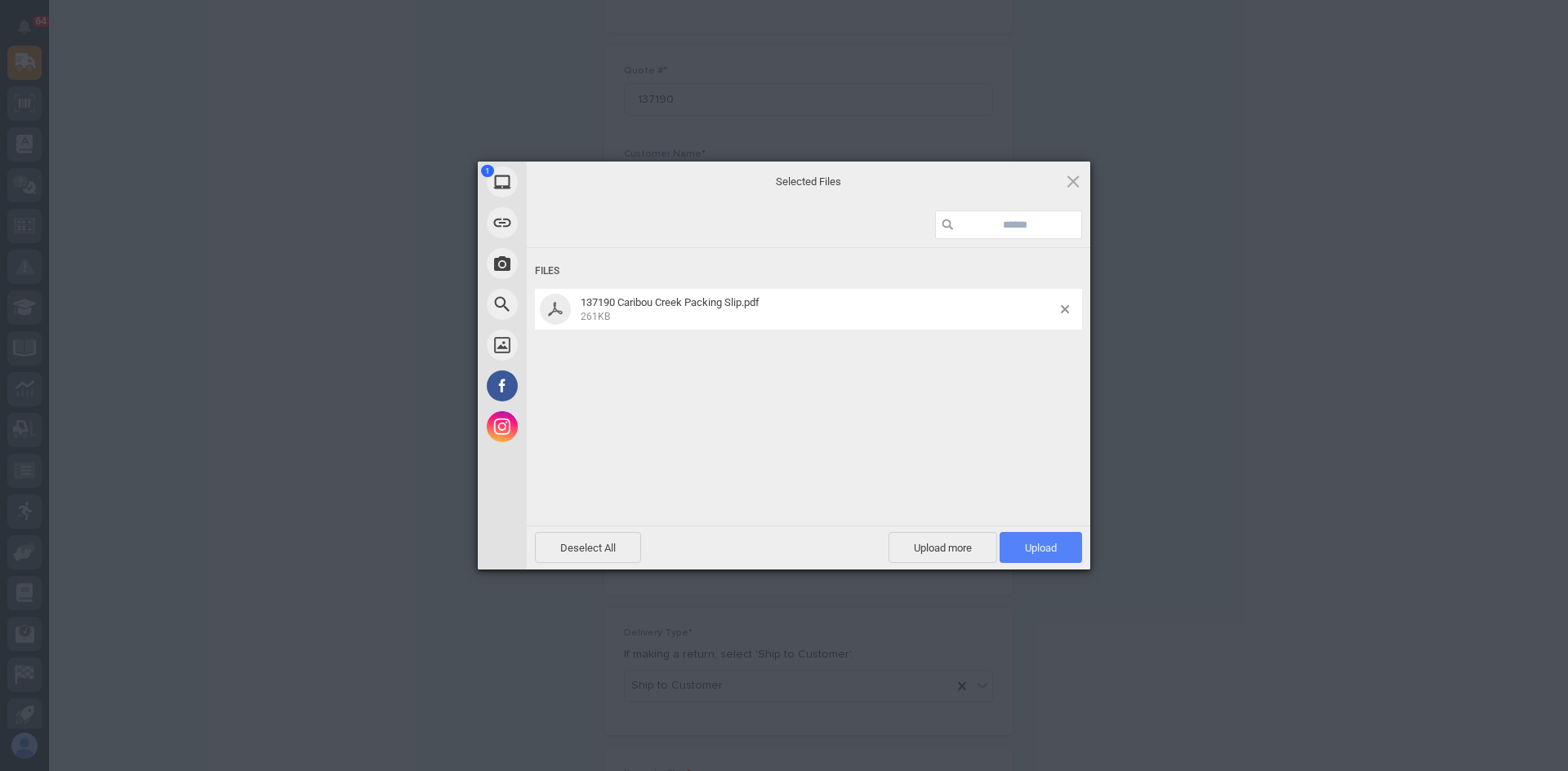
click at [1029, 549] on span "Upload 1" at bounding box center [1041, 548] width 32 height 12
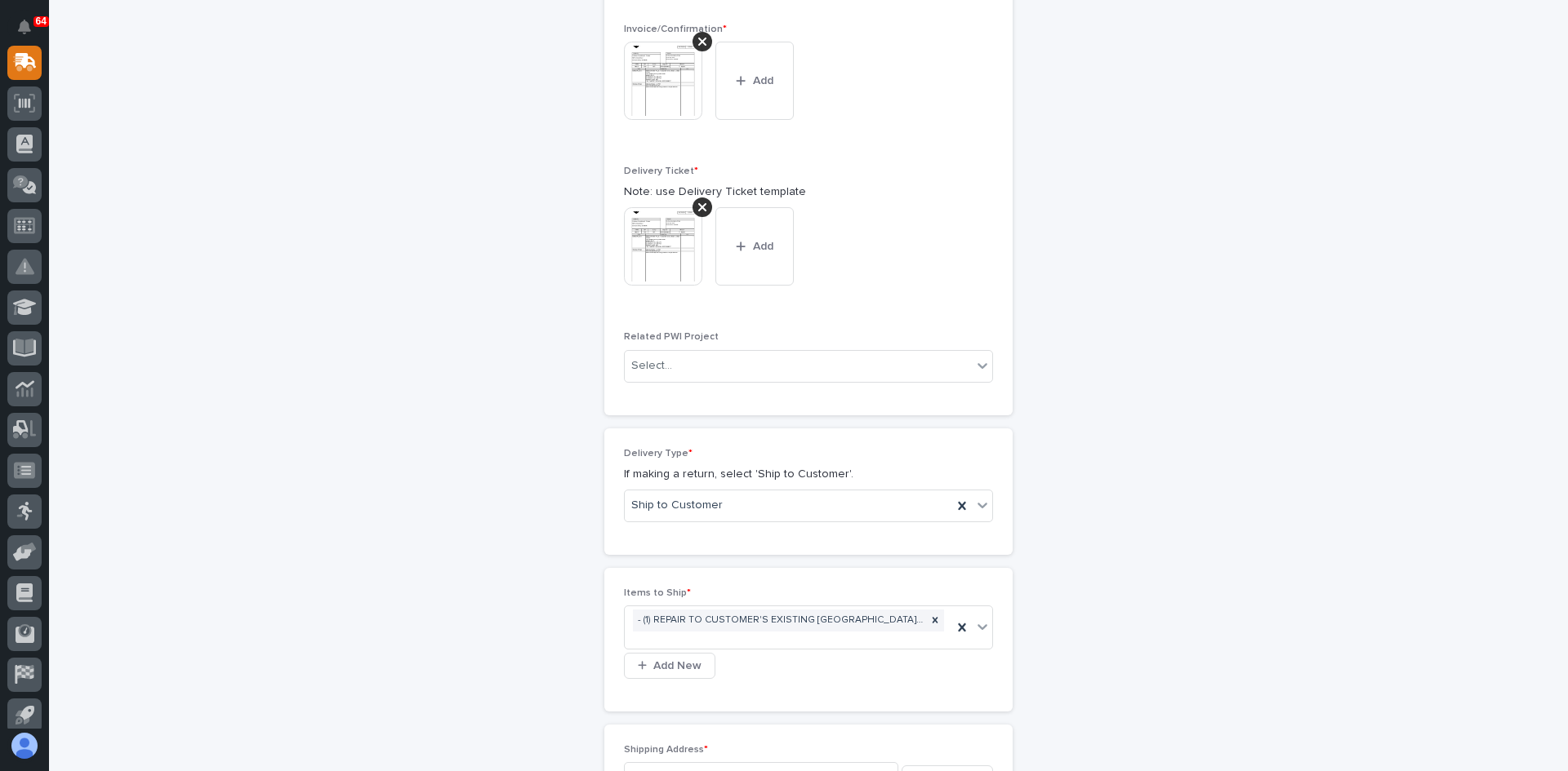
scroll to position [861, 0]
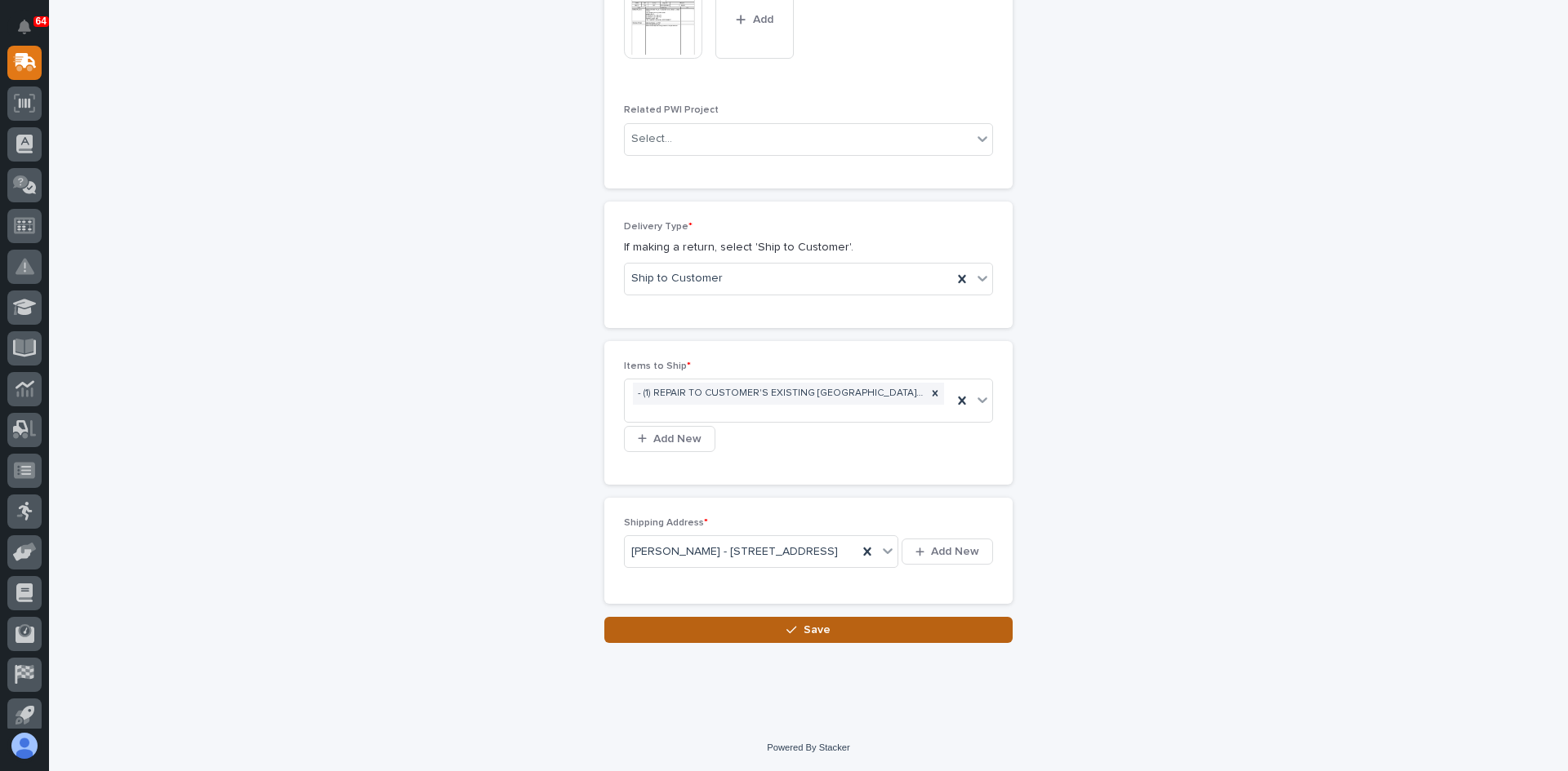
click at [811, 629] on span "Save" at bounding box center [816, 630] width 27 height 15
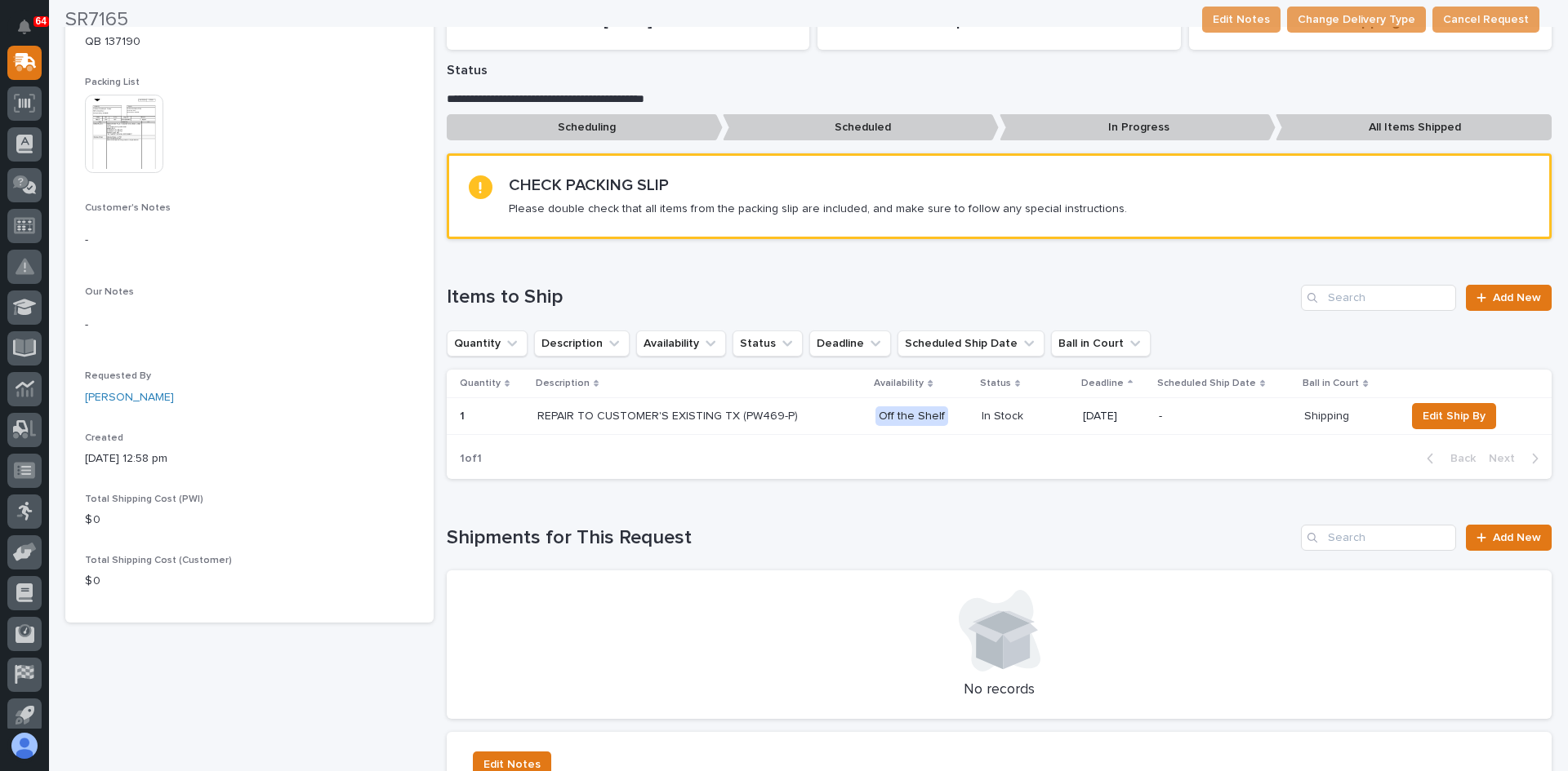
scroll to position [245, 0]
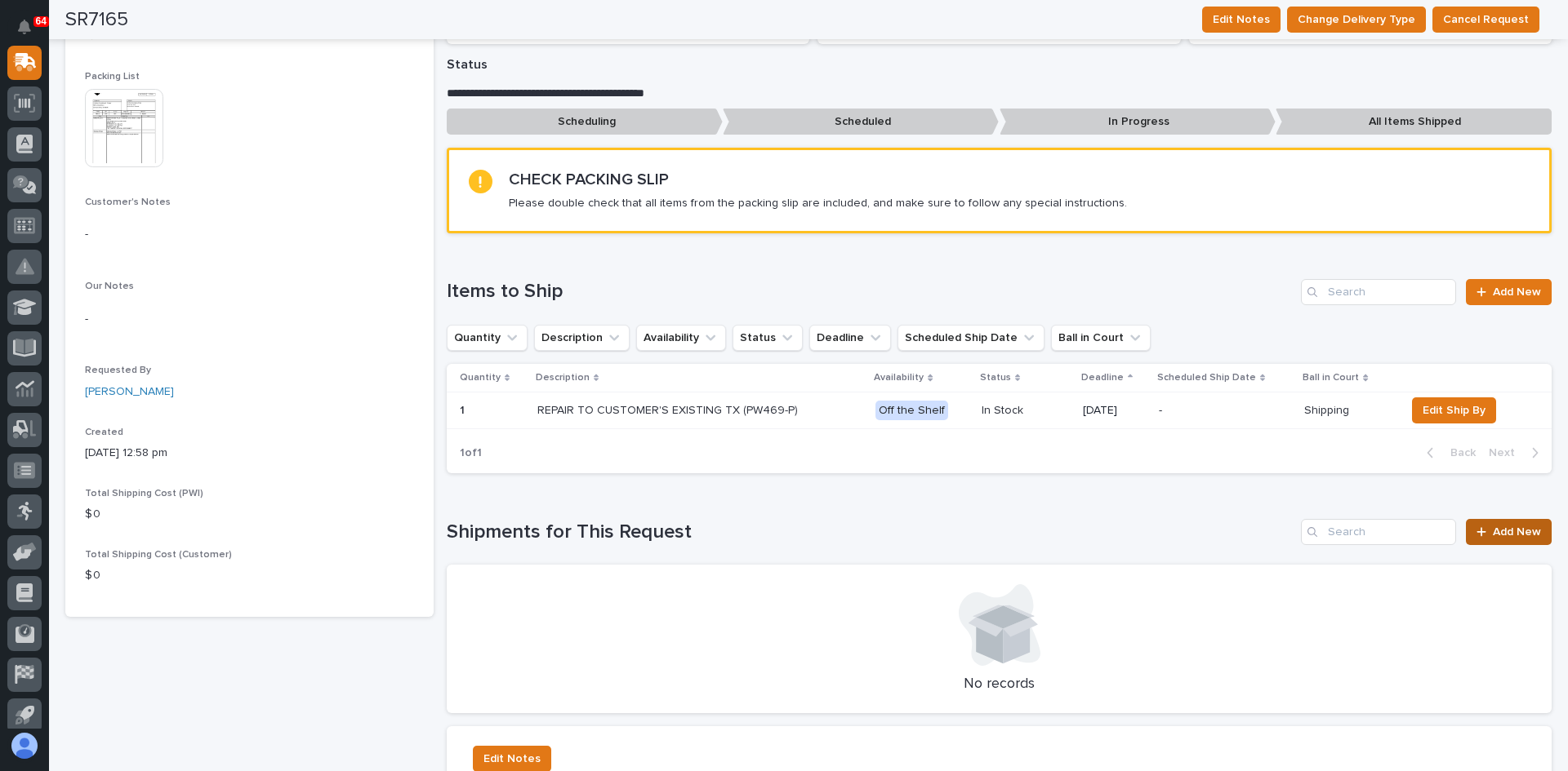
click at [1507, 534] on span "Add New" at bounding box center [1517, 531] width 48 height 11
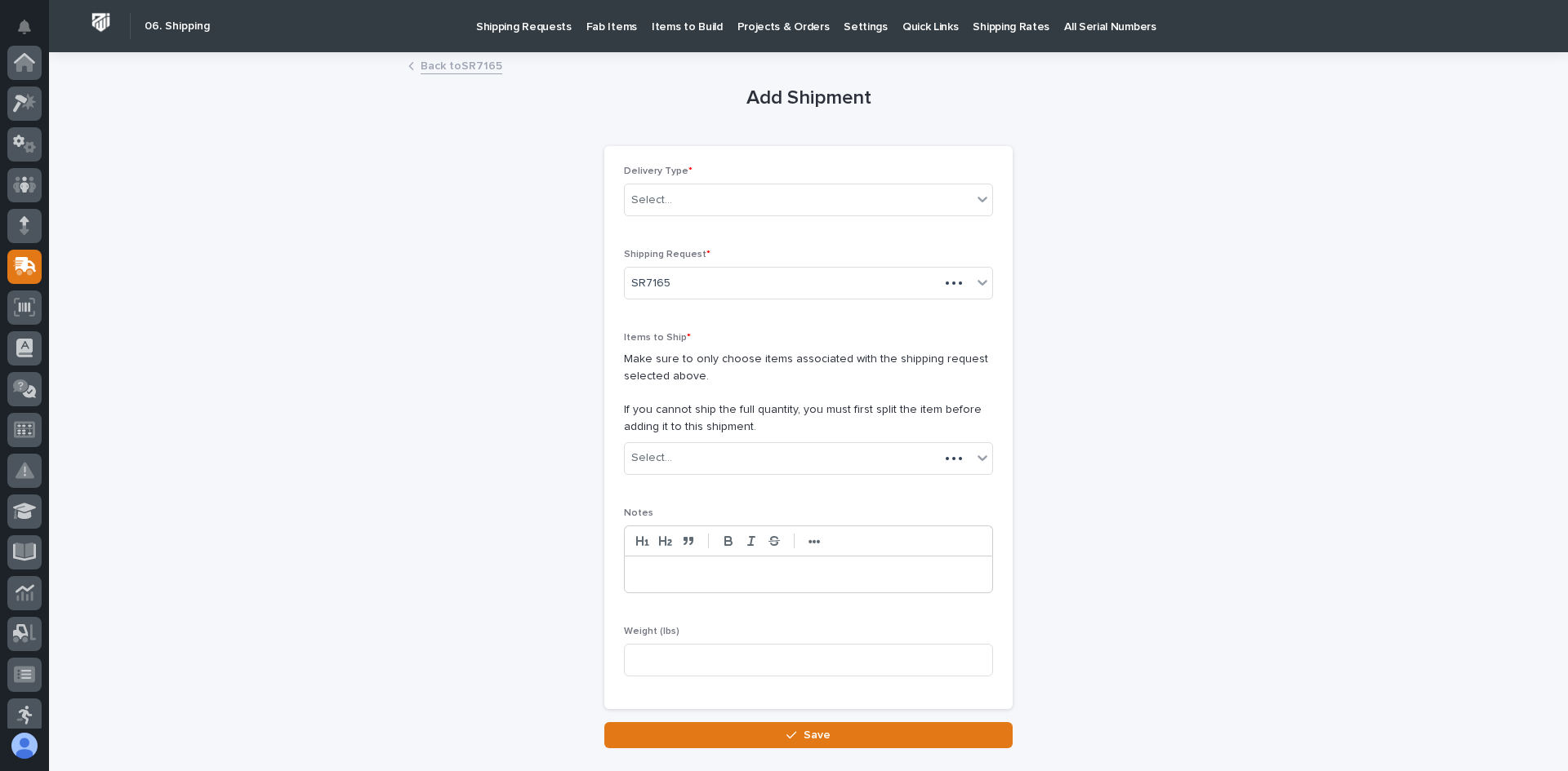
scroll to position [204, 0]
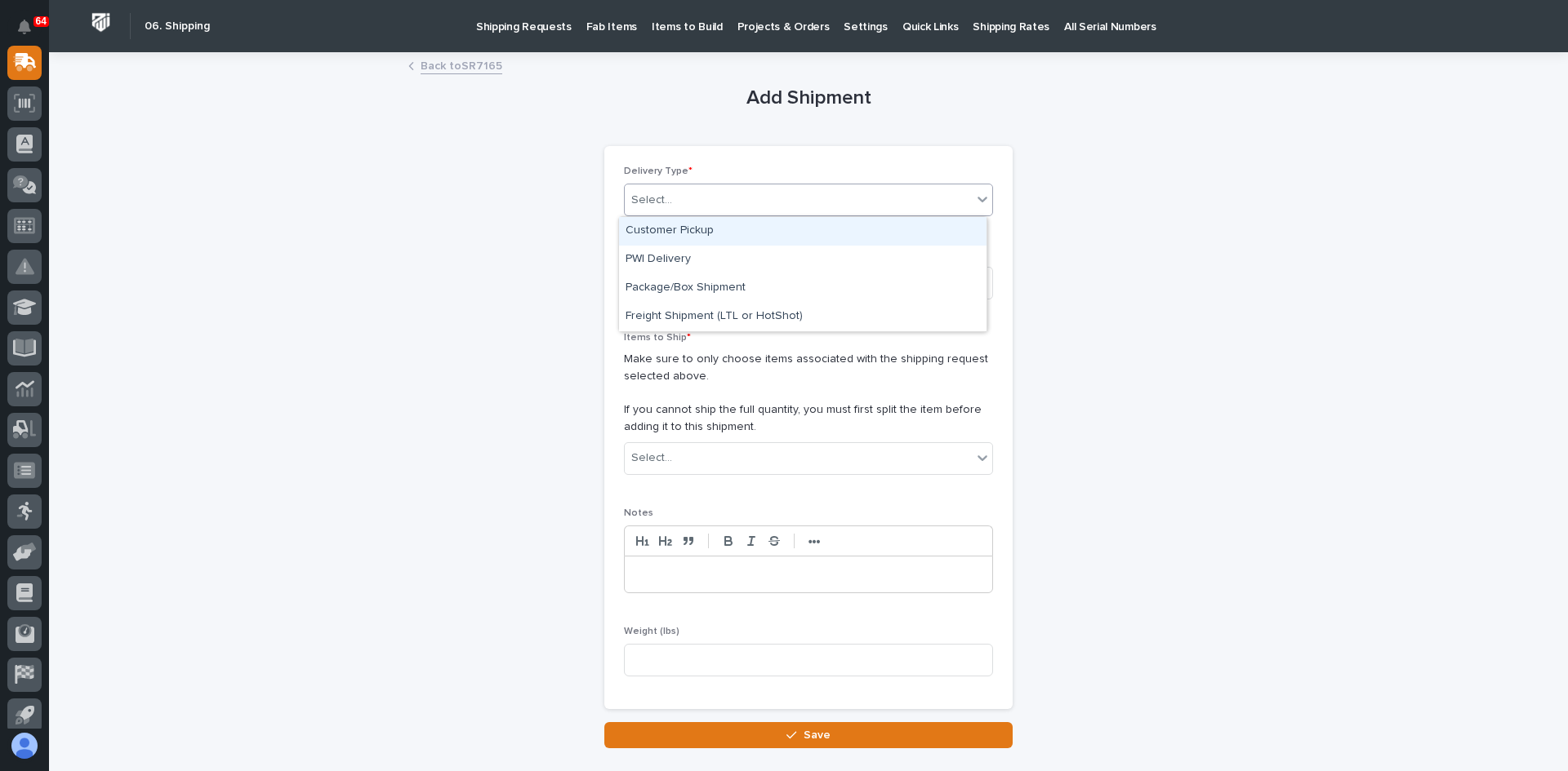
click at [743, 197] on div "Select..." at bounding box center [798, 200] width 347 height 27
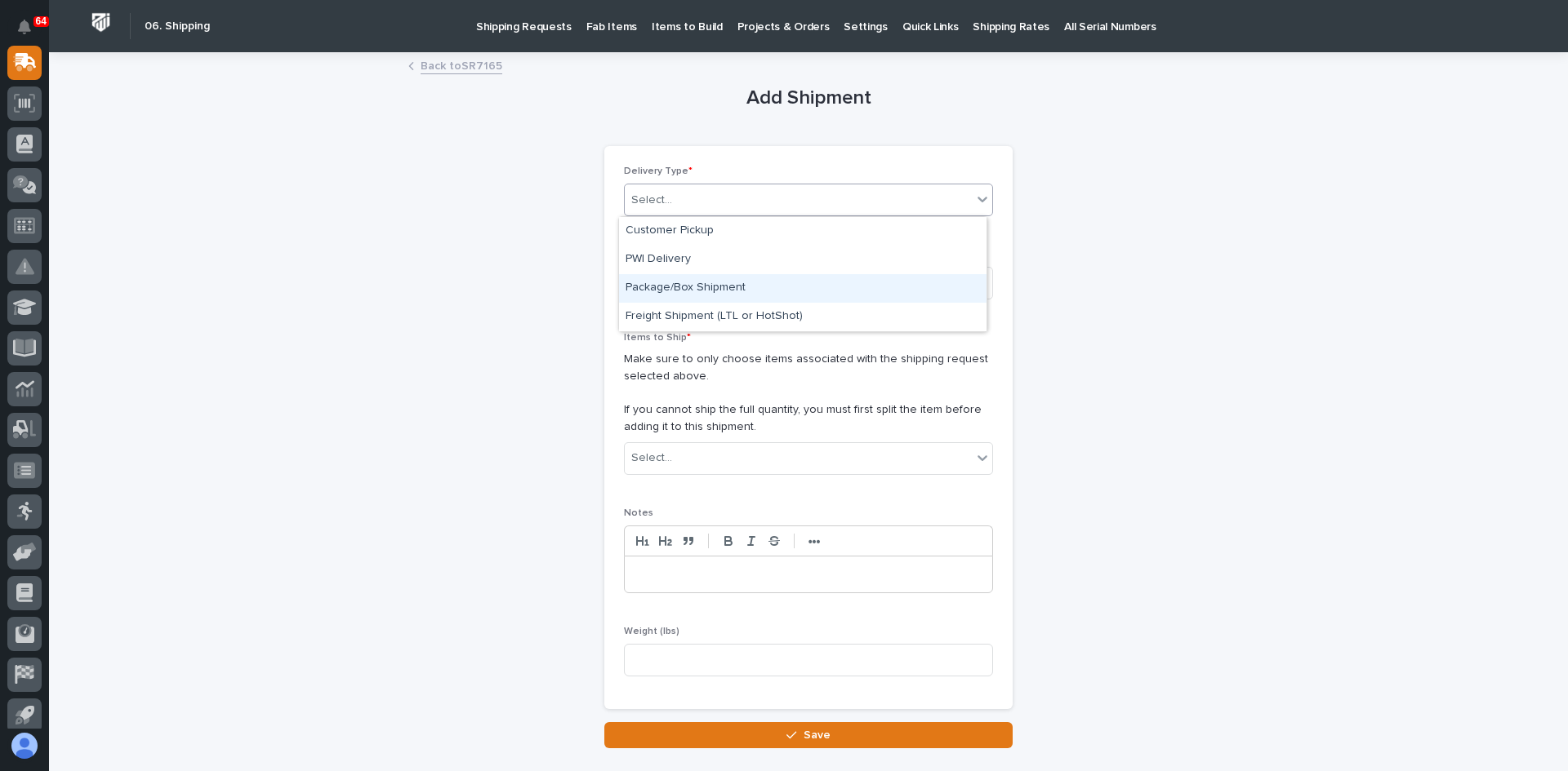
click at [698, 292] on div "Package/Box Shipment" at bounding box center [803, 288] width 367 height 29
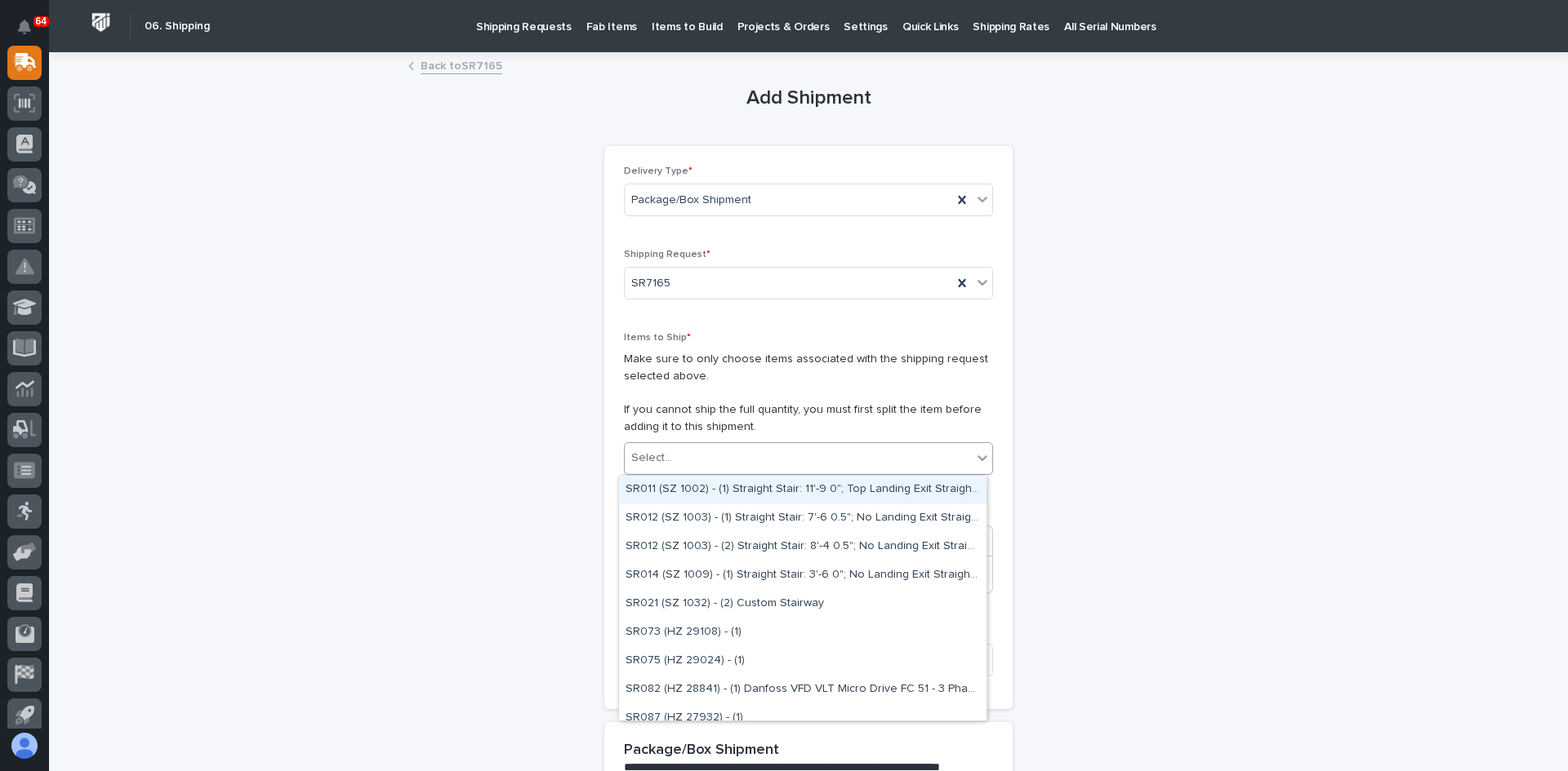
click at [679, 460] on div "Select..." at bounding box center [798, 458] width 347 height 27
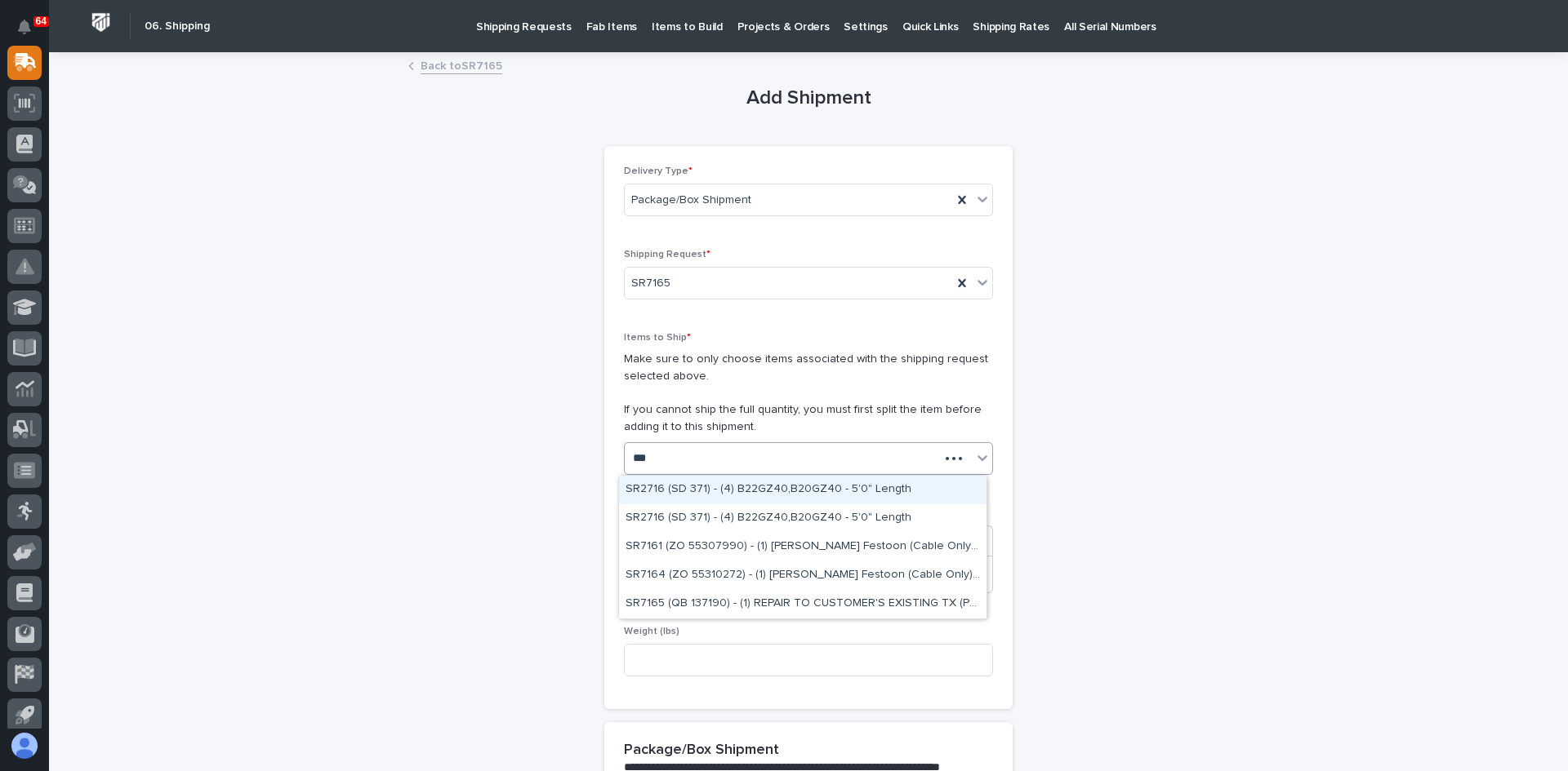
type input "****"
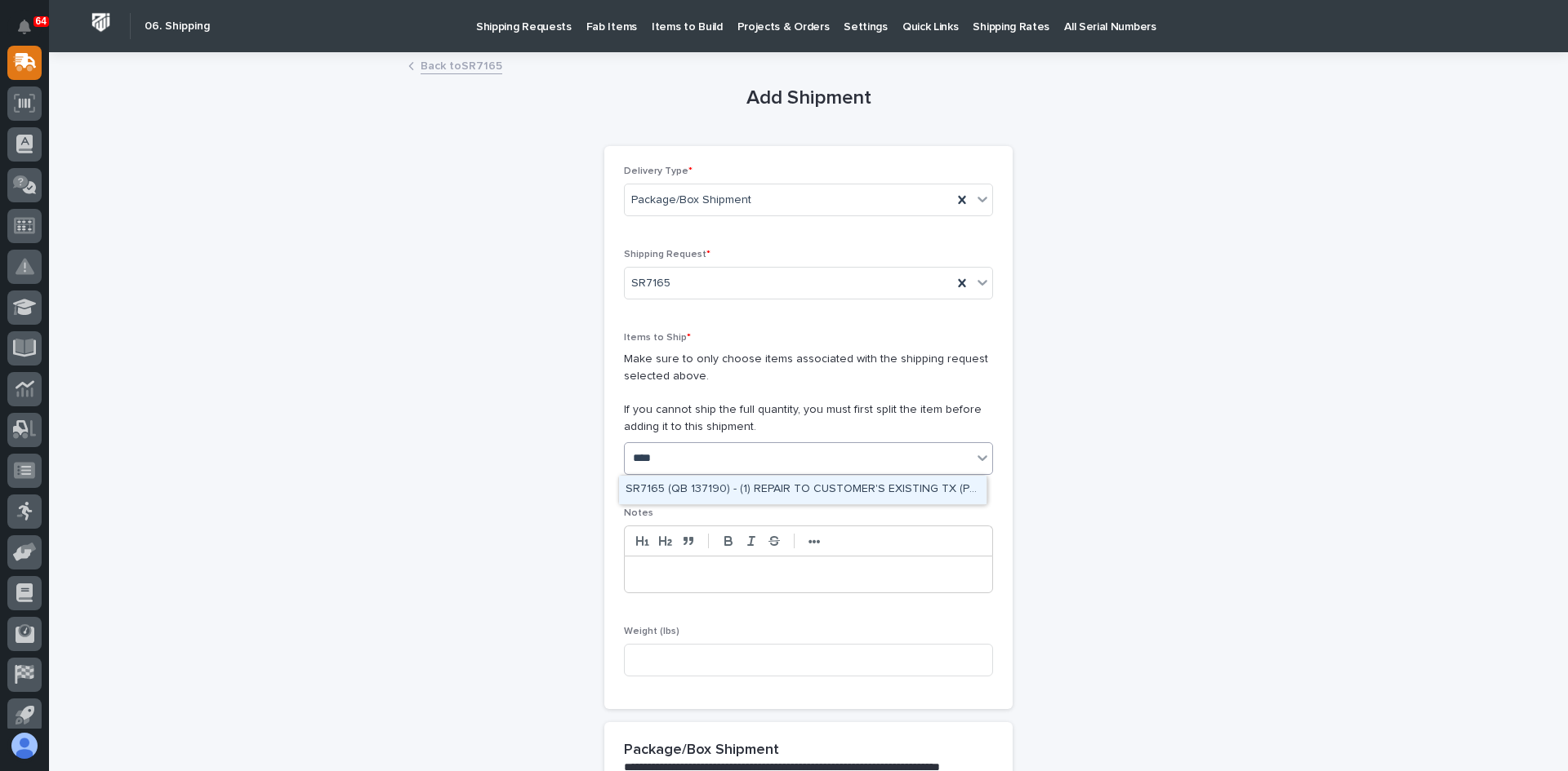
click at [712, 487] on div "SR7165 (QB 137190) - (1) REPAIR TO CUSTOMER'S EXISTING TX (PW469-P)" at bounding box center [803, 490] width 367 height 29
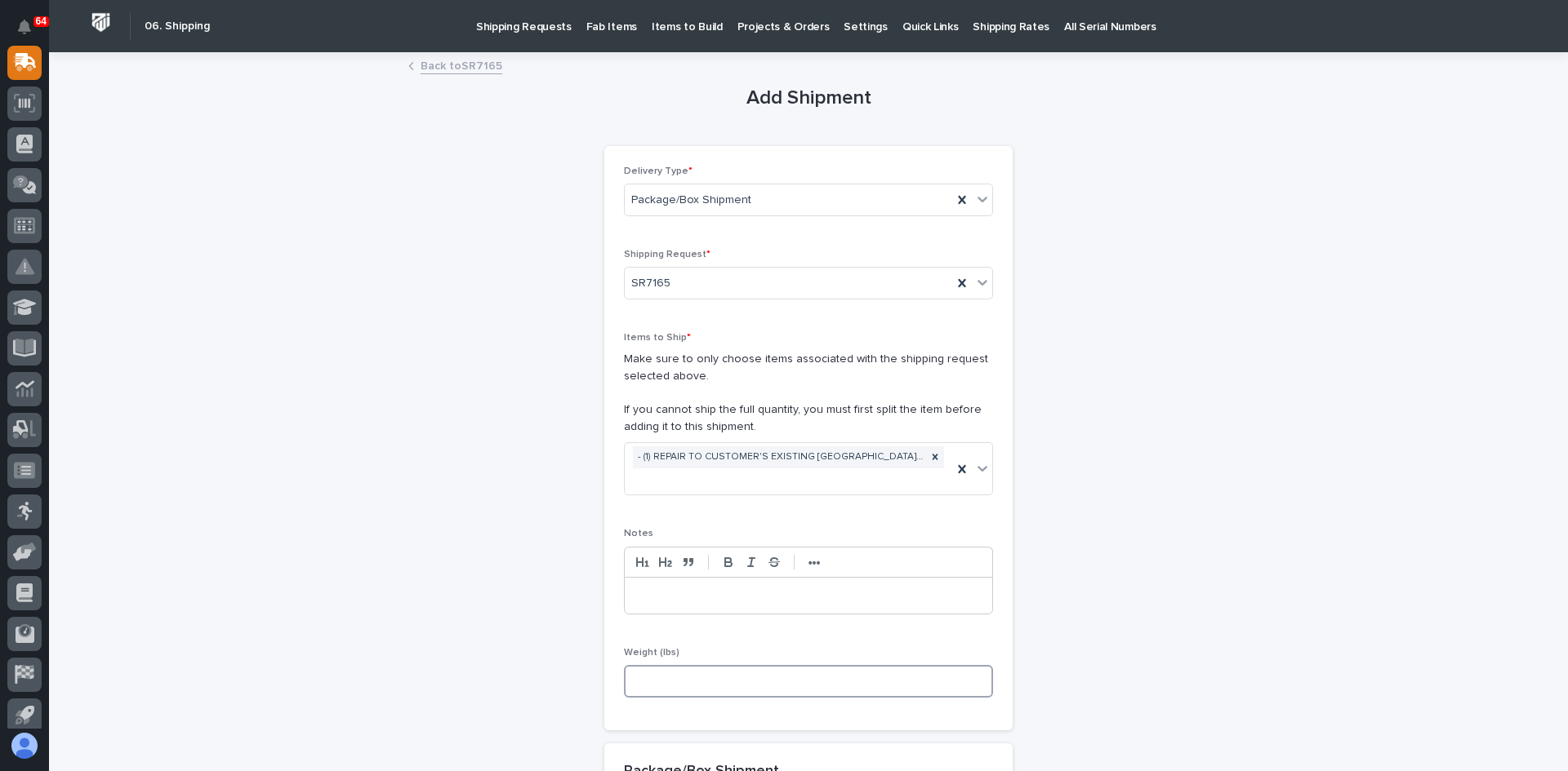
click at [650, 665] on input at bounding box center [809, 682] width 369 height 33
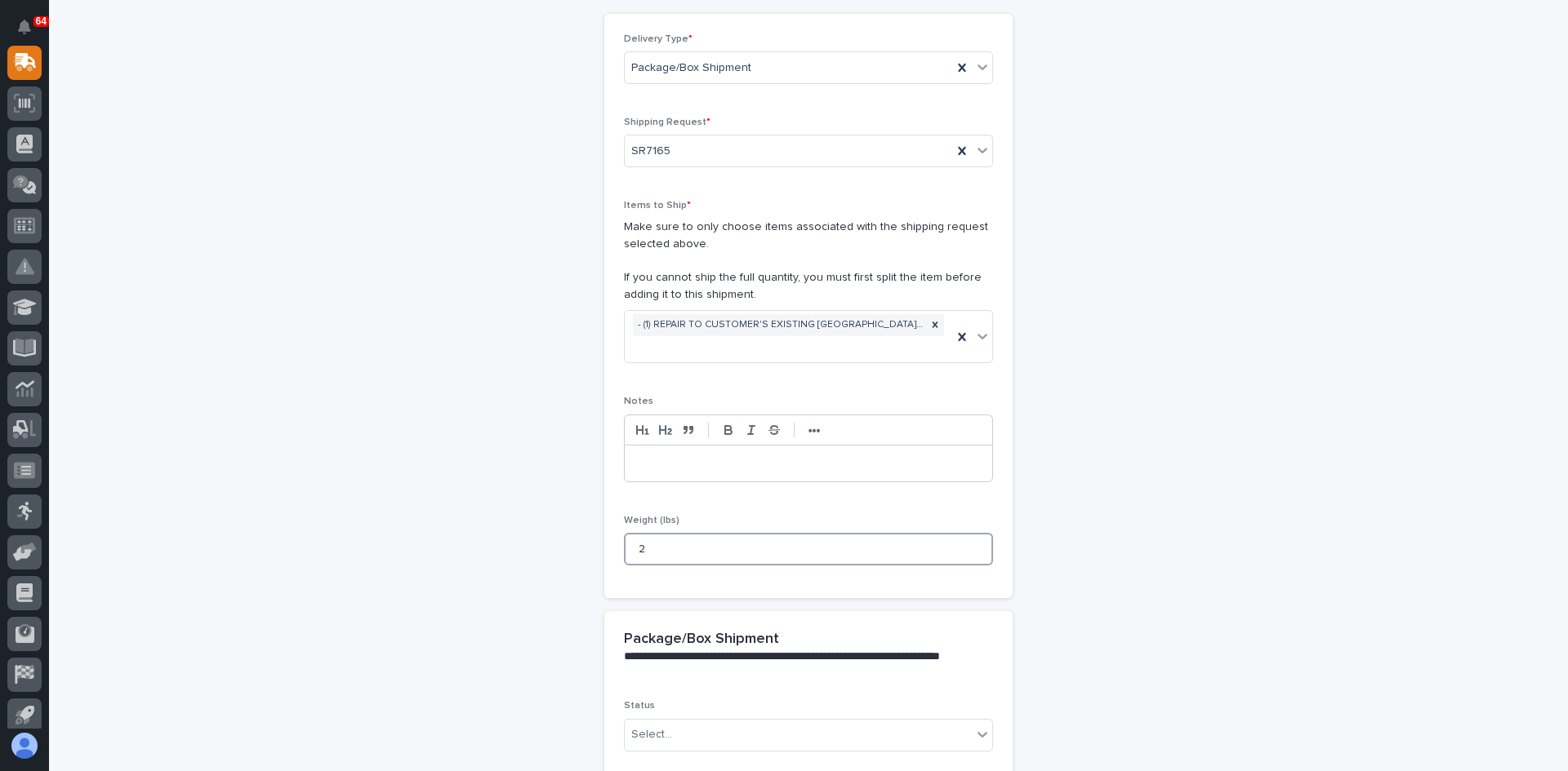
scroll to position [292, 0]
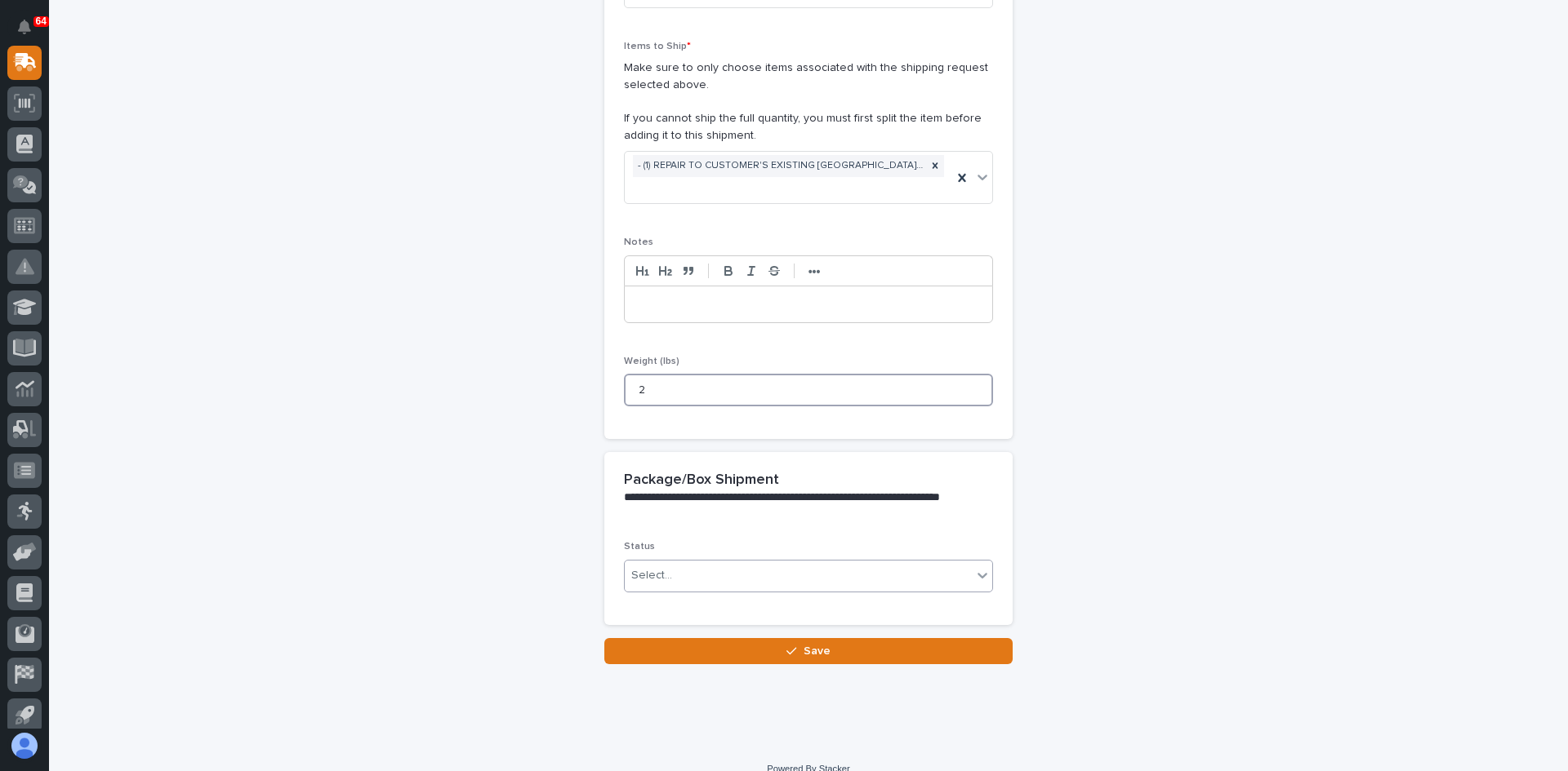
type input "2"
click at [705, 562] on div "Select..." at bounding box center [798, 575] width 347 height 27
click at [657, 615] on span "Shipped" at bounding box center [650, 614] width 50 height 18
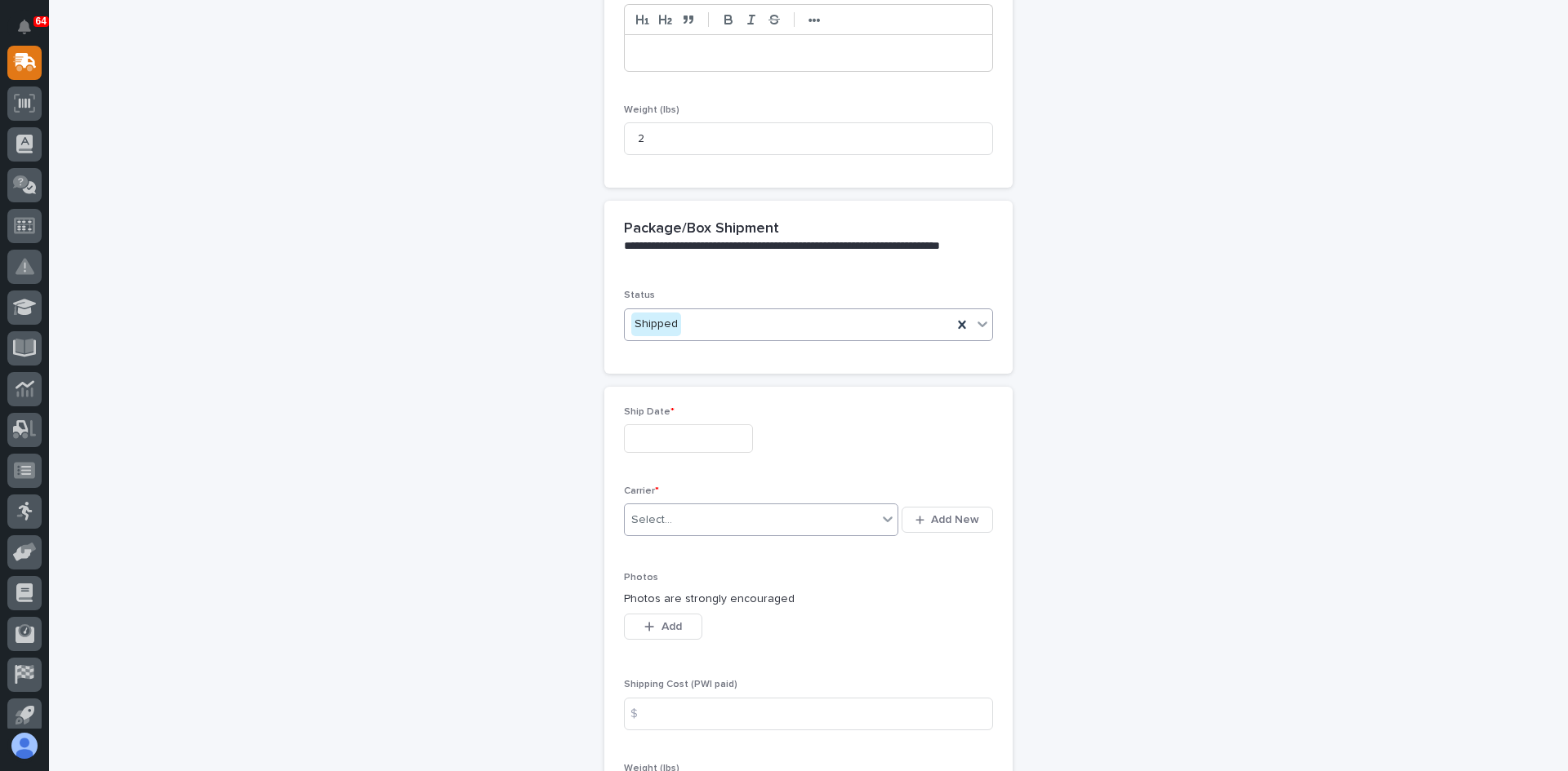
scroll to position [569, 0]
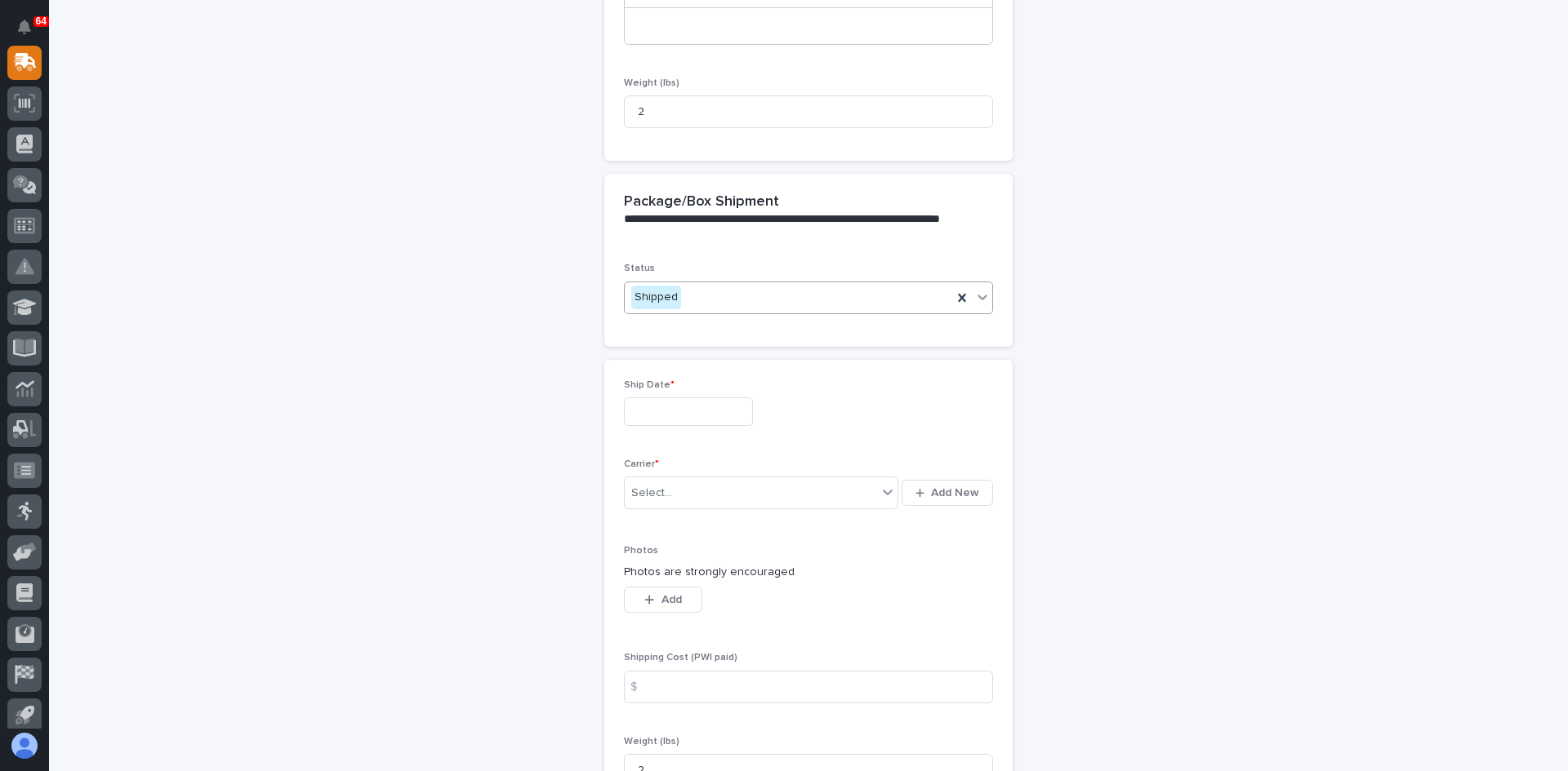
click at [695, 397] on input "text" at bounding box center [688, 411] width 129 height 29
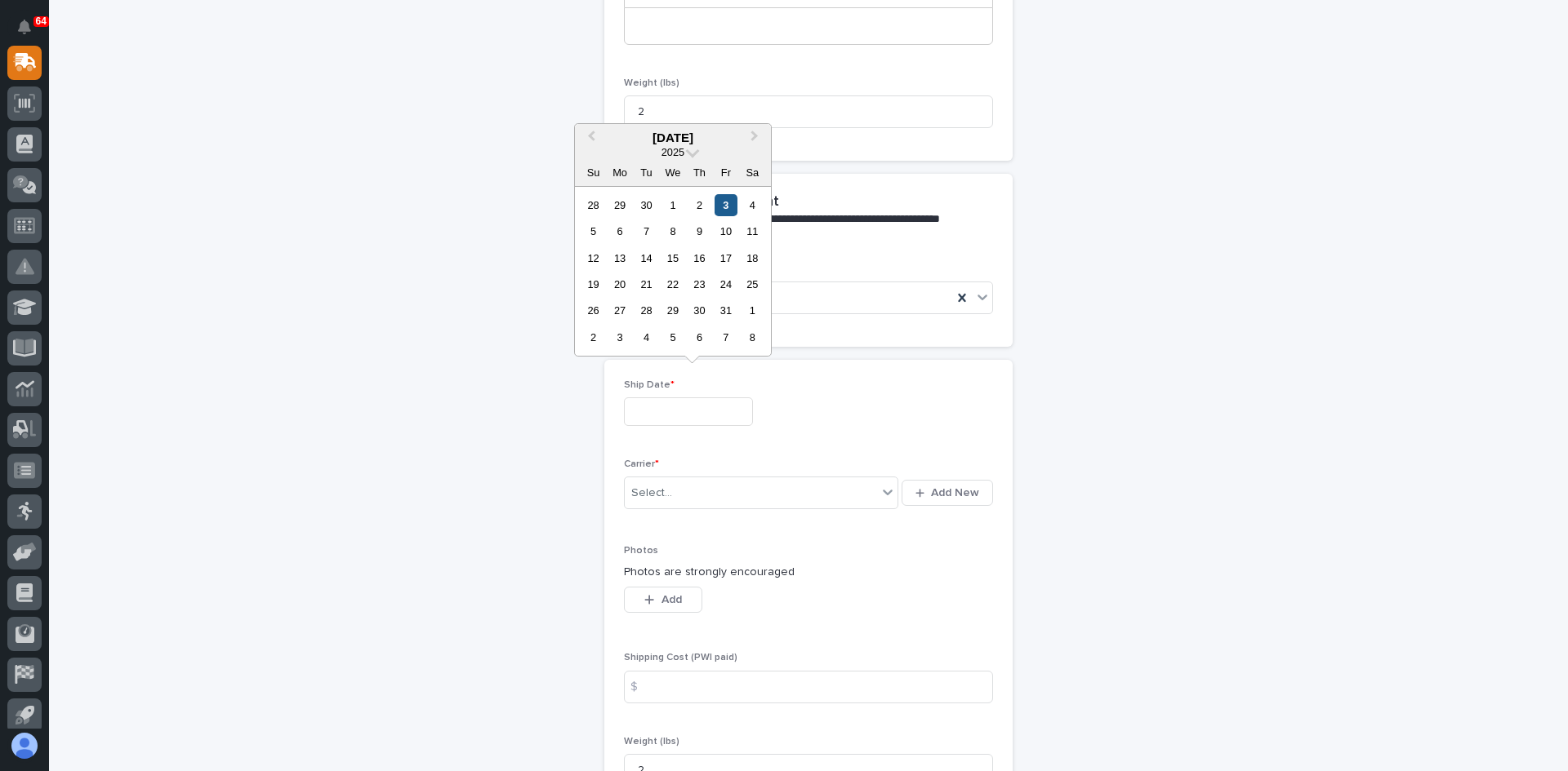
click at [726, 208] on div "3" at bounding box center [725, 204] width 22 height 22
type input "**********"
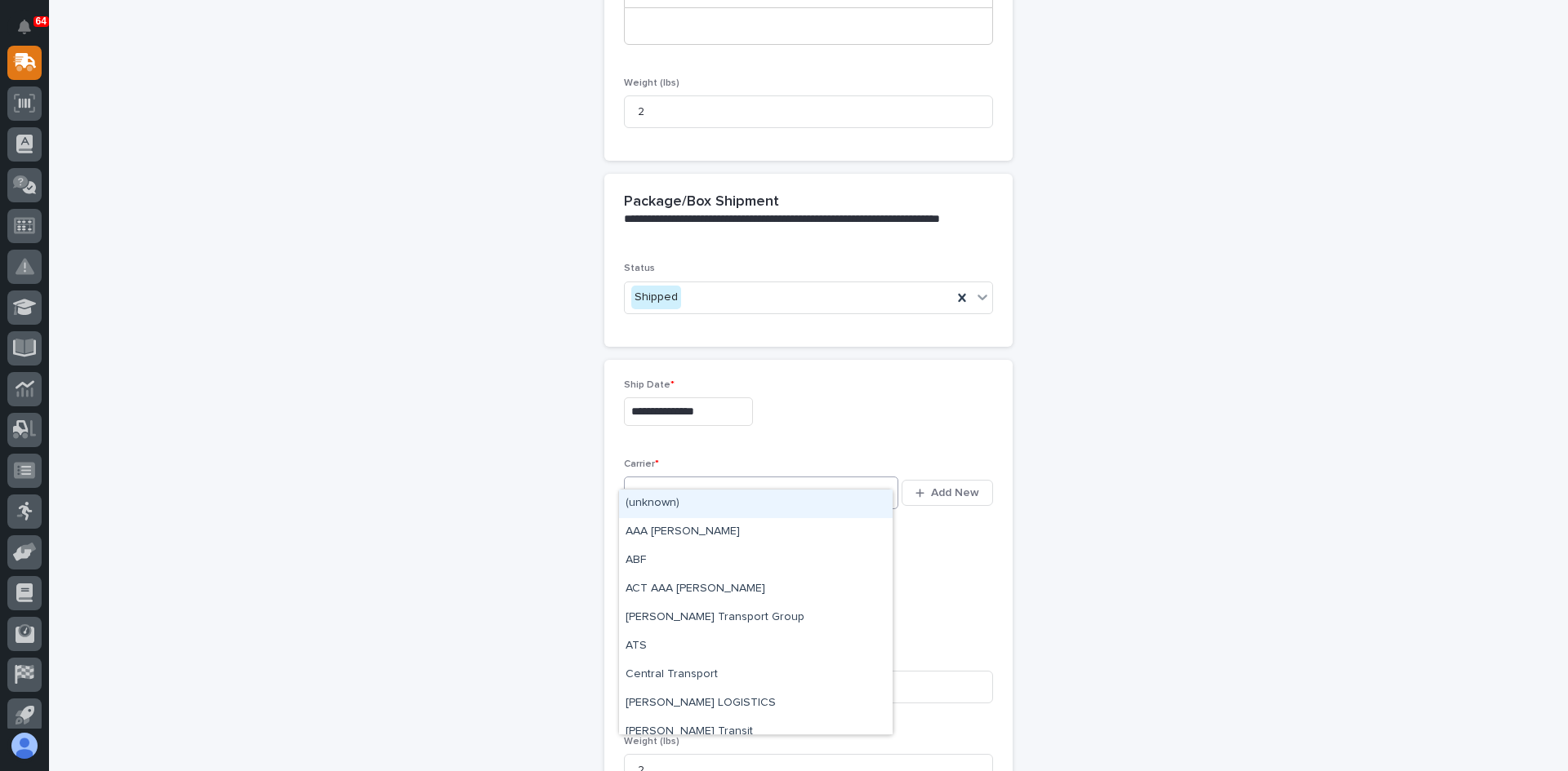
click at [712, 480] on div "Select..." at bounding box center [751, 493] width 252 height 27
type input "***"
click at [661, 505] on div "UPS" at bounding box center [756, 504] width 274 height 29
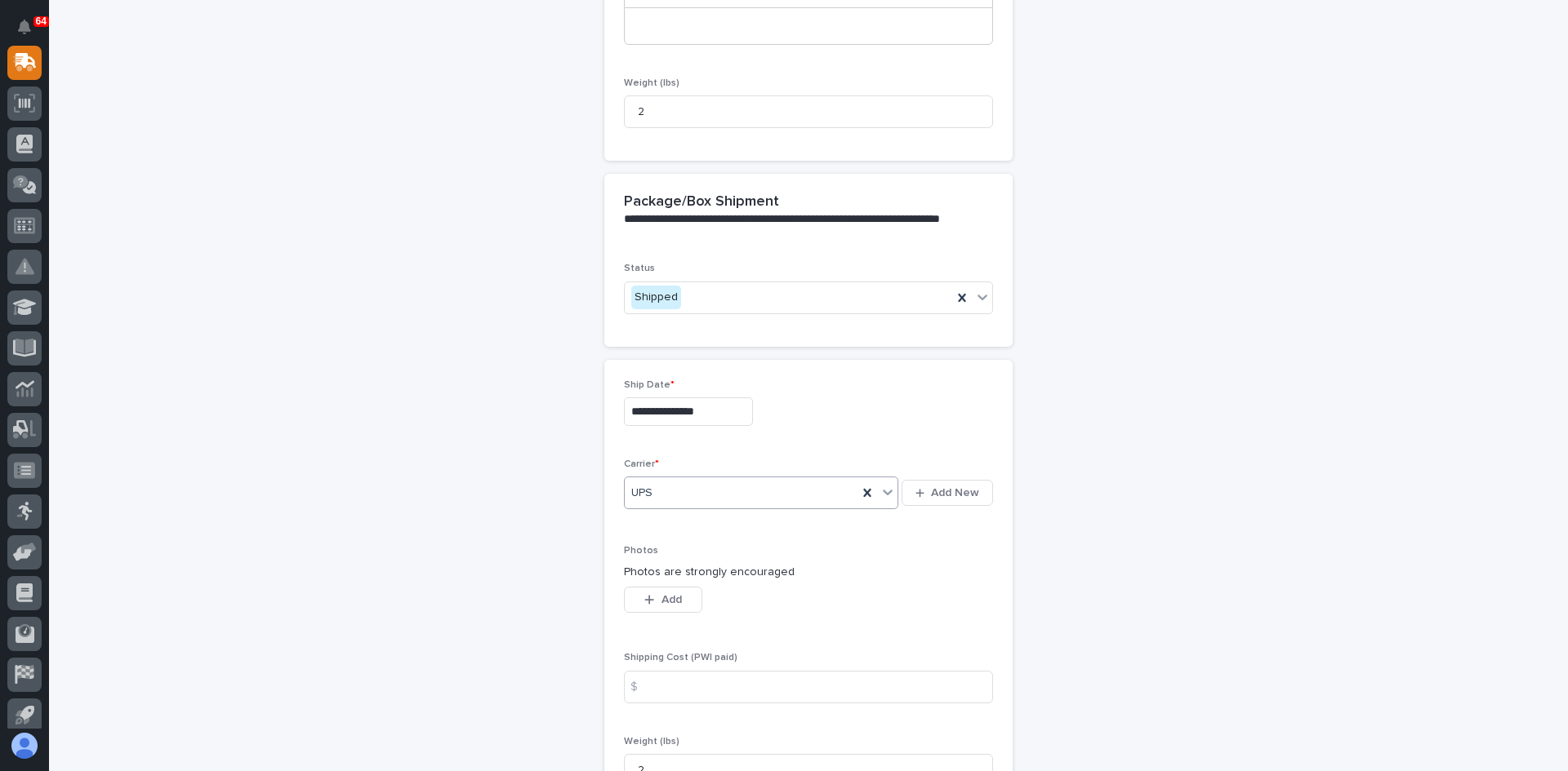
click at [649, 671] on div "$" at bounding box center [641, 687] width 33 height 33
click at [667, 671] on input at bounding box center [809, 687] width 369 height 33
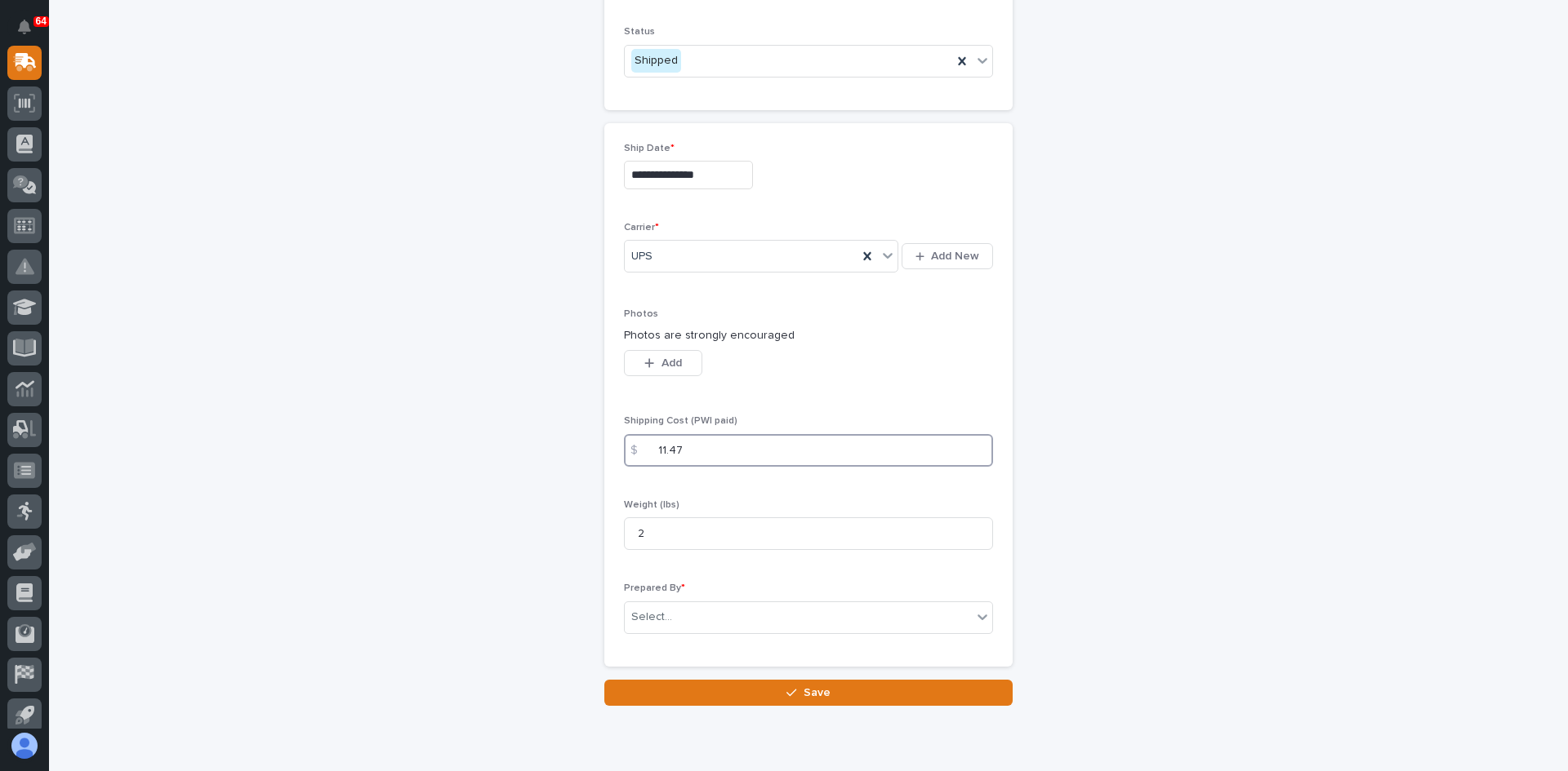
scroll to position [848, 0]
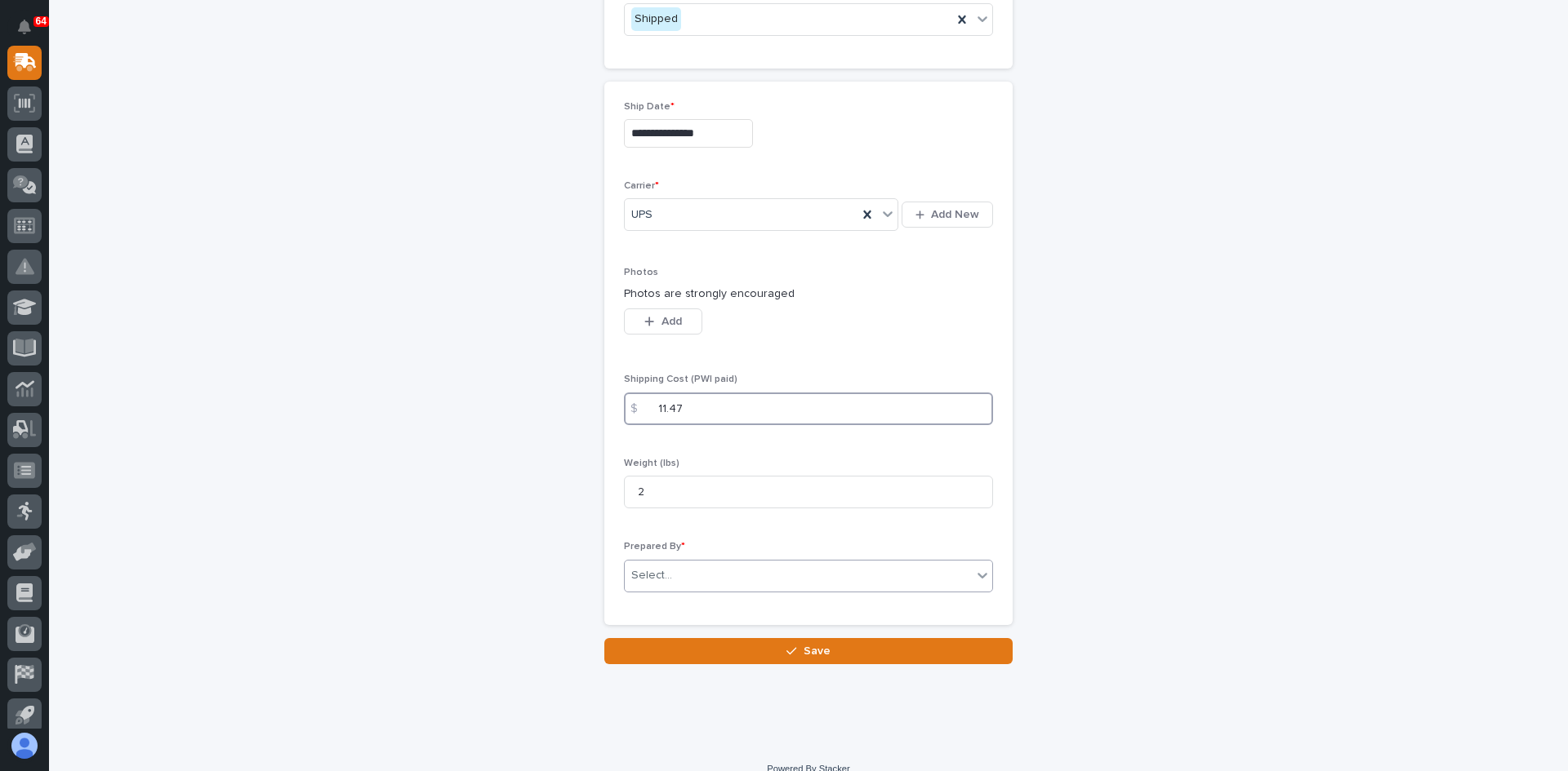
type input "11.47"
click at [678, 562] on div "Select..." at bounding box center [798, 575] width 347 height 27
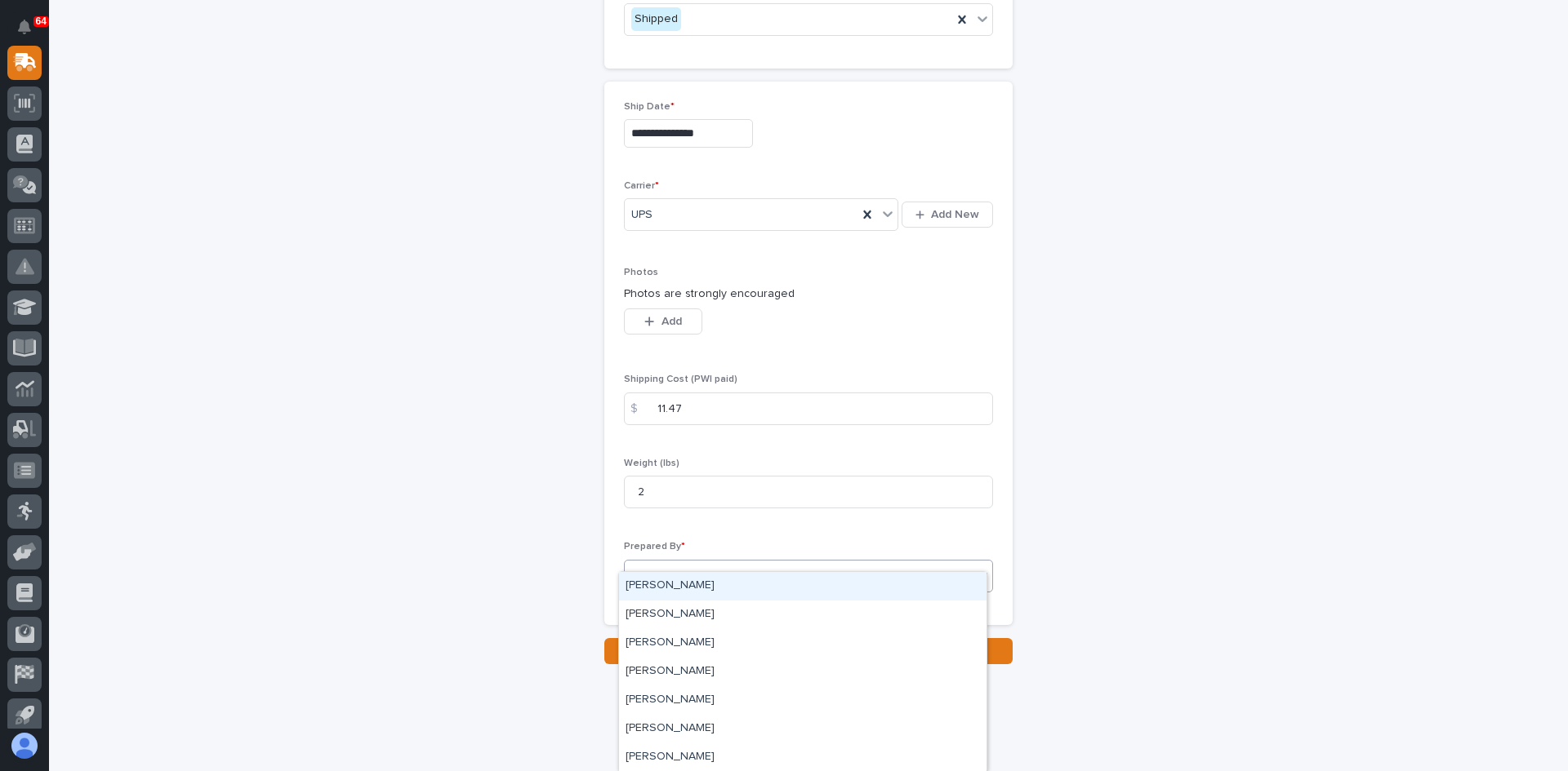
type input "***"
click at [674, 581] on div "[PERSON_NAME]" at bounding box center [803, 586] width 367 height 29
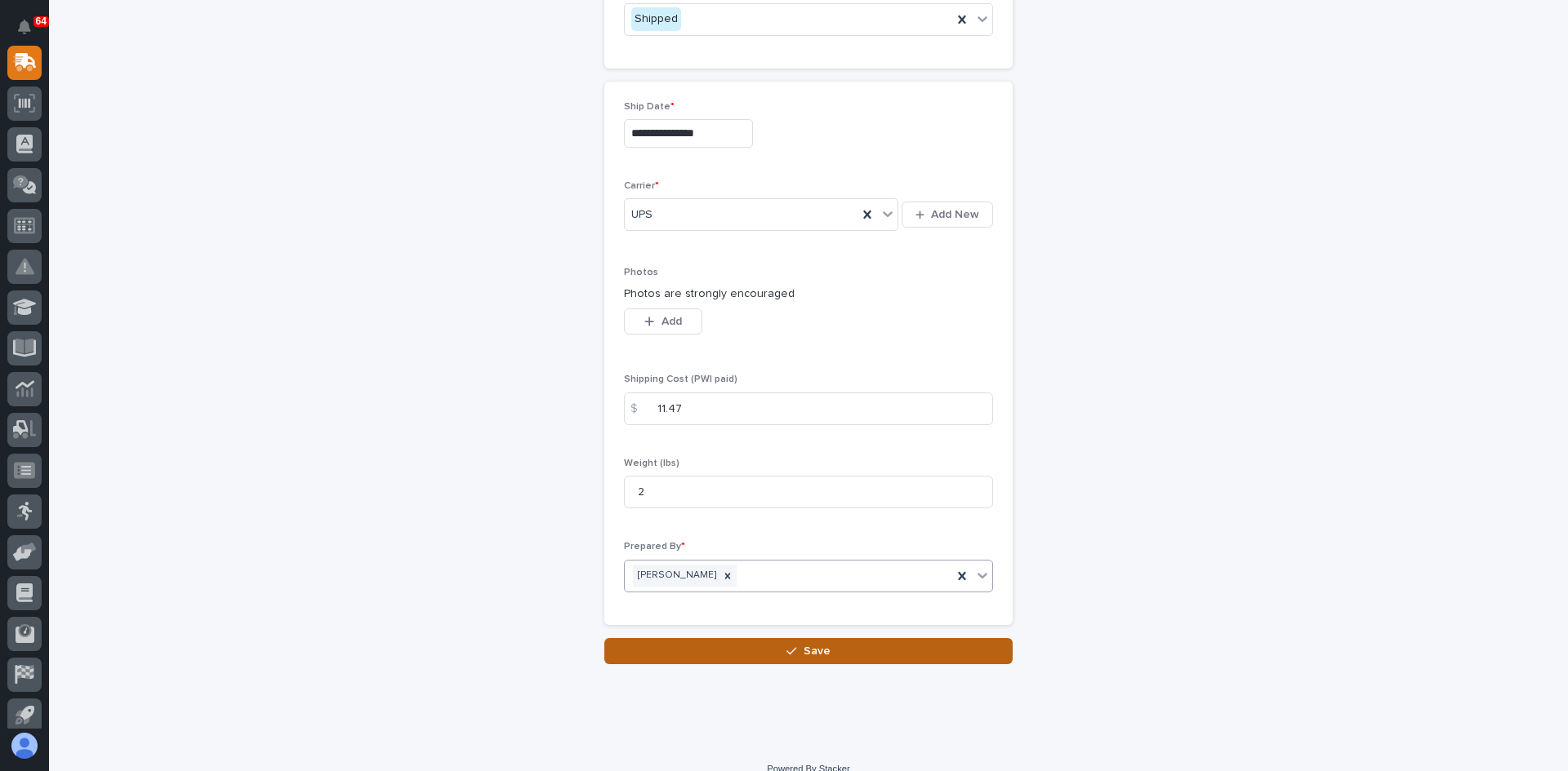
click at [803, 644] on span "Save" at bounding box center [816, 651] width 27 height 15
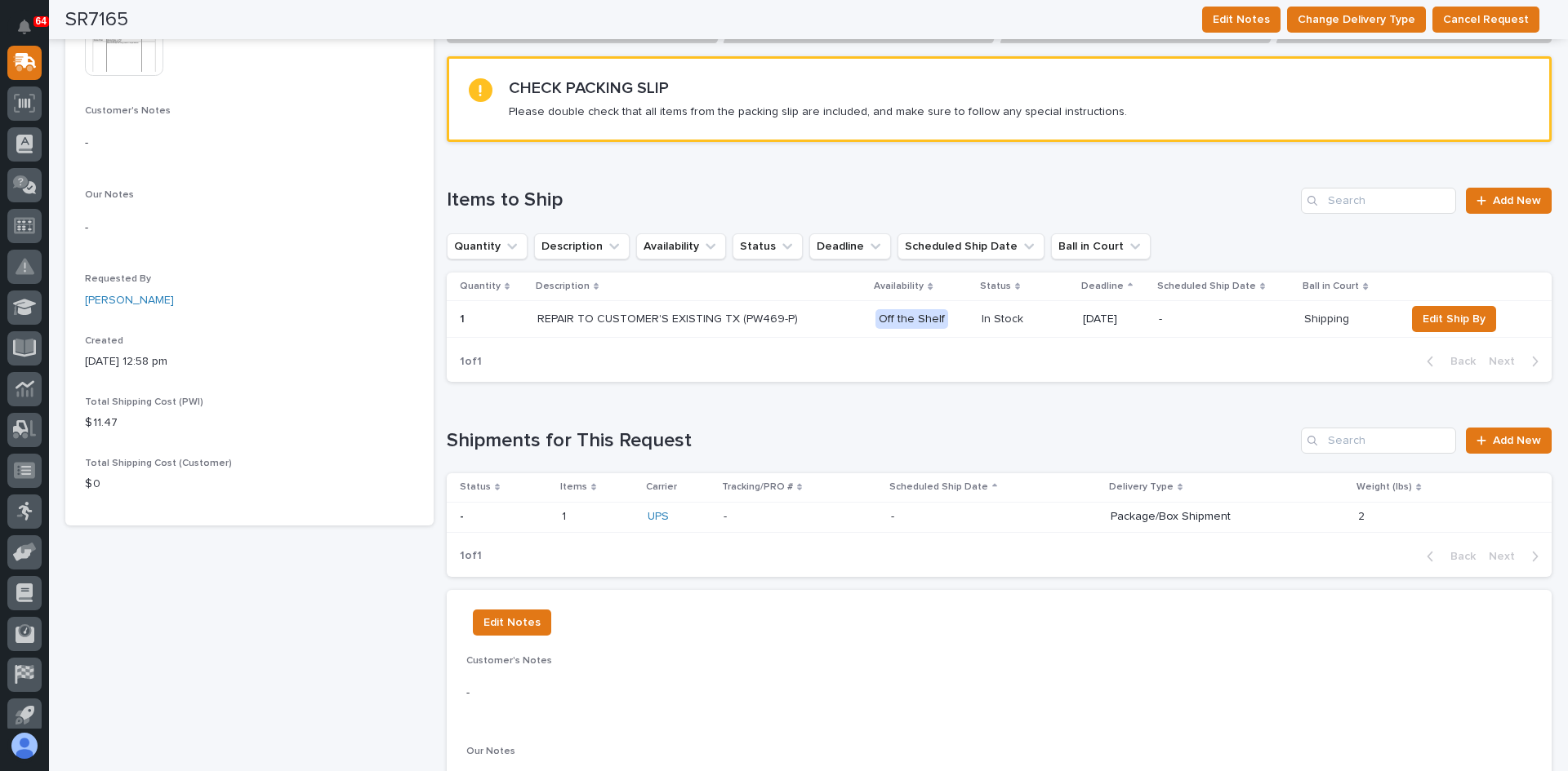
scroll to position [326, 0]
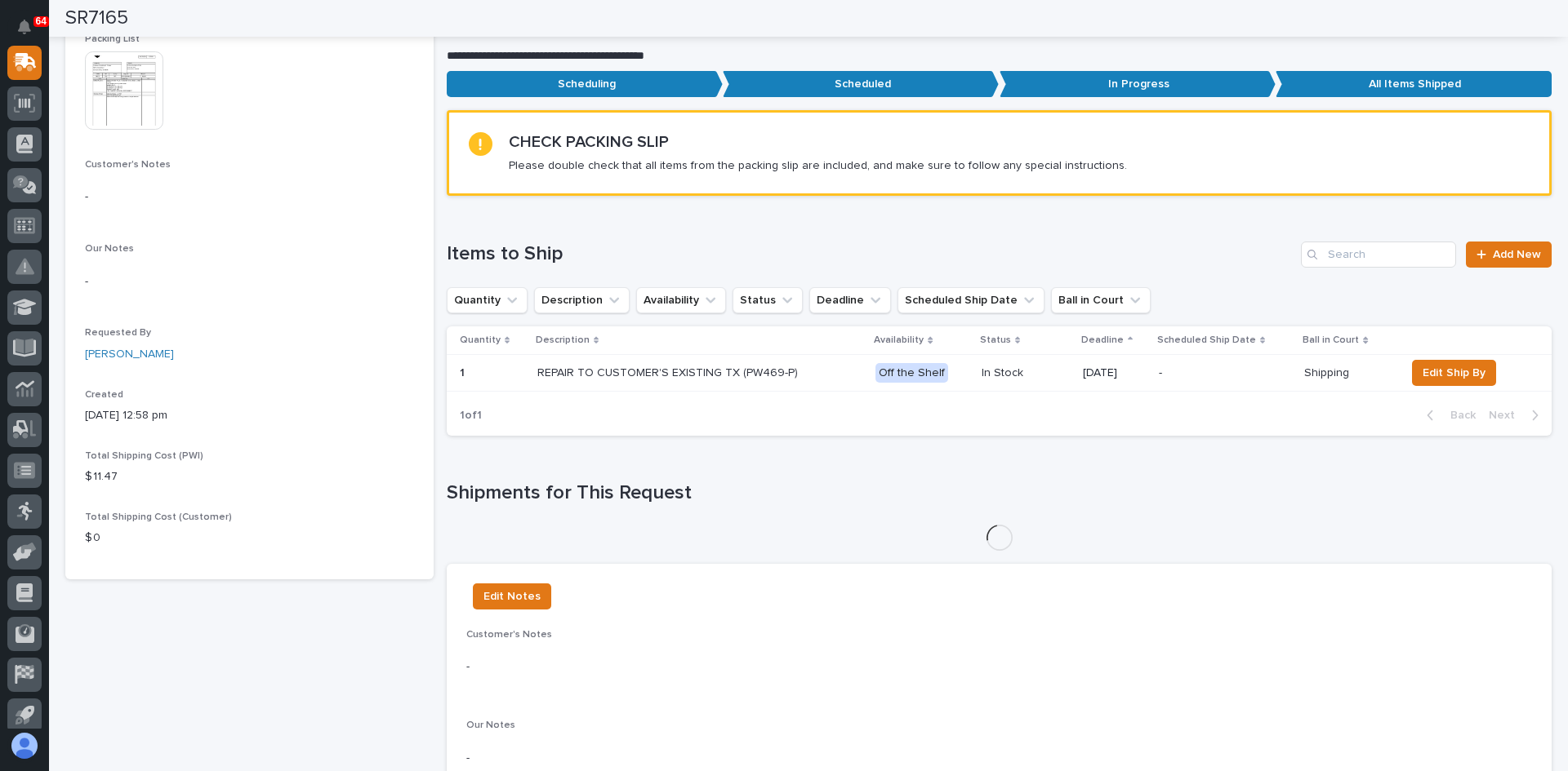
click at [758, 524] on div "Loading... Saving… Shipments for This Request" at bounding box center [999, 506] width 1105 height 115
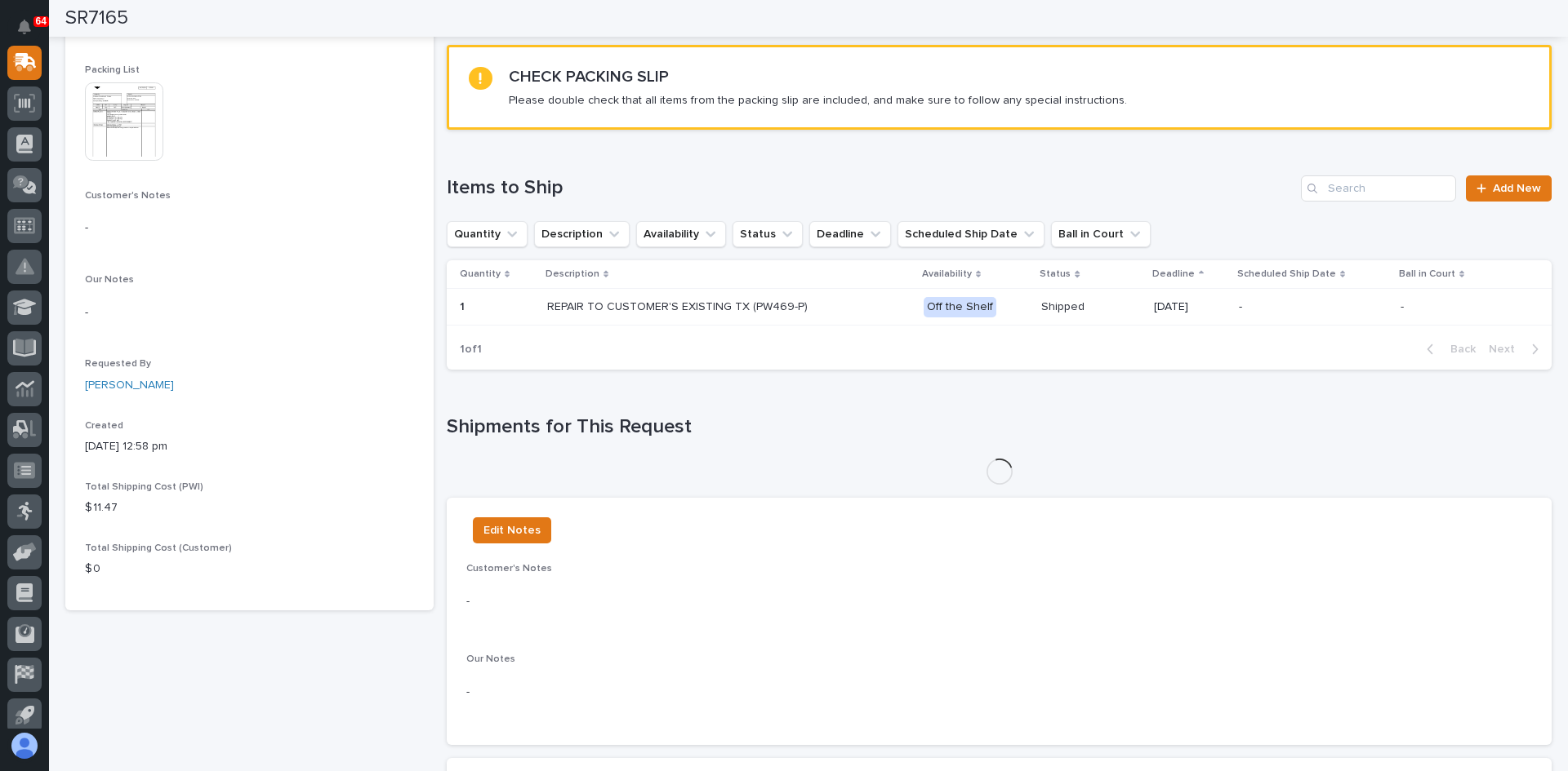
scroll to position [266, 0]
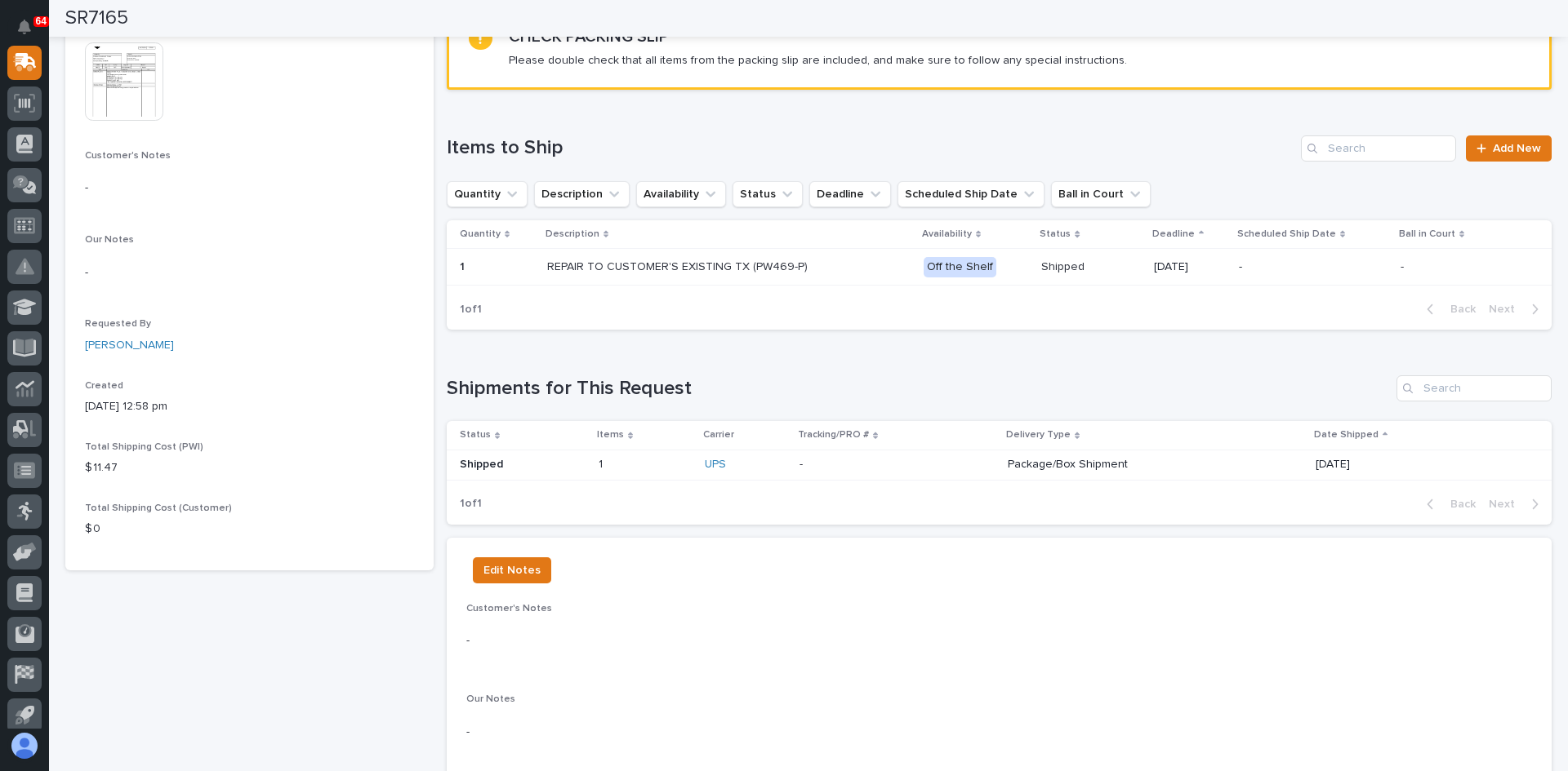
click at [965, 466] on p at bounding box center [896, 465] width 195 height 14
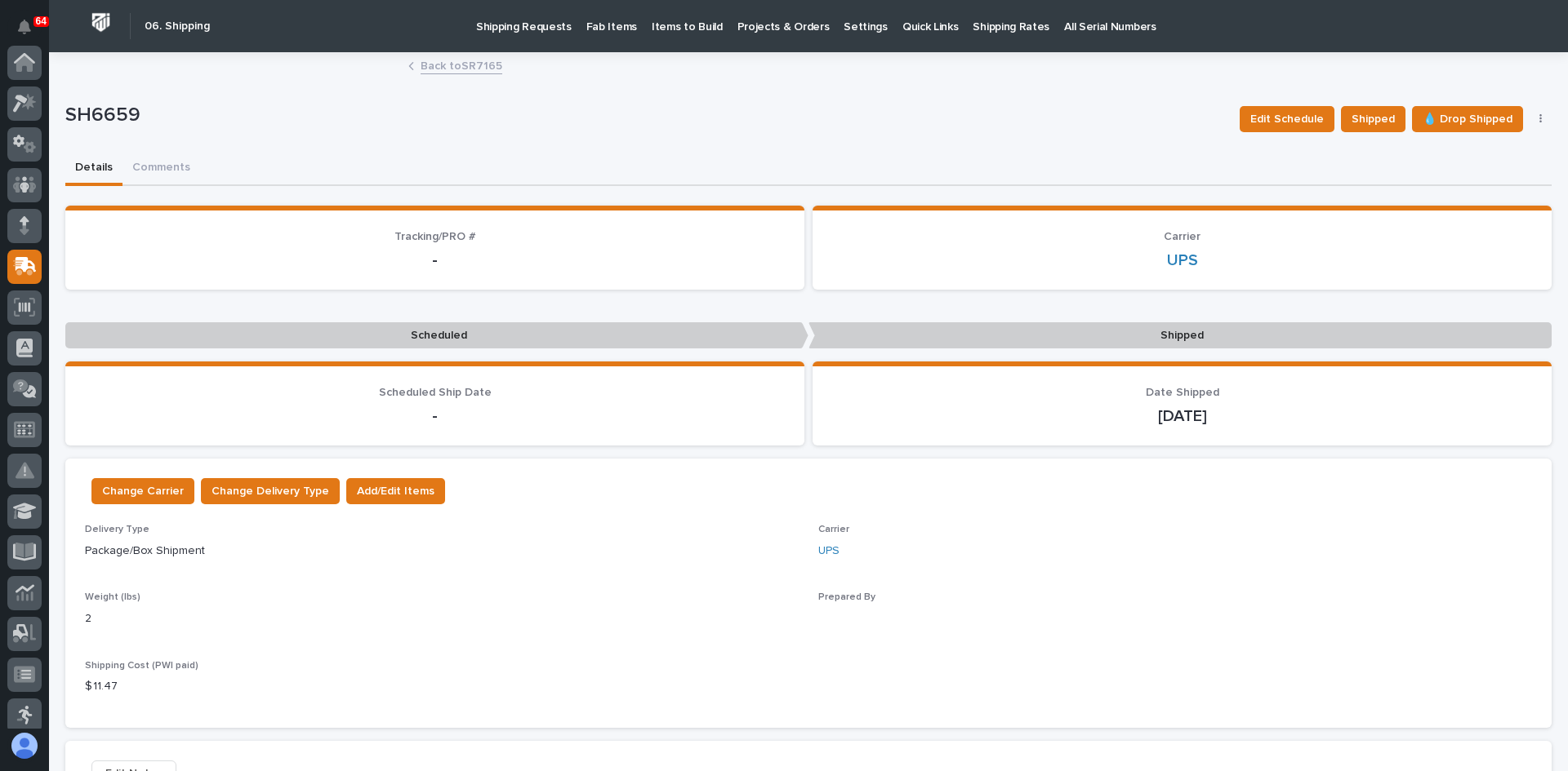
scroll to position [204, 0]
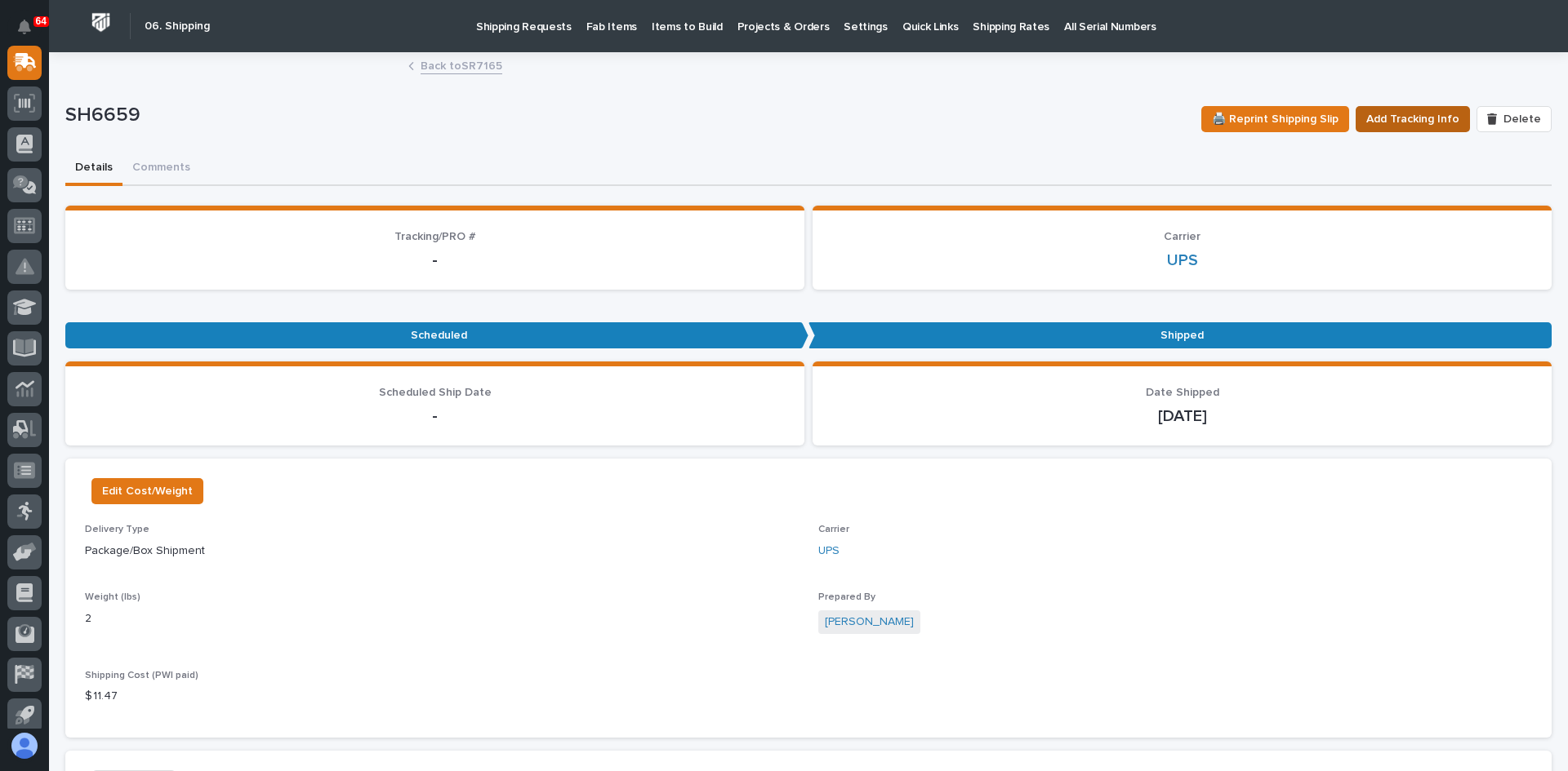
click at [1402, 117] on span "Add Tracking Info" at bounding box center [1413, 119] width 94 height 20
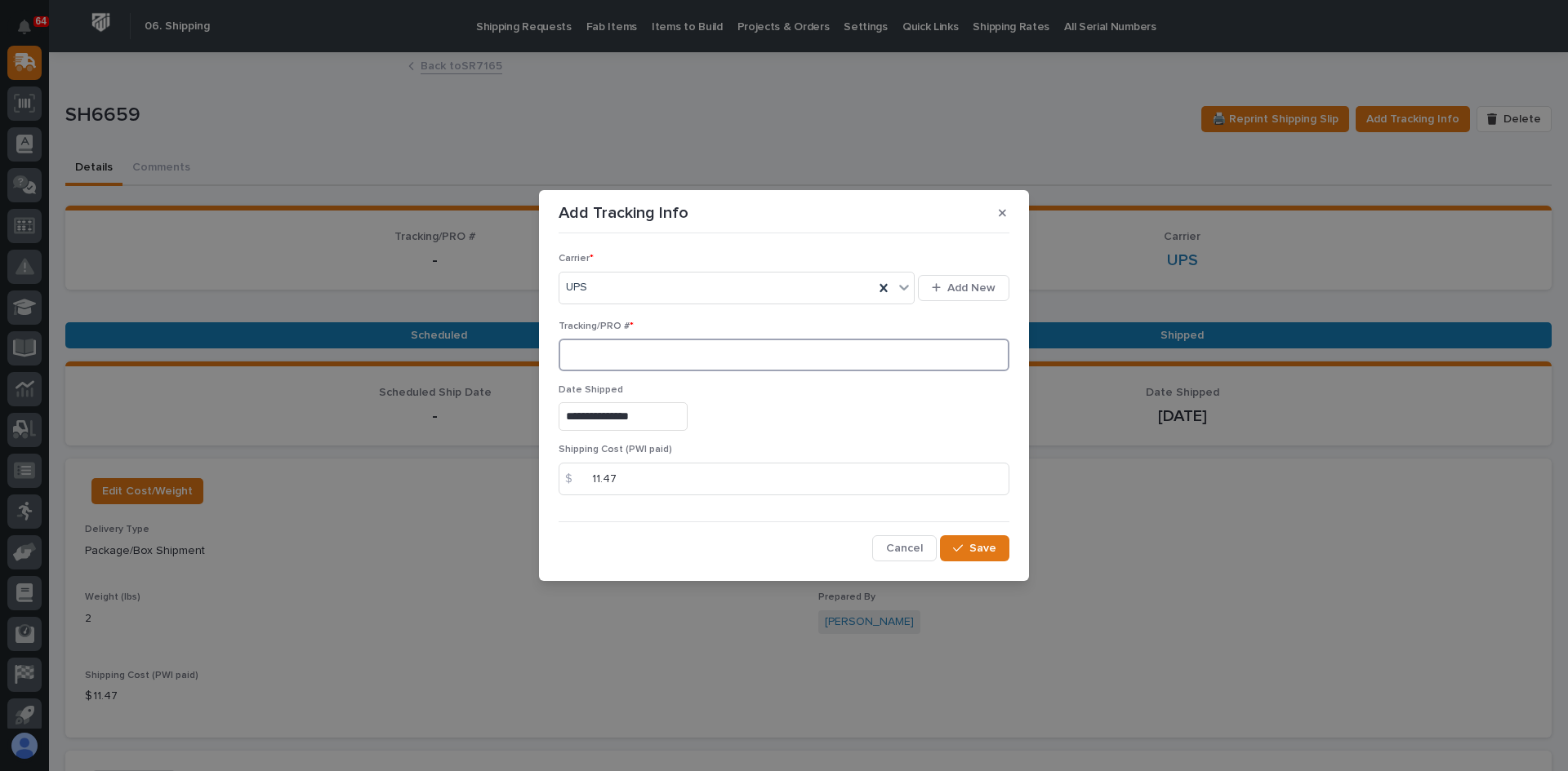
paste input "1Z831R2E0399747482"
type input "1Z831R2E0399747482"
click at [990, 547] on span "Save" at bounding box center [983, 548] width 27 height 15
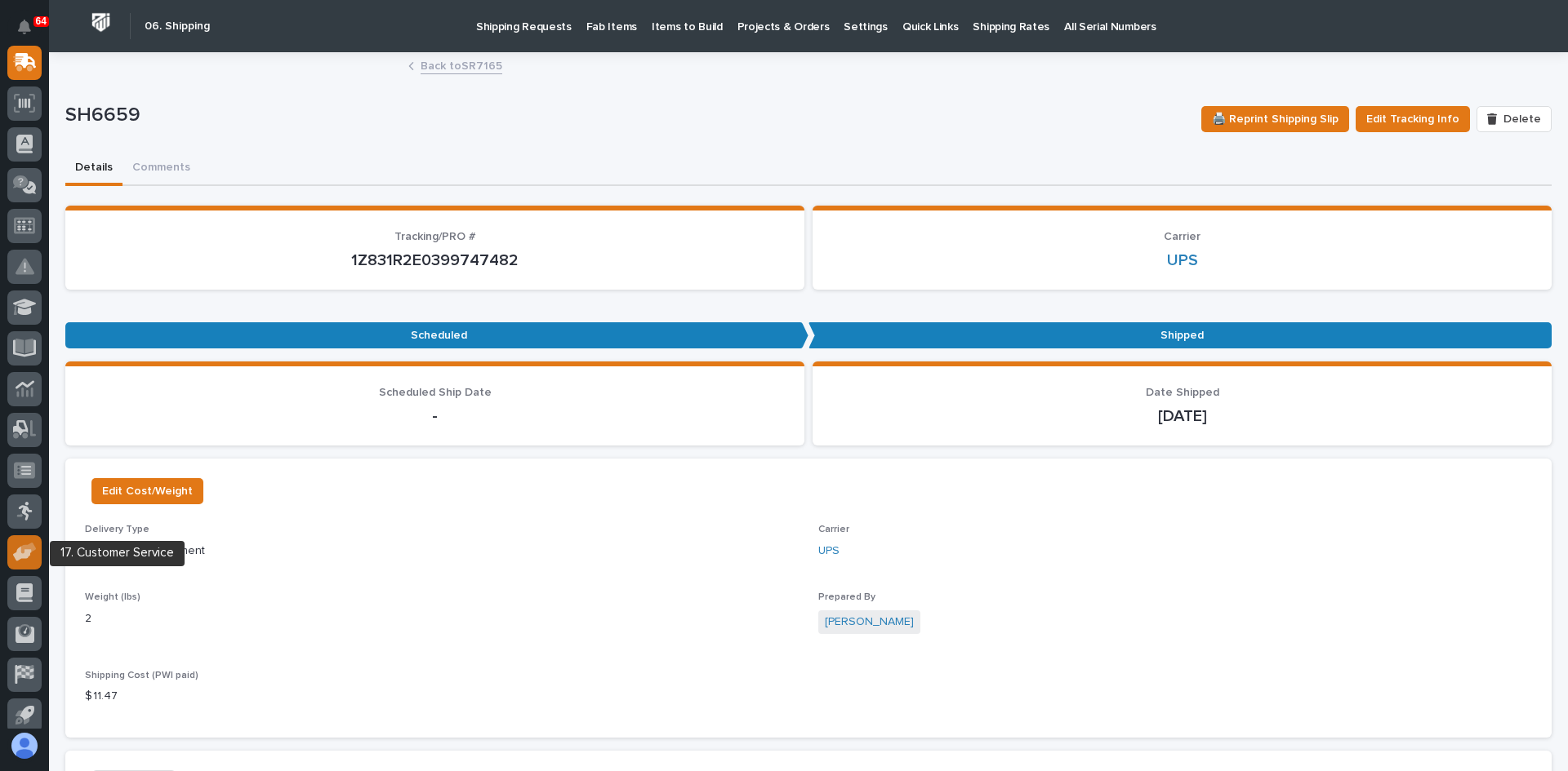
click at [21, 549] on icon at bounding box center [23, 554] width 19 height 16
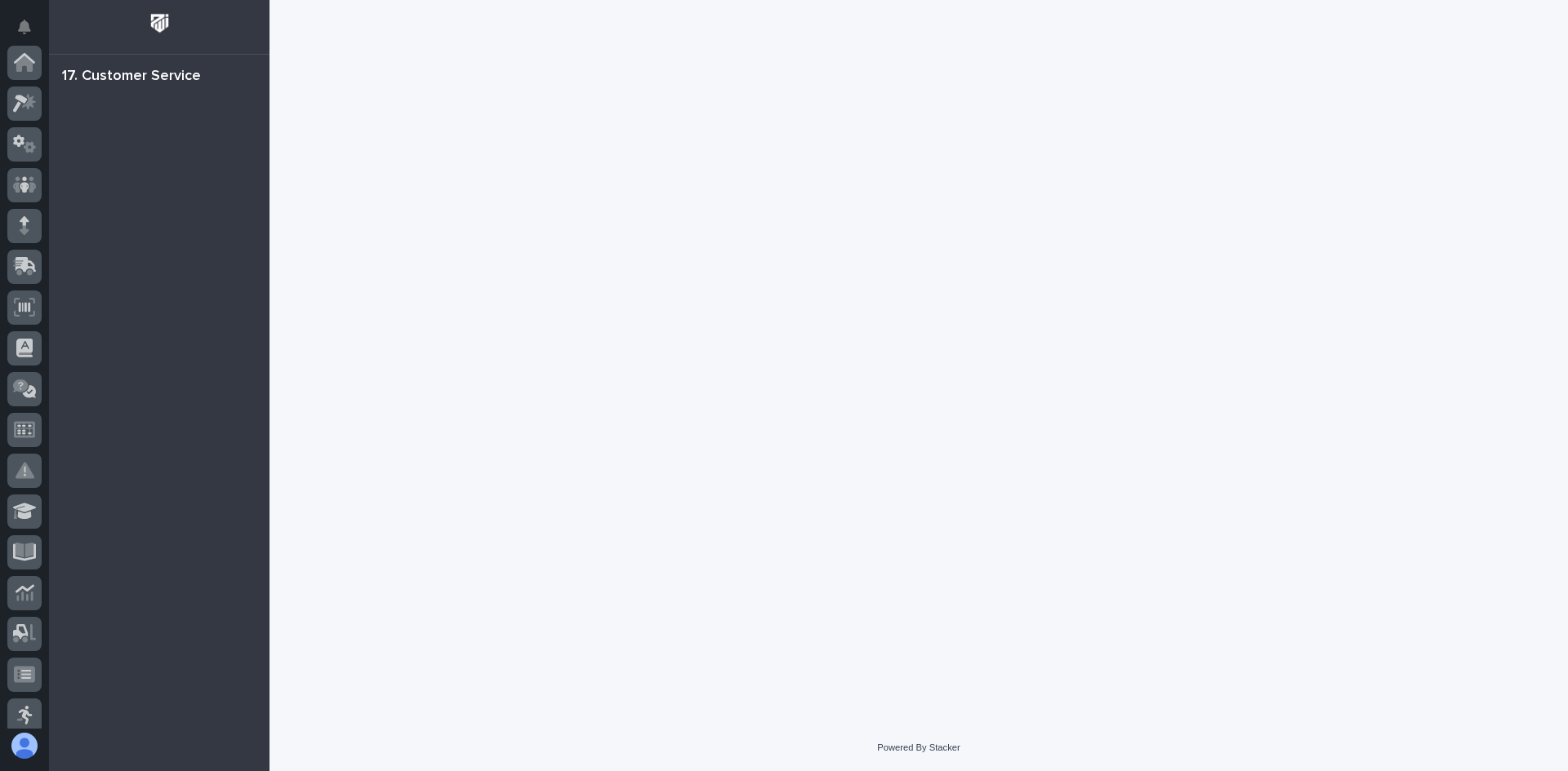
scroll to position [296, 0]
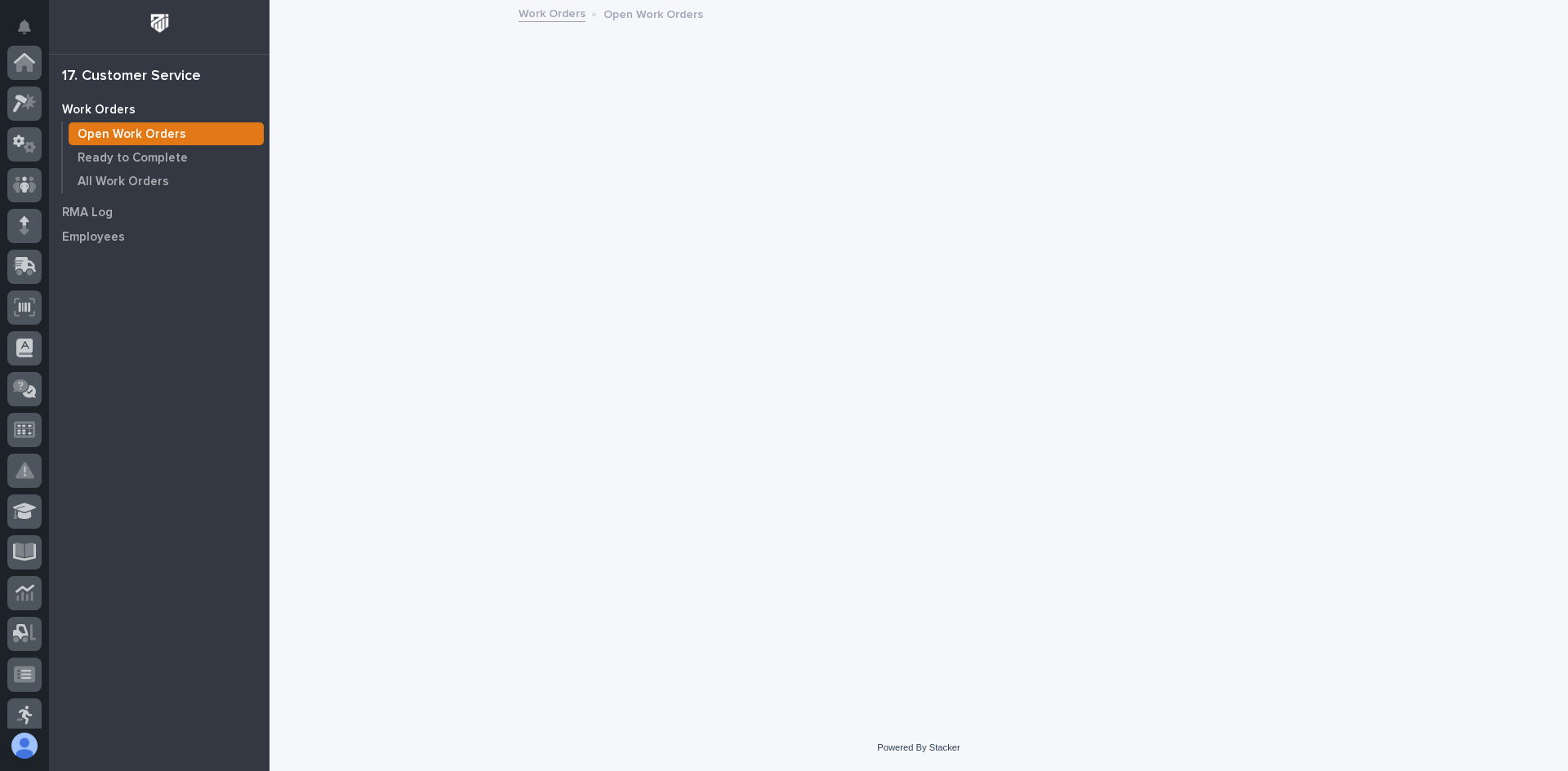
scroll to position [296, 0]
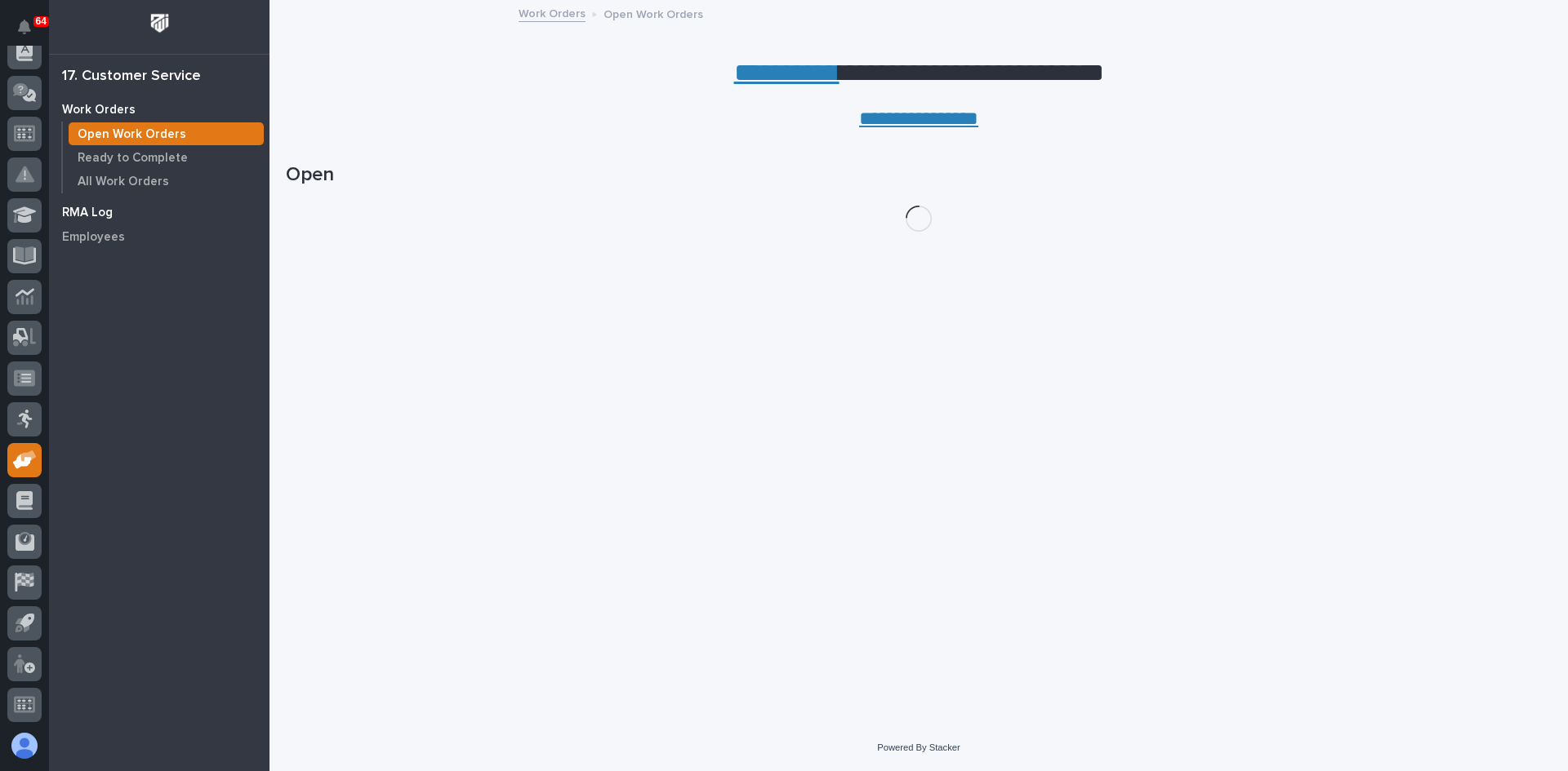
click at [86, 210] on p "RMA Log" at bounding box center [87, 213] width 50 height 15
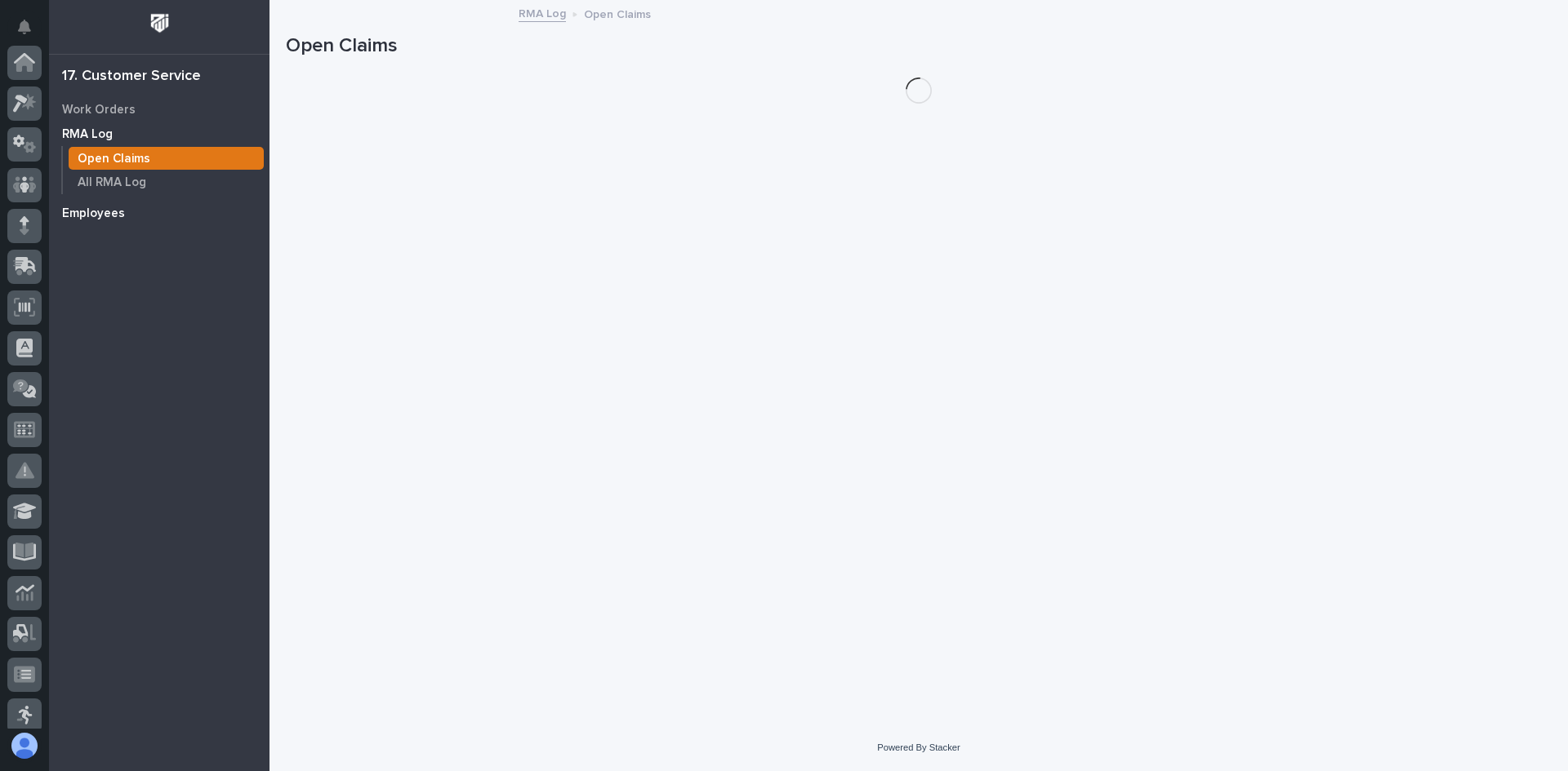
scroll to position [296, 0]
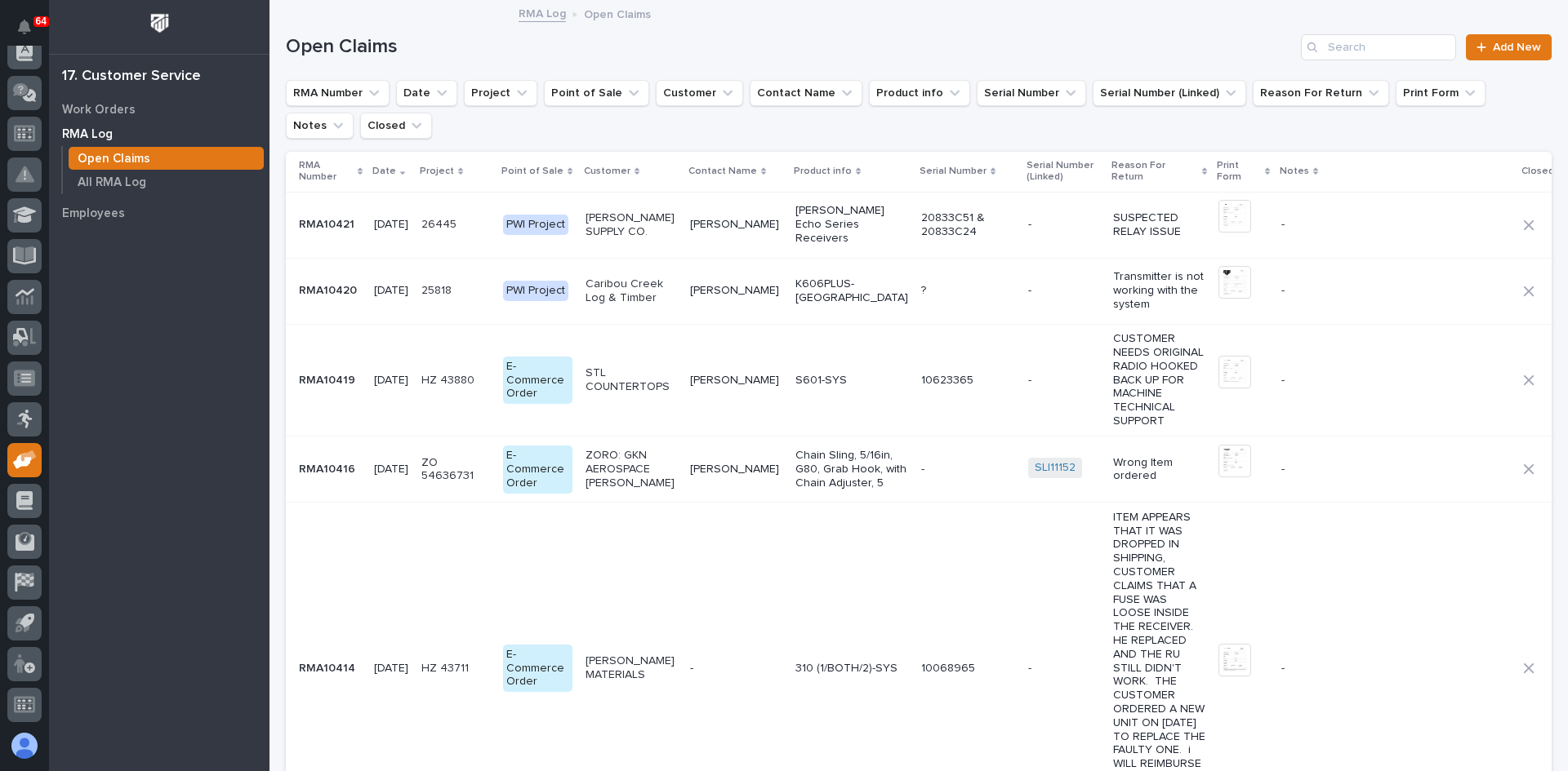
click at [348, 294] on p "RMA10420" at bounding box center [329, 289] width 61 height 17
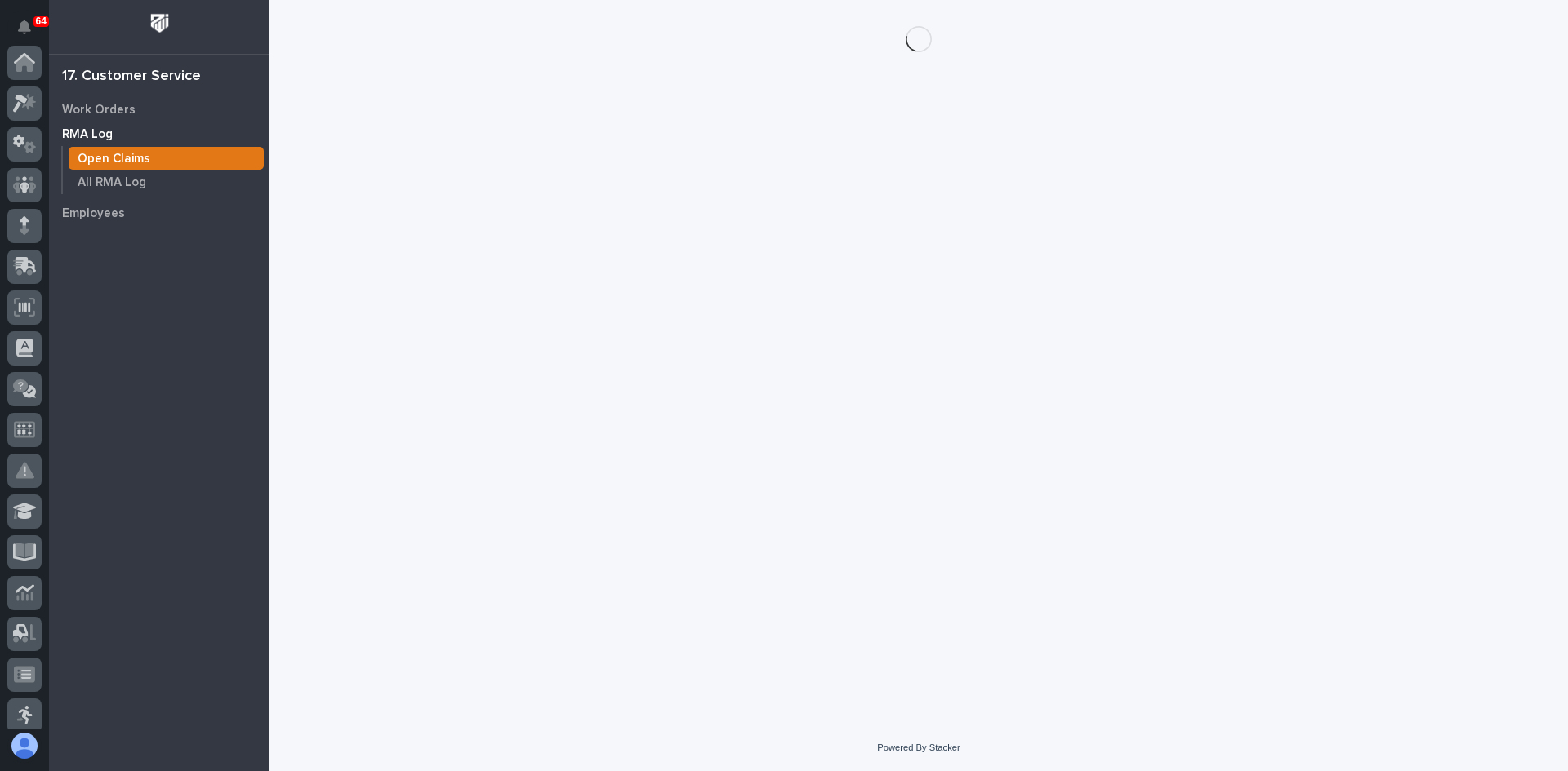
scroll to position [296, 0]
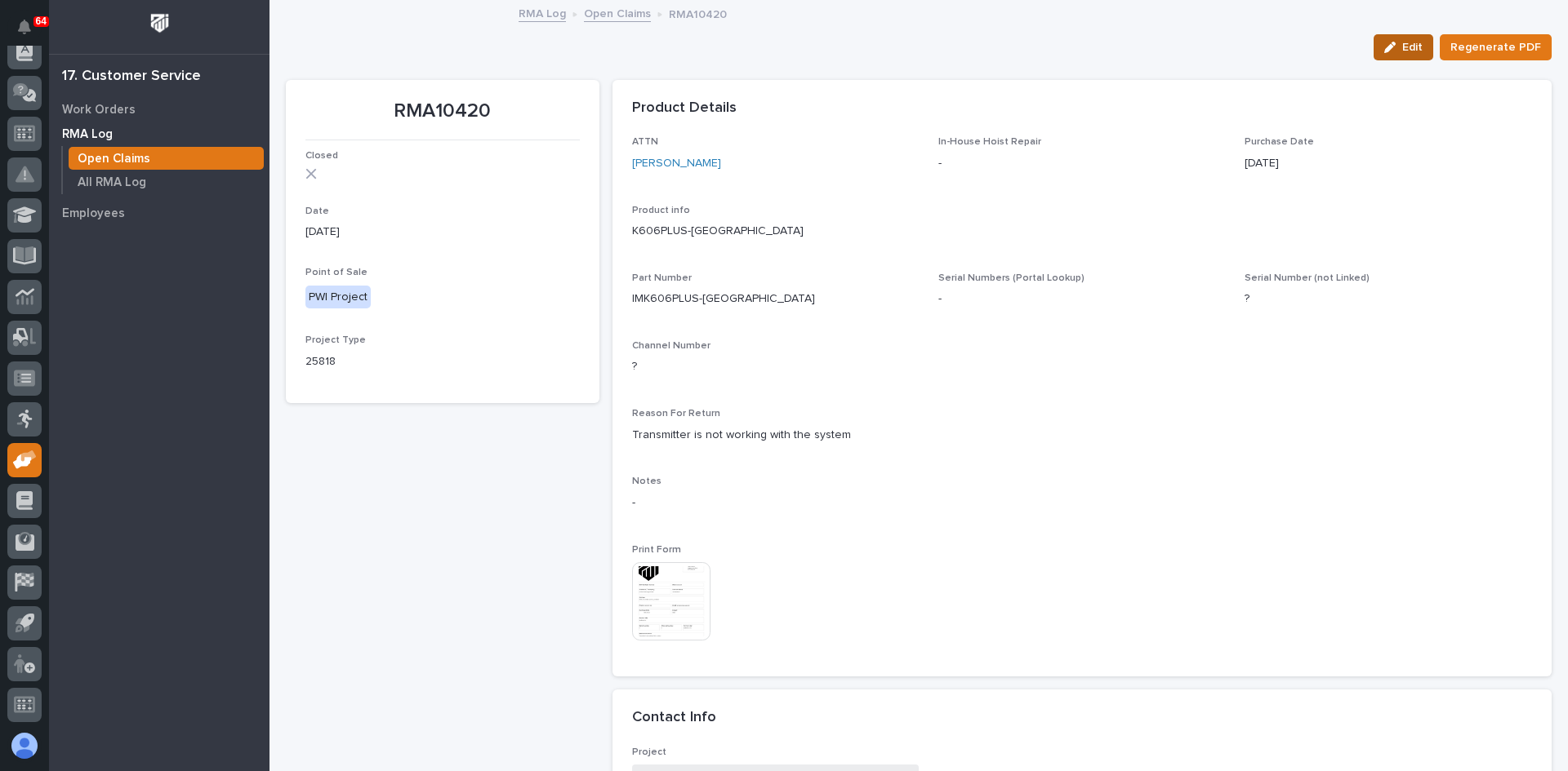
click at [1402, 45] on span "Edit" at bounding box center [1412, 47] width 21 height 15
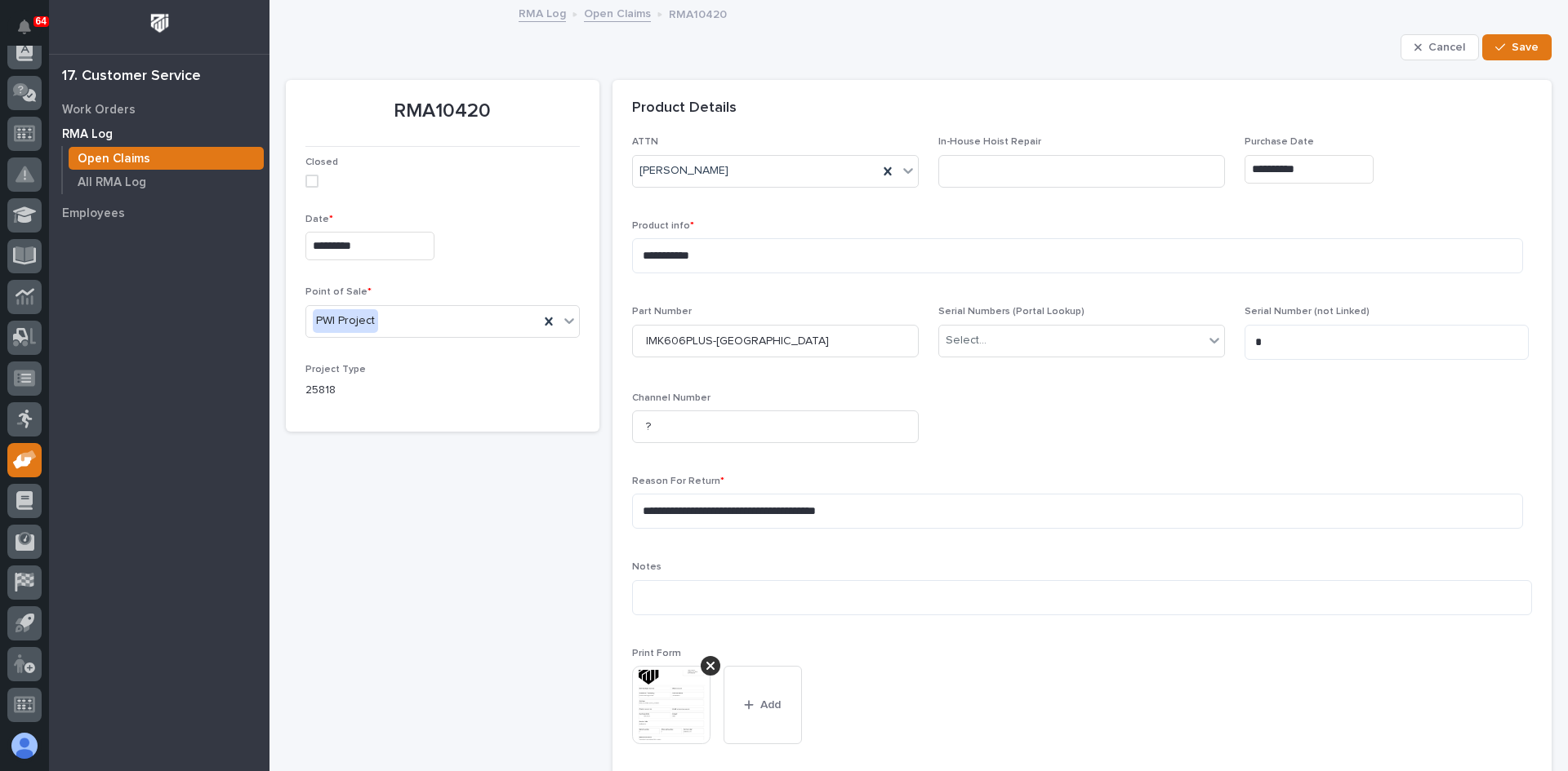
click at [309, 184] on span at bounding box center [312, 181] width 13 height 13
click at [659, 594] on textarea at bounding box center [1081, 598] width 900 height 35
type textarea "*"
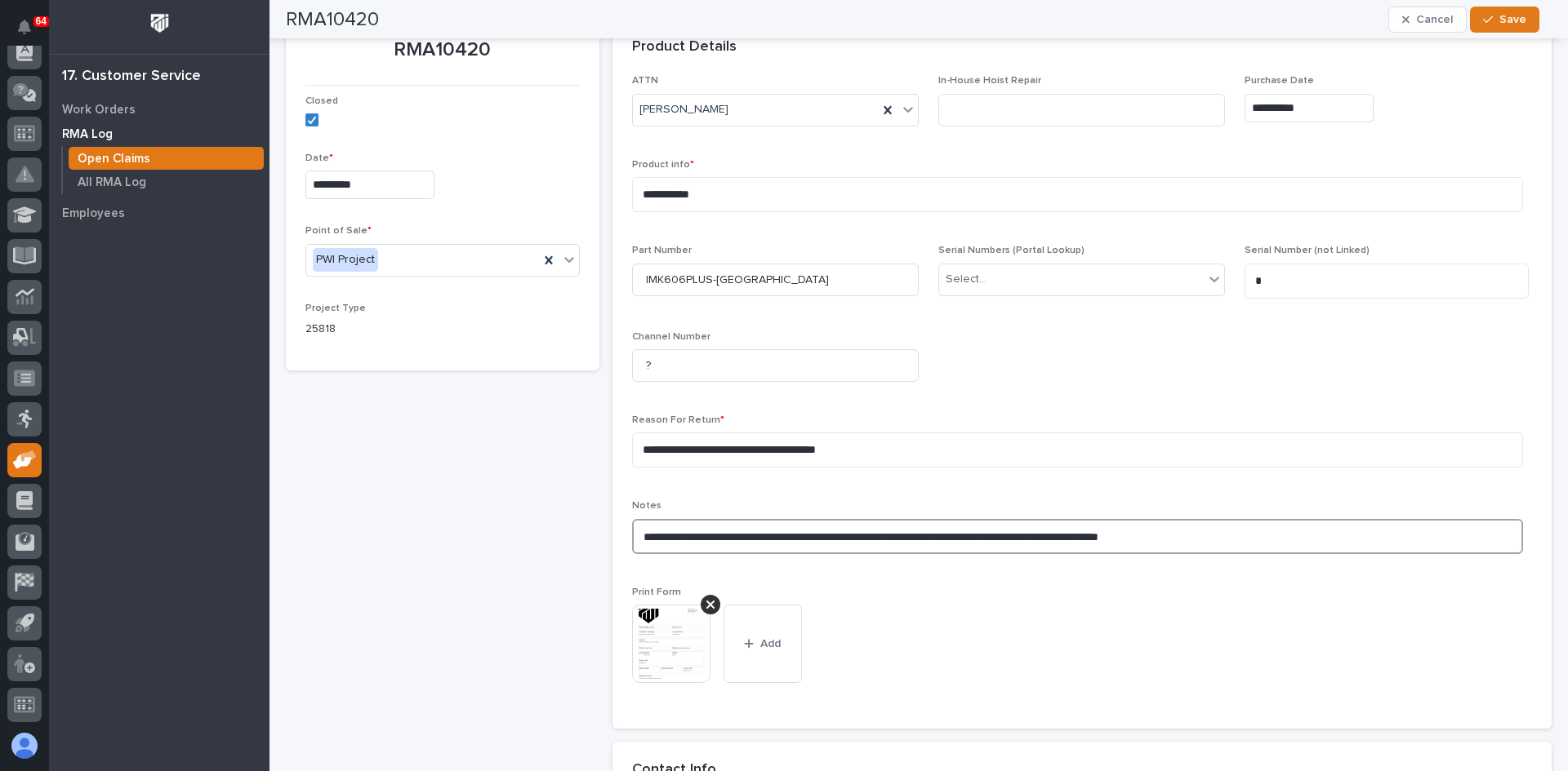
scroll to position [0, 0]
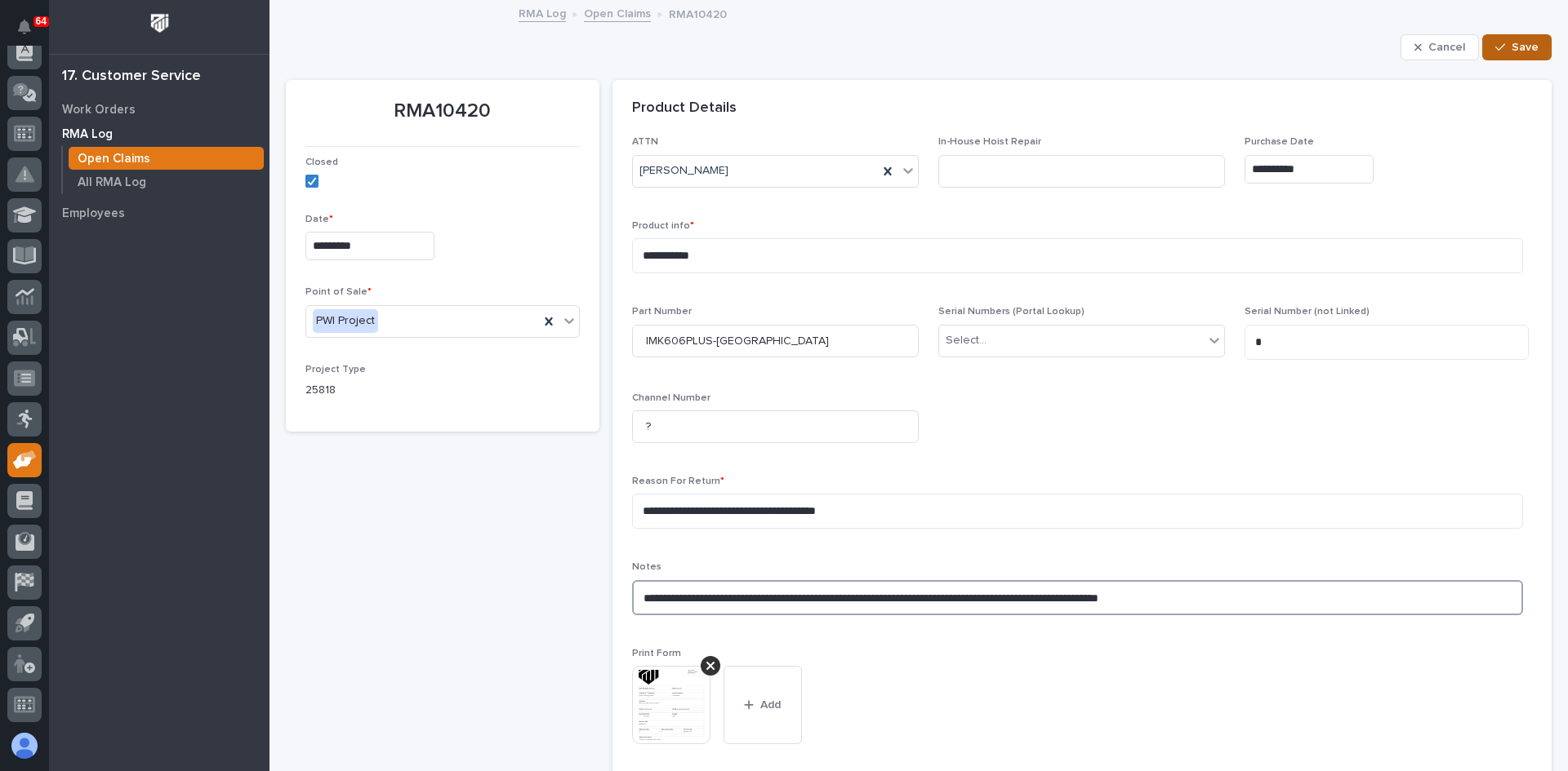
type textarea "**********"
click at [1512, 42] on span "Save" at bounding box center [1525, 47] width 27 height 15
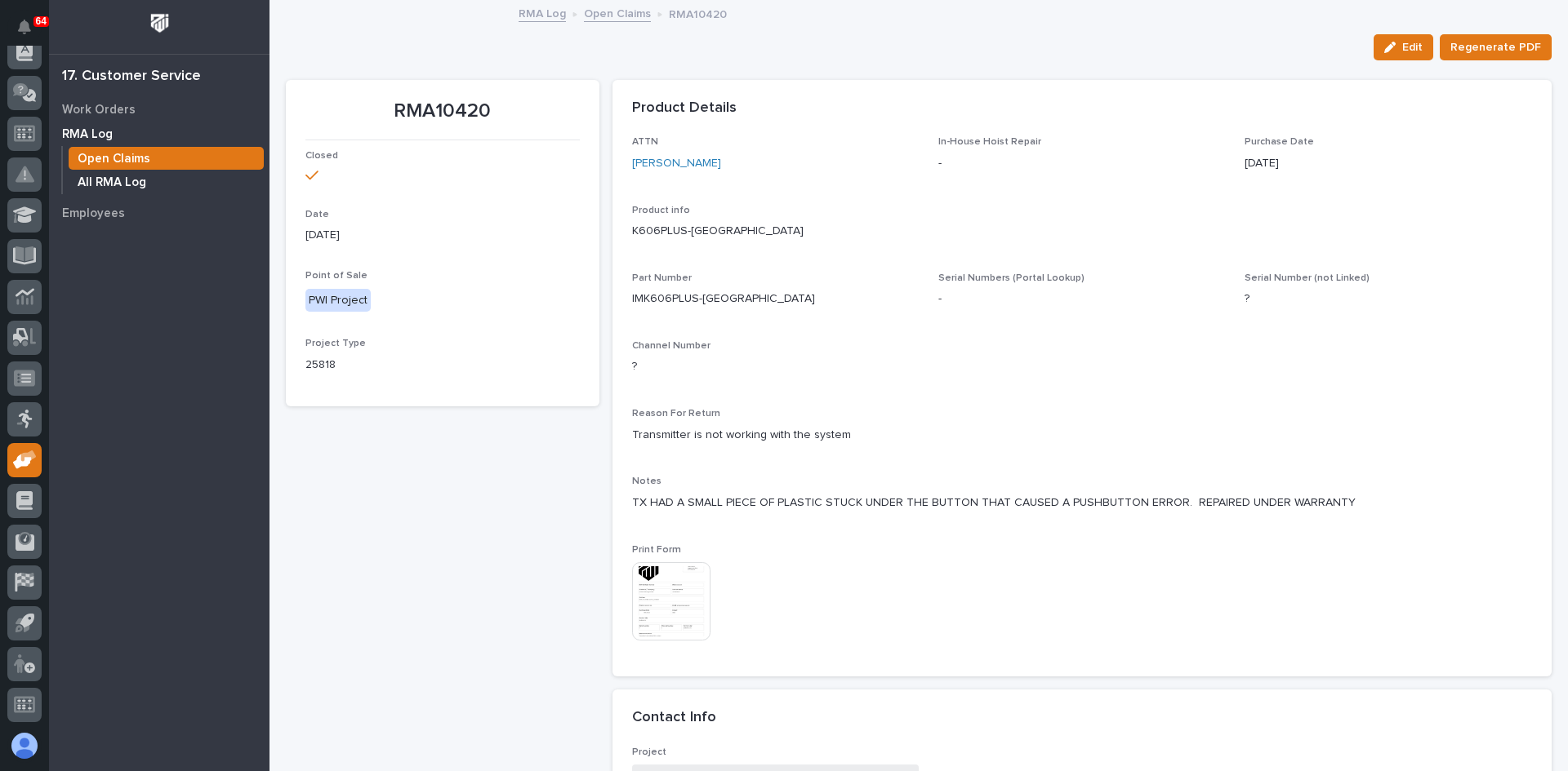
click at [106, 180] on p "All RMA Log" at bounding box center [112, 183] width 68 height 15
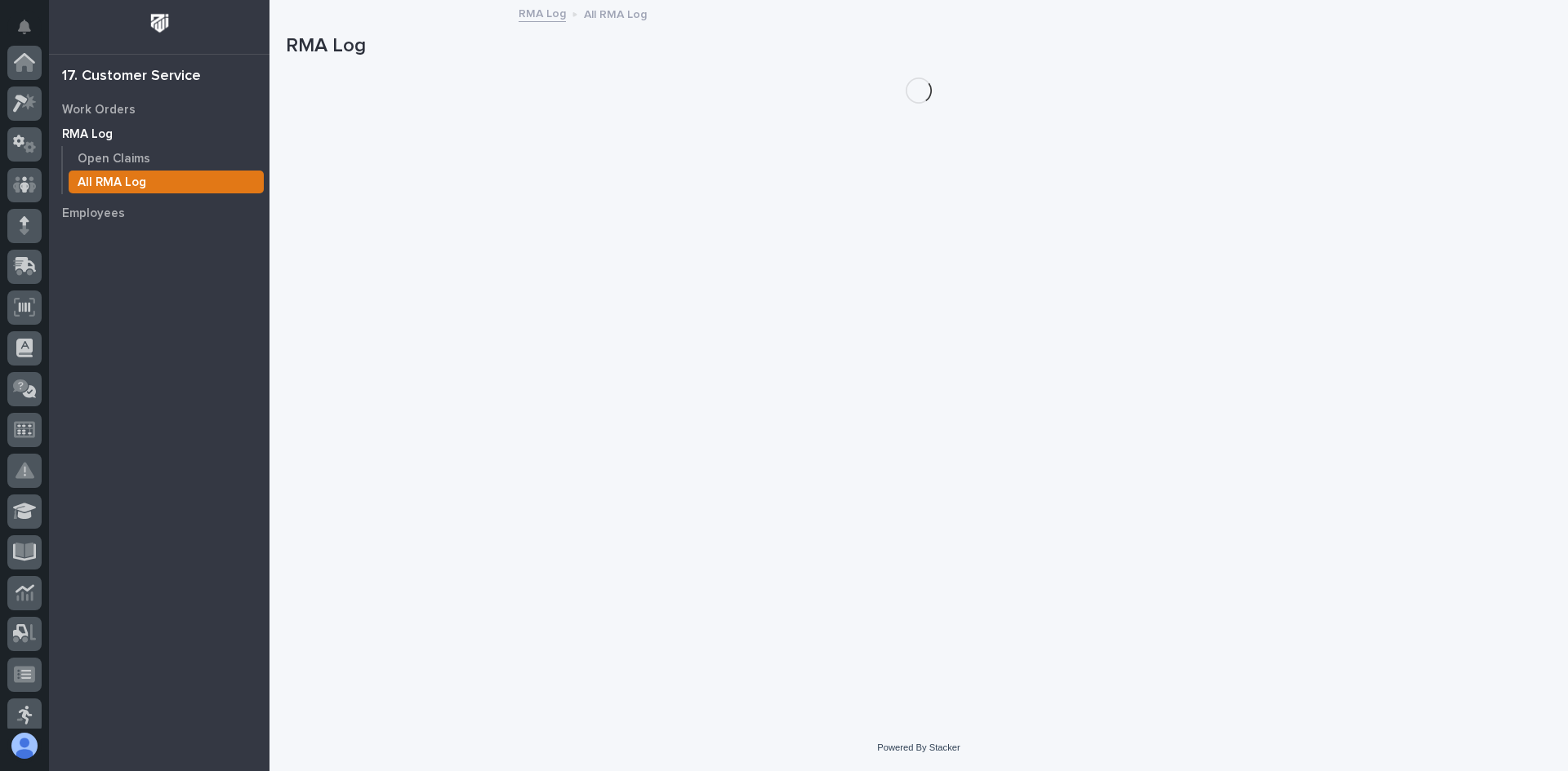
scroll to position [296, 0]
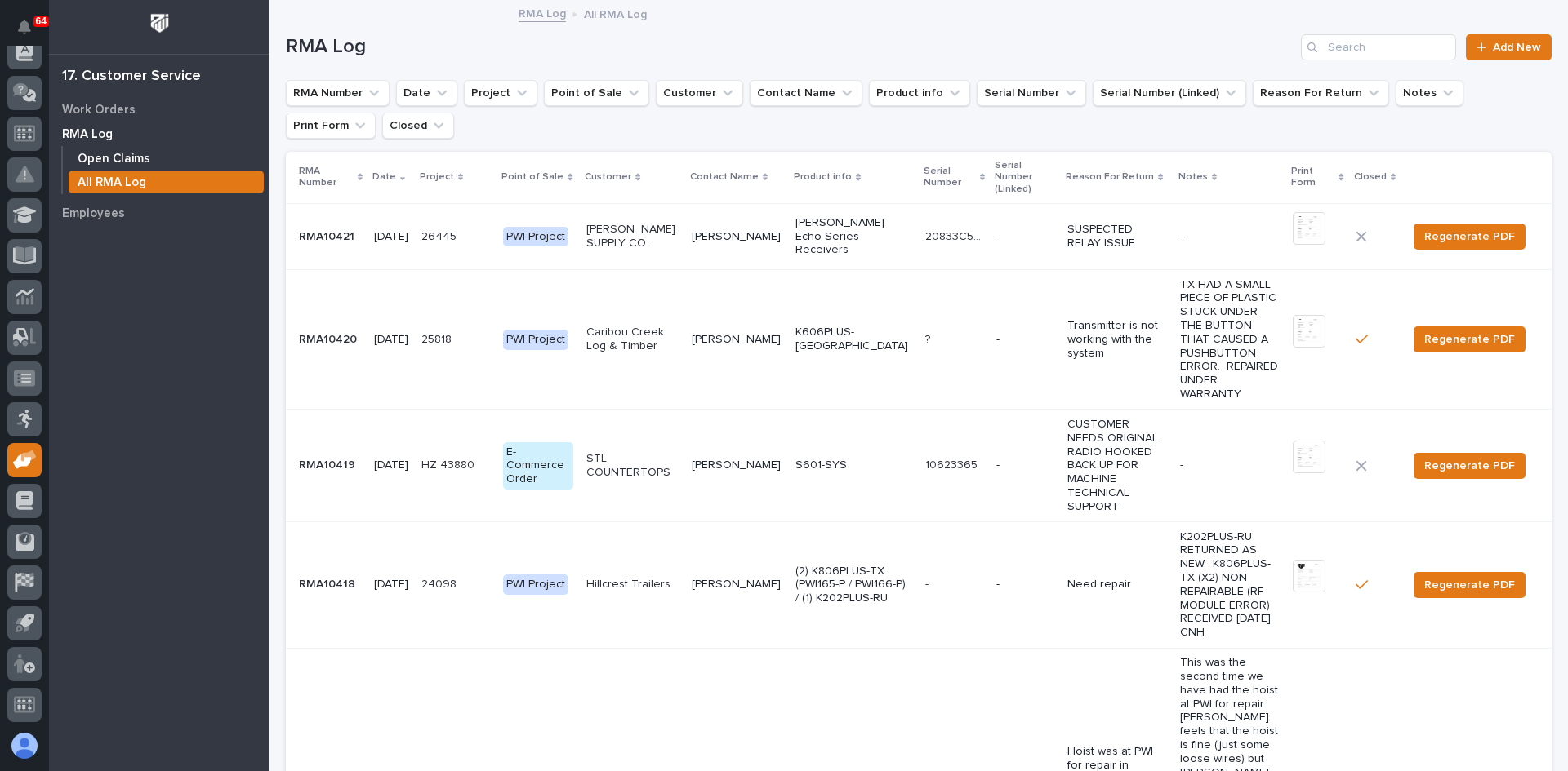
click at [114, 157] on p "Open Claims" at bounding box center [114, 158] width 73 height 15
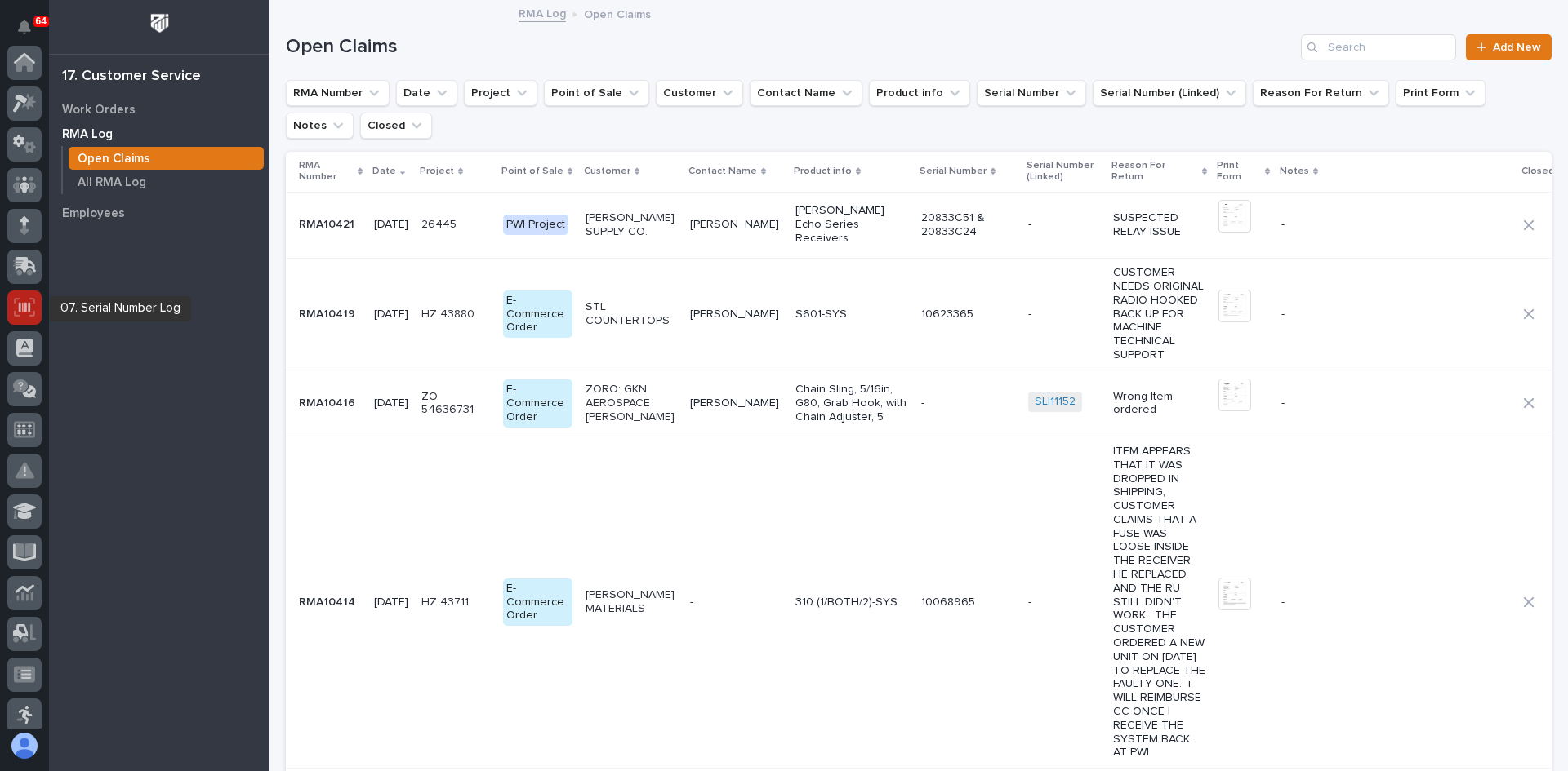
click at [15, 306] on icon at bounding box center [24, 307] width 22 height 19
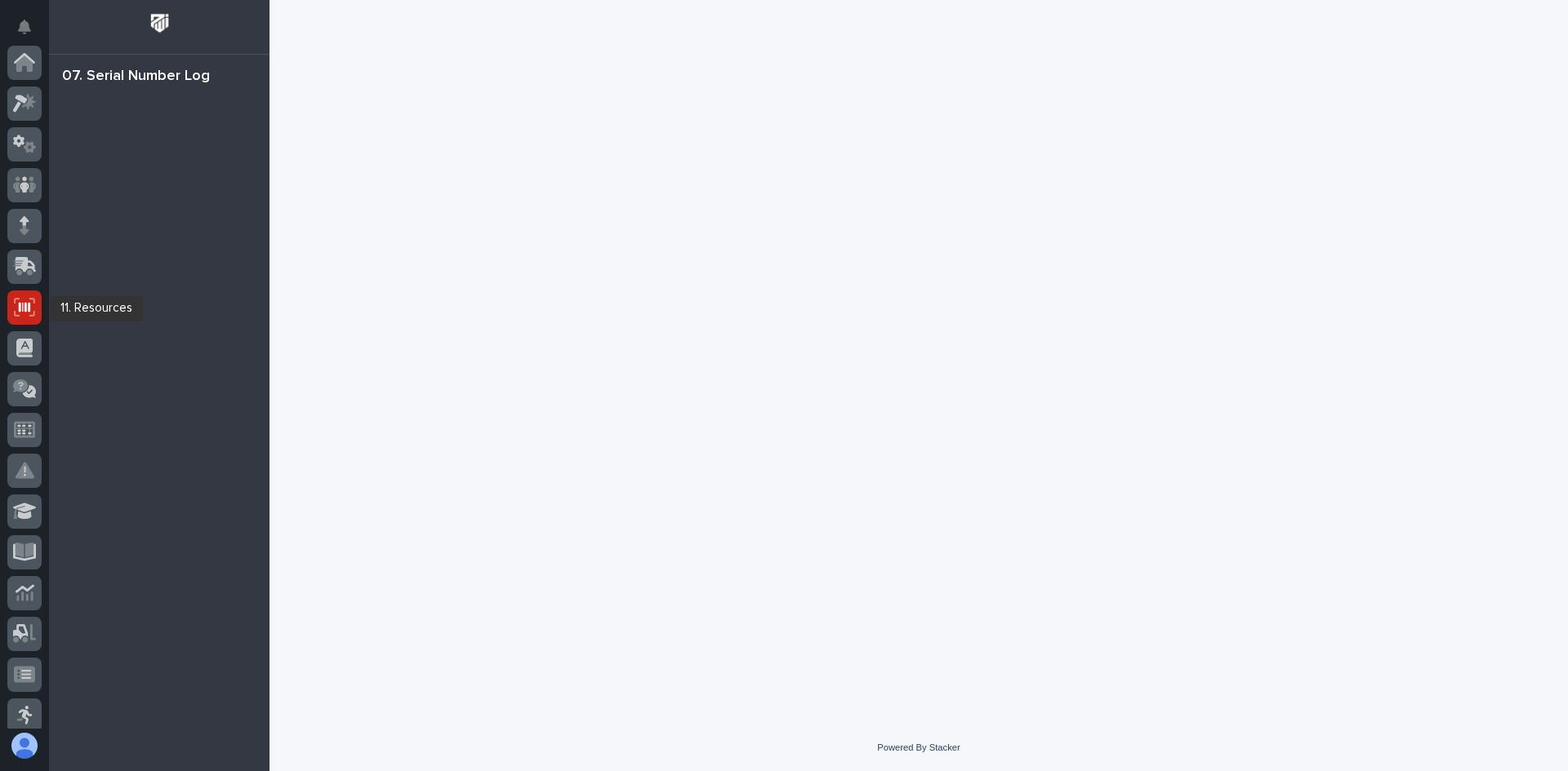
scroll to position [245, 0]
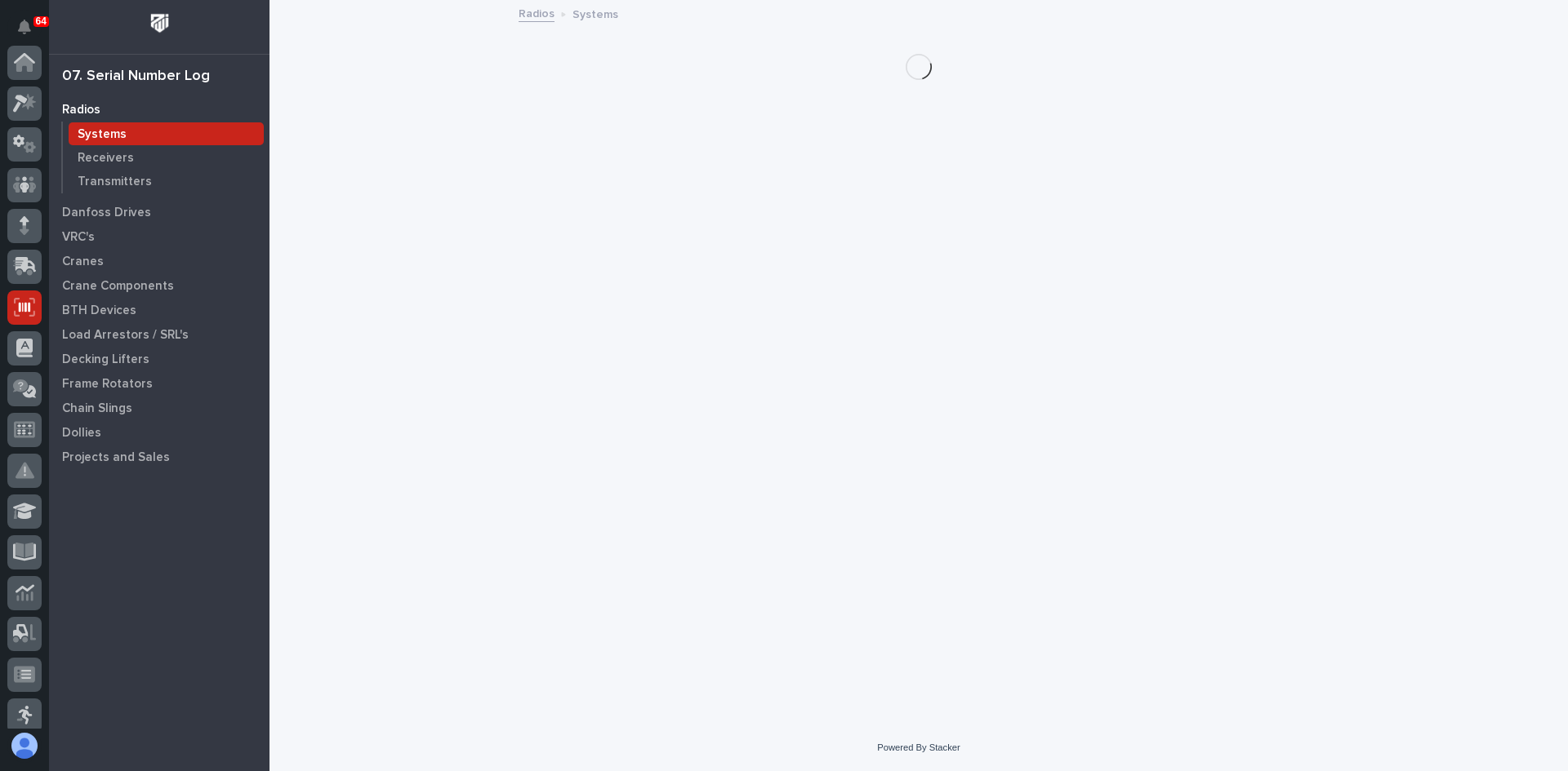
scroll to position [245, 0]
